Goal: Information Seeking & Learning: Check status

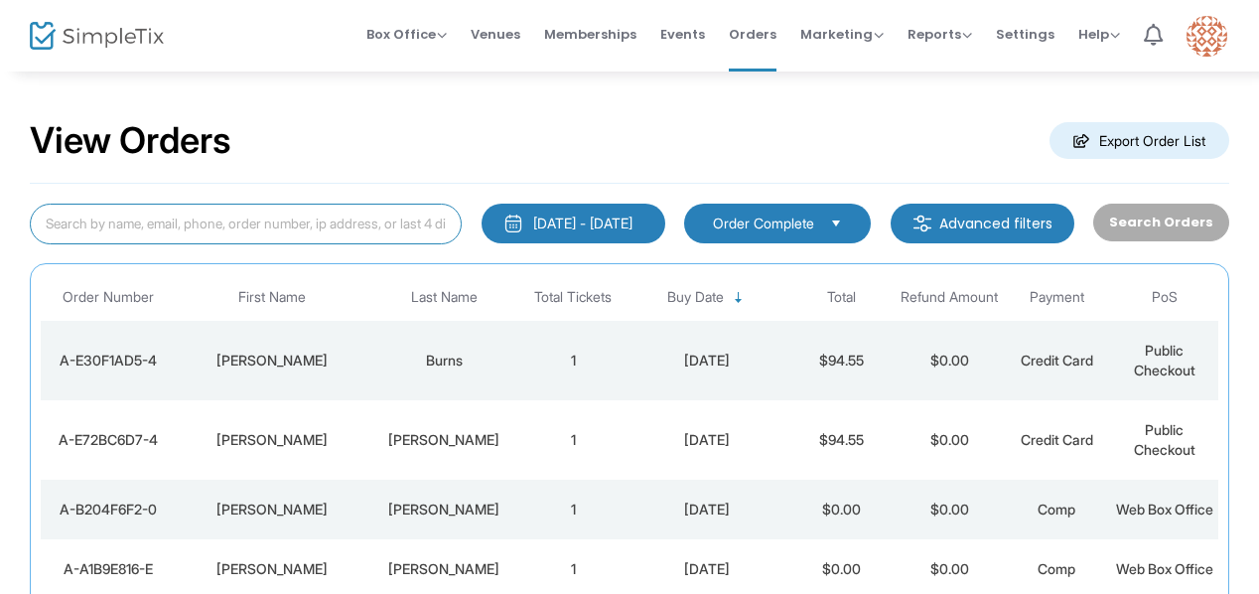
click at [282, 229] on input at bounding box center [246, 223] width 432 height 41
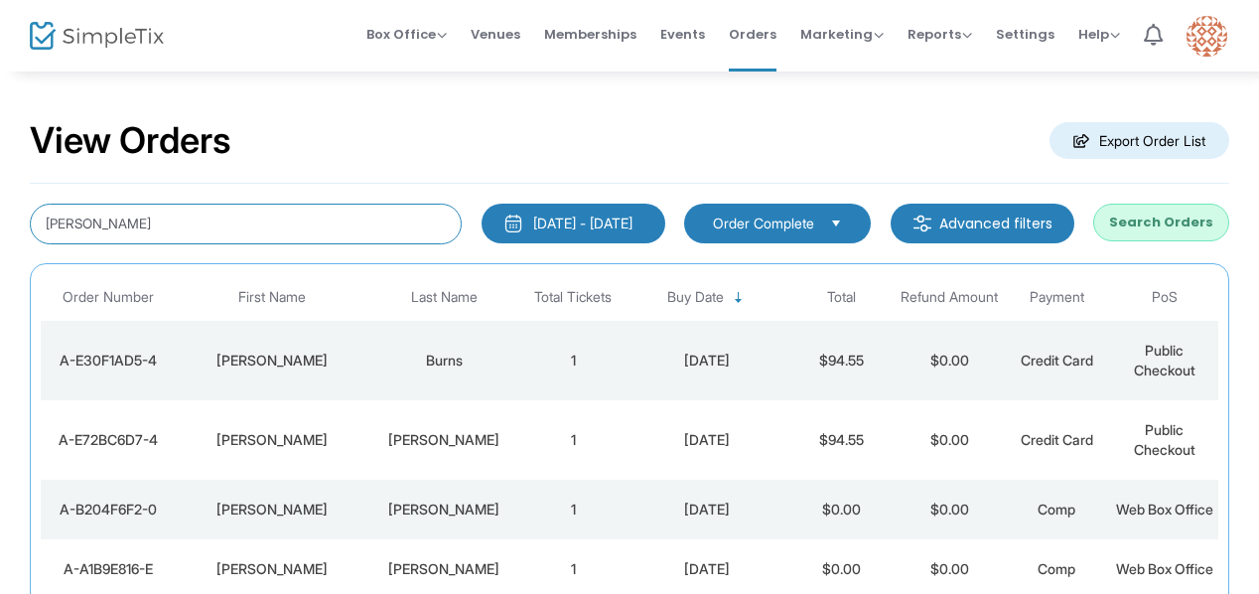
type input "[PERSON_NAME]"
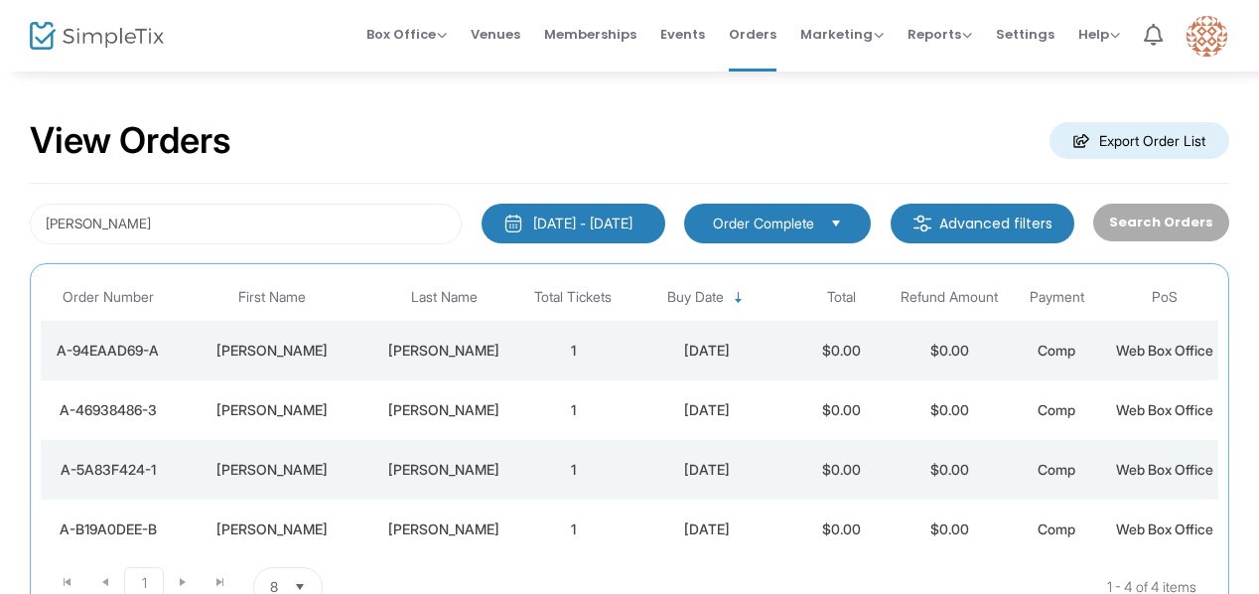
click at [340, 357] on div "[PERSON_NAME]" at bounding box center [272, 350] width 184 height 20
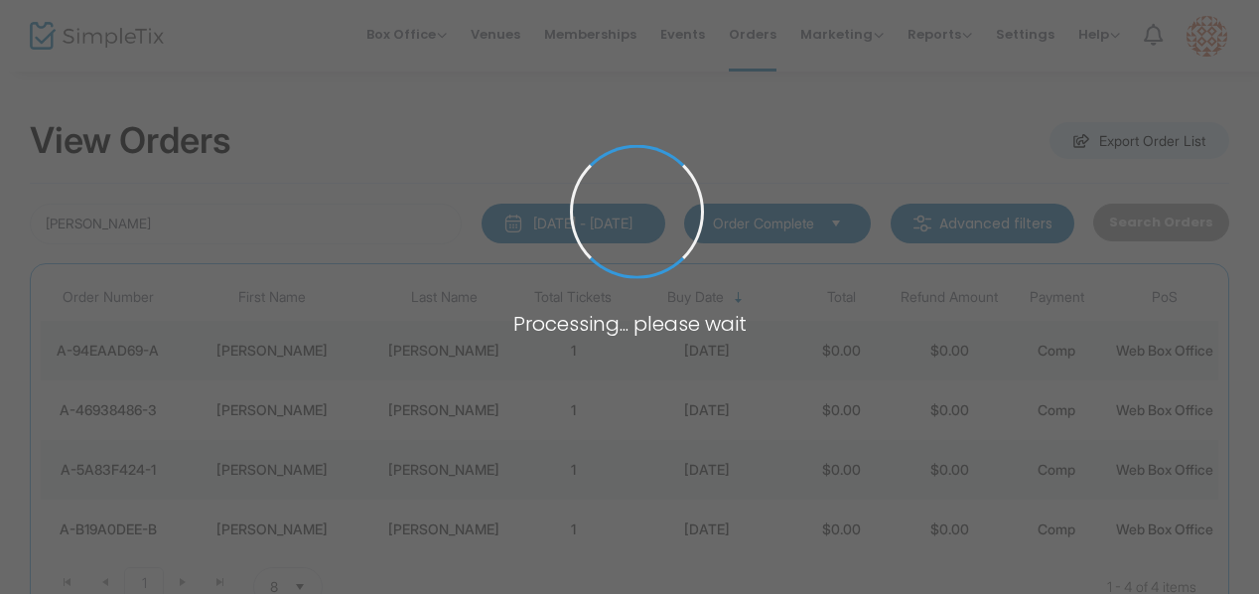
click at [340, 357] on span at bounding box center [629, 297] width 1259 height 594
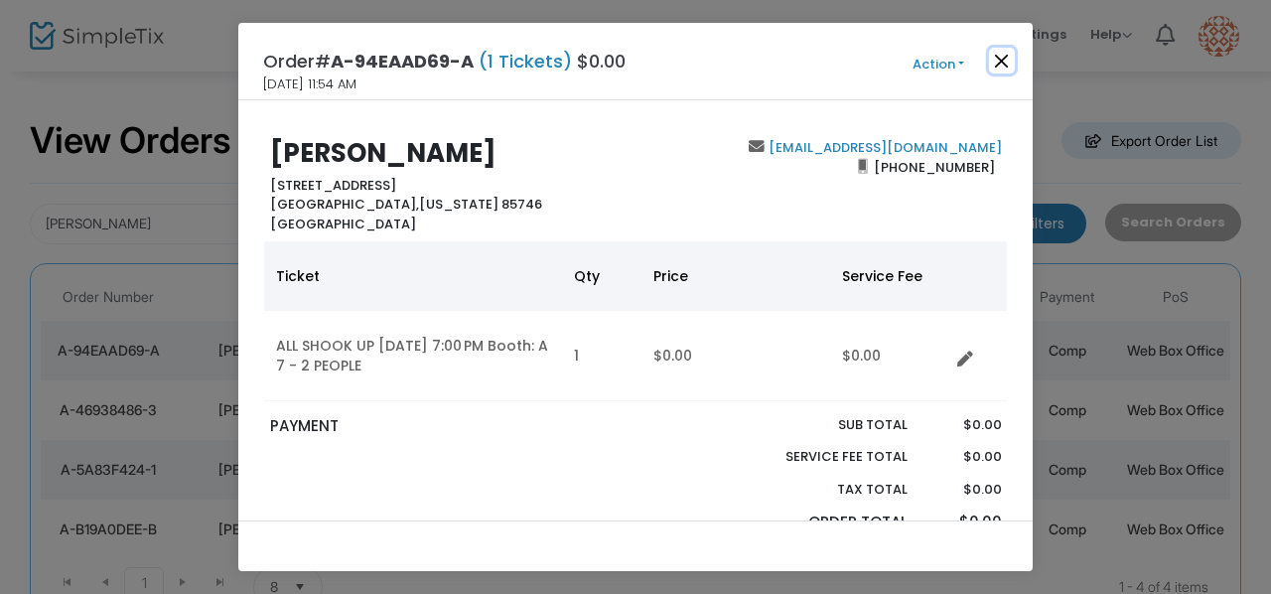
click at [1003, 53] on button "Close" at bounding box center [1002, 61] width 26 height 26
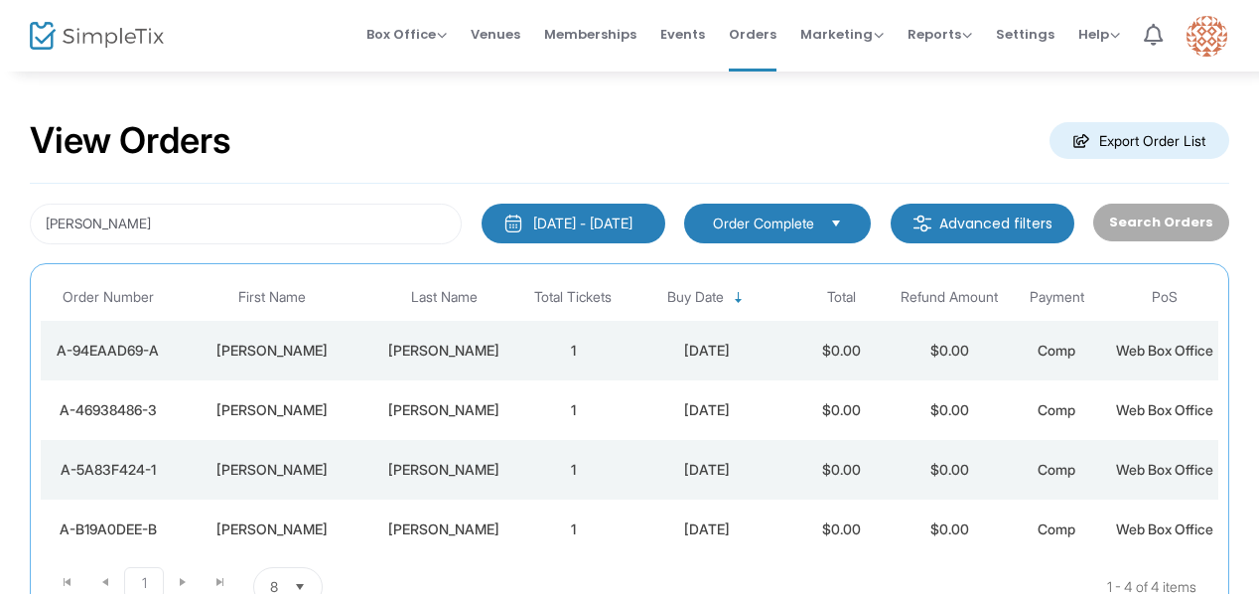
click at [202, 420] on div "[PERSON_NAME]" at bounding box center [272, 410] width 184 height 20
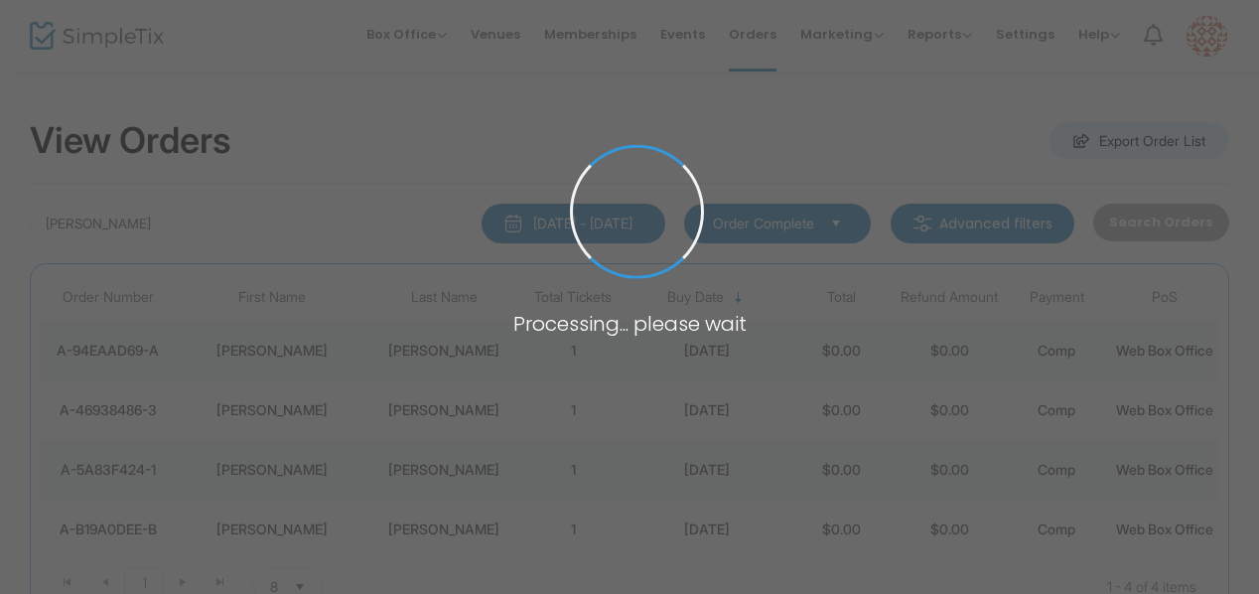
click at [202, 444] on span at bounding box center [629, 297] width 1259 height 594
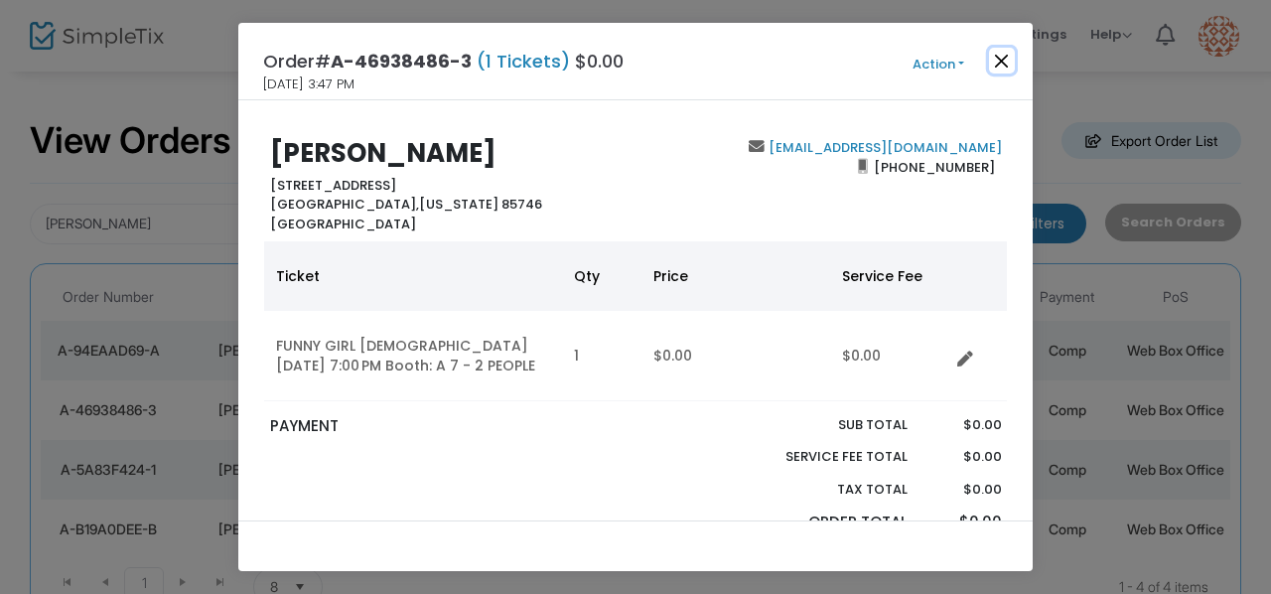
click at [1001, 55] on button "Close" at bounding box center [1002, 61] width 26 height 26
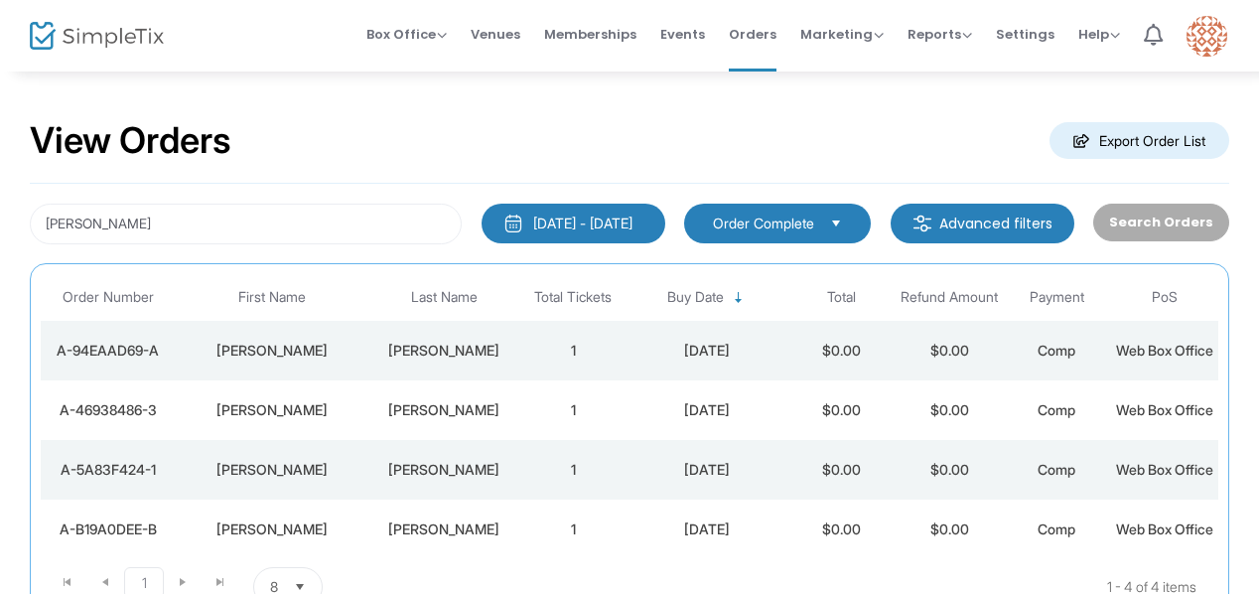
click at [347, 479] on div "[PERSON_NAME]" at bounding box center [272, 470] width 184 height 20
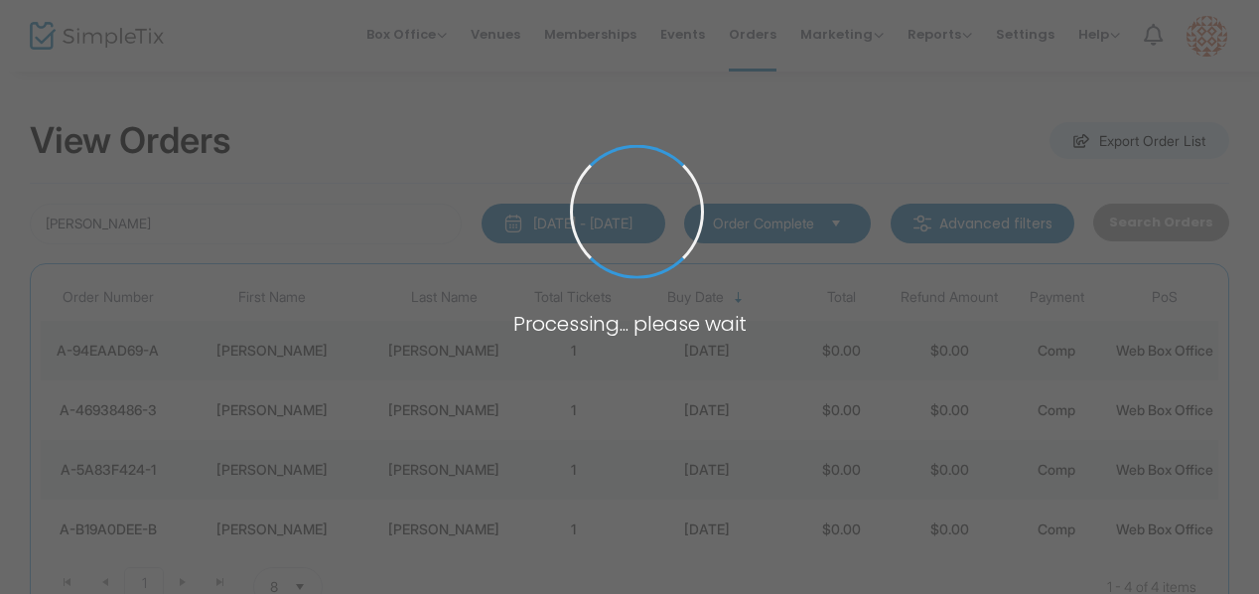
click at [347, 515] on span at bounding box center [629, 297] width 1259 height 594
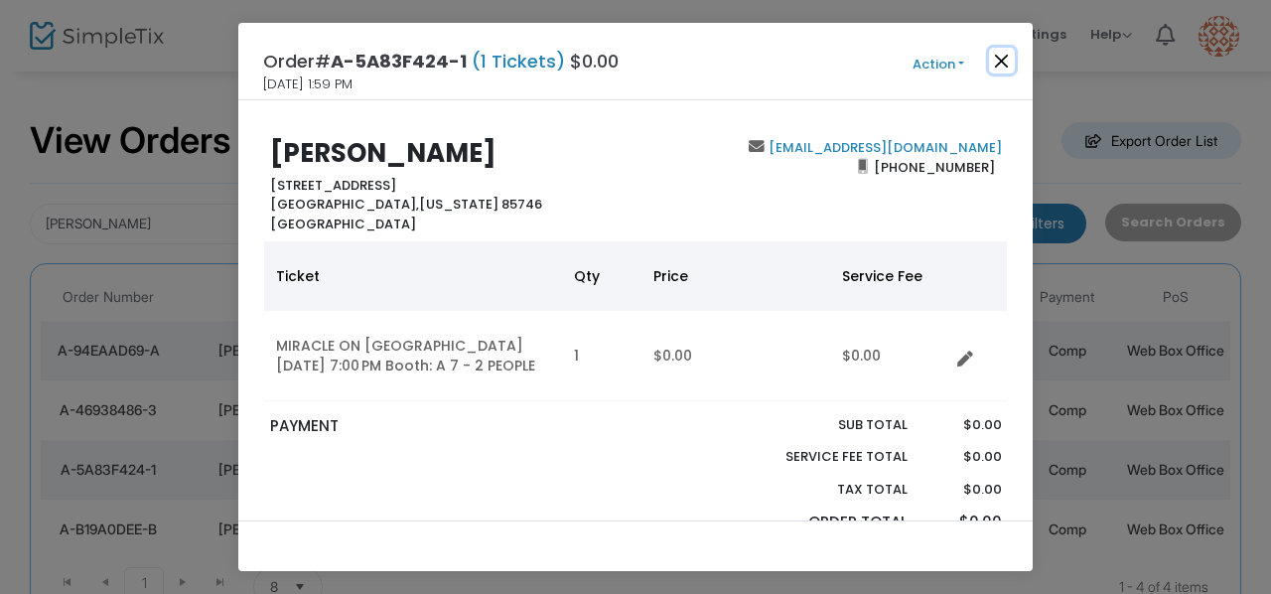
click at [1003, 68] on button "Close" at bounding box center [1002, 61] width 26 height 26
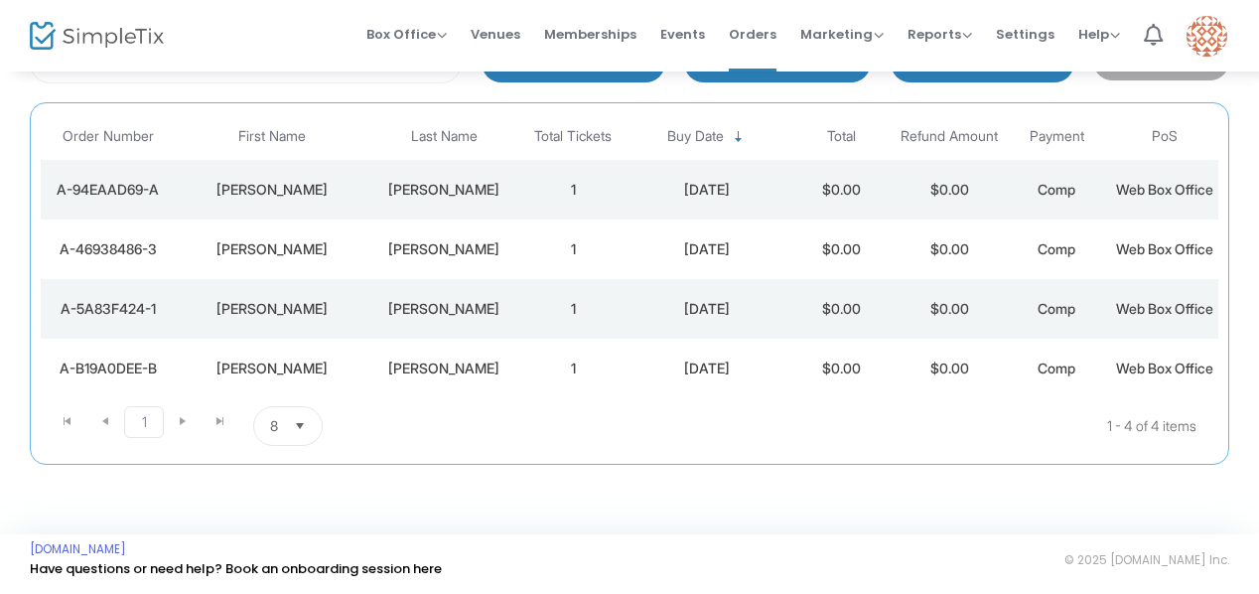
scroll to position [238, 0]
click at [367, 356] on td "[PERSON_NAME]" at bounding box center [272, 368] width 194 height 60
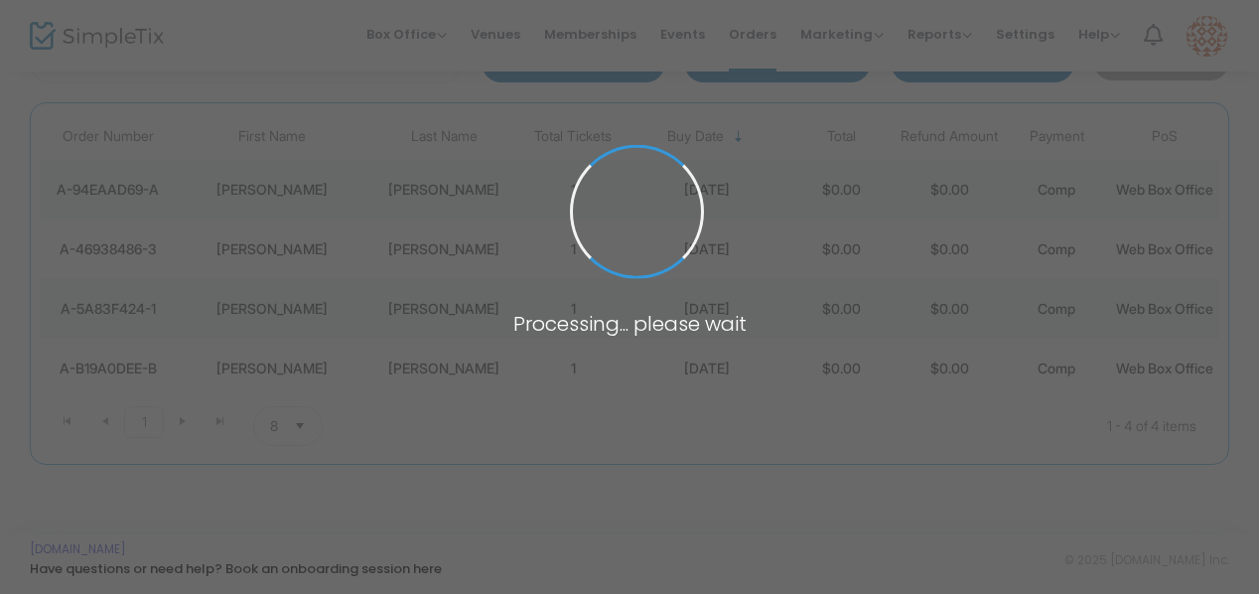
click at [367, 356] on span at bounding box center [629, 297] width 1259 height 594
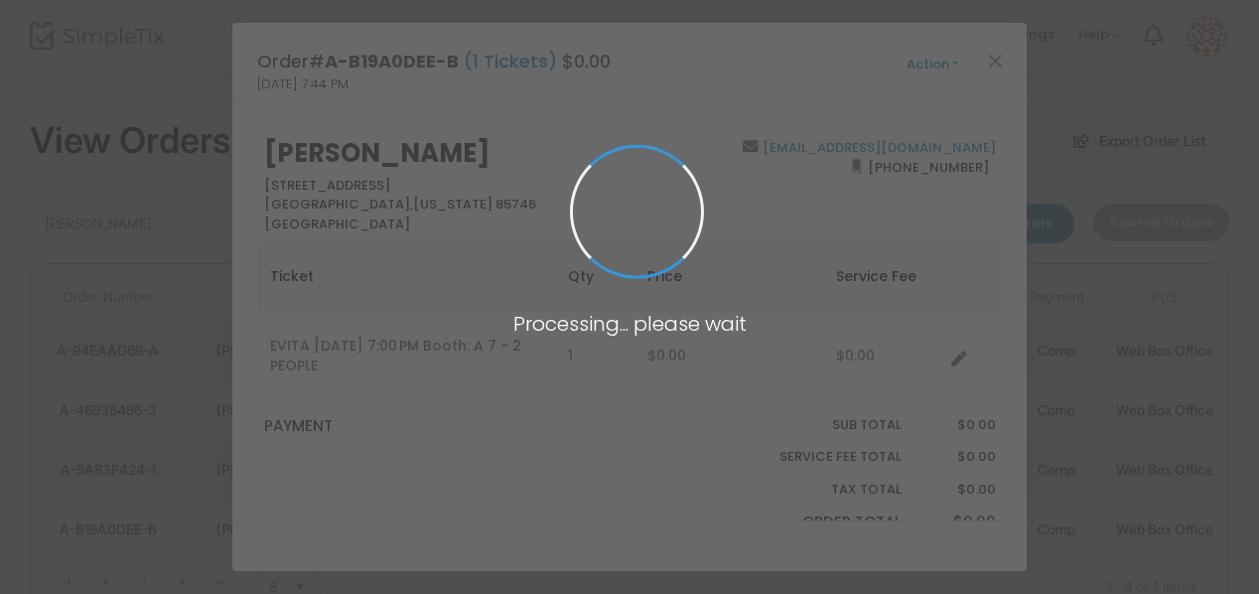
scroll to position [0, 0]
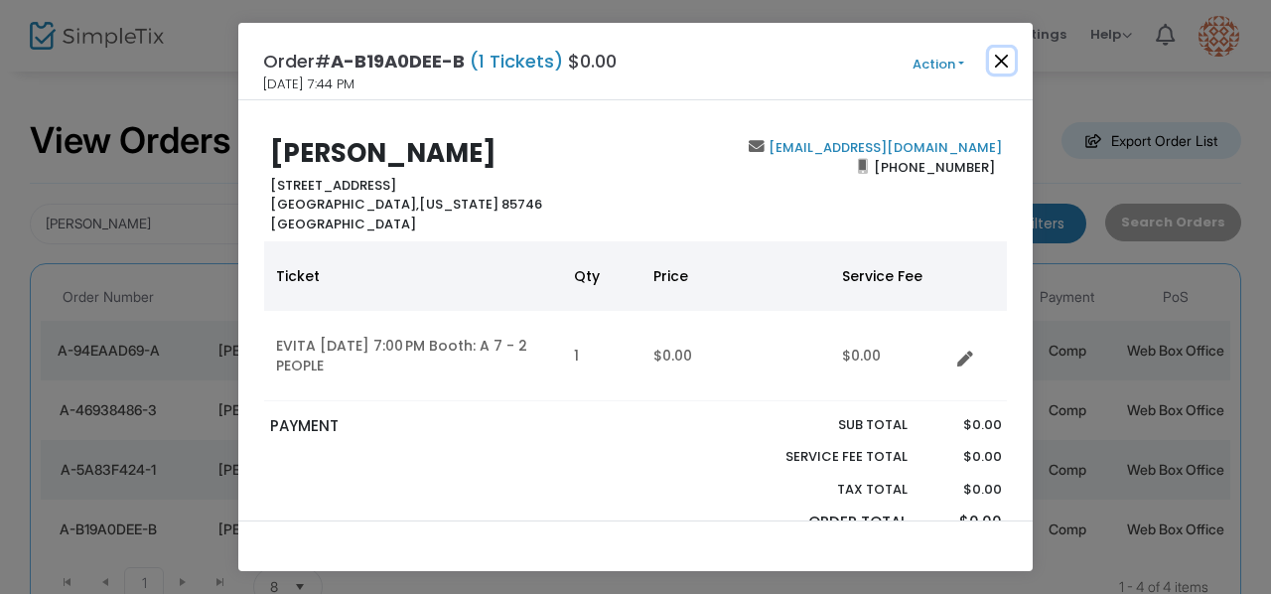
click at [1001, 67] on button "Close" at bounding box center [1002, 61] width 26 height 26
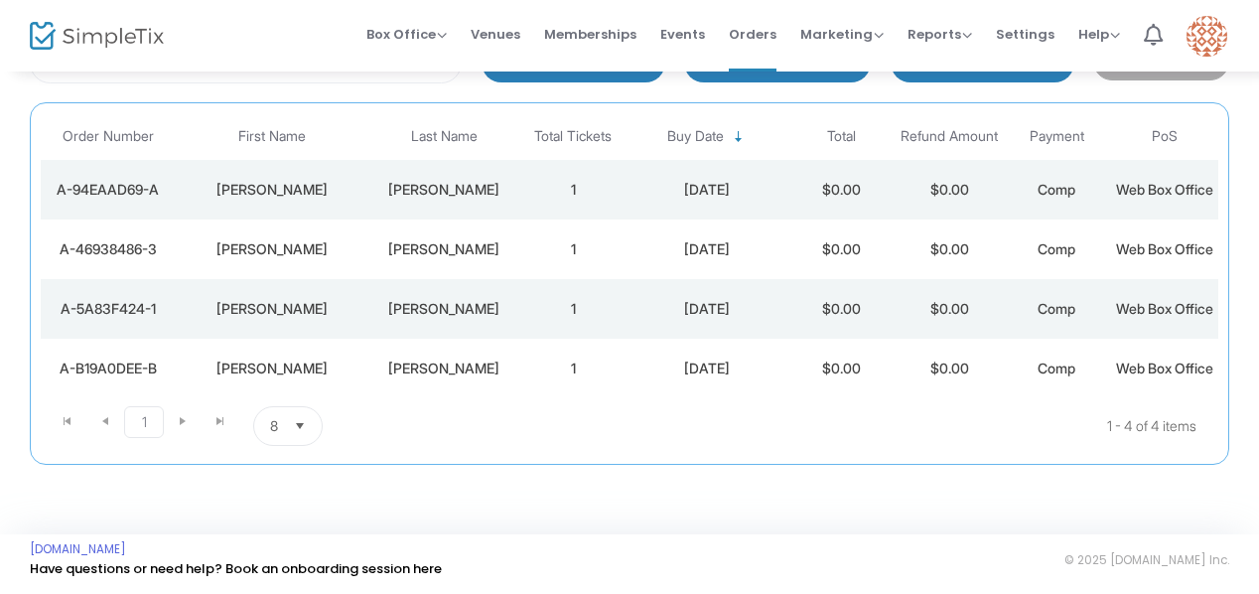
scroll to position [238, 0]
click at [180, 419] on kendo-pager-next-buttons at bounding box center [201, 426] width 75 height 40
click at [572, 436] on kendo-pager-info "1 - 4 of 4 items" at bounding box center [858, 426] width 676 height 40
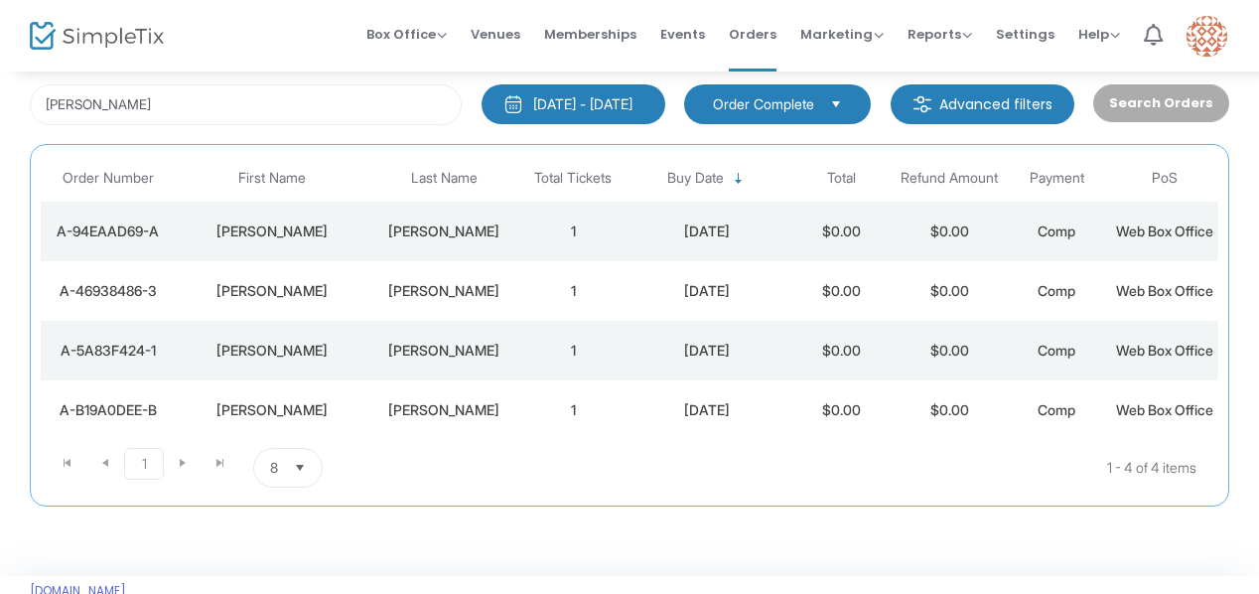
click at [264, 420] on div "[PERSON_NAME]" at bounding box center [272, 410] width 184 height 20
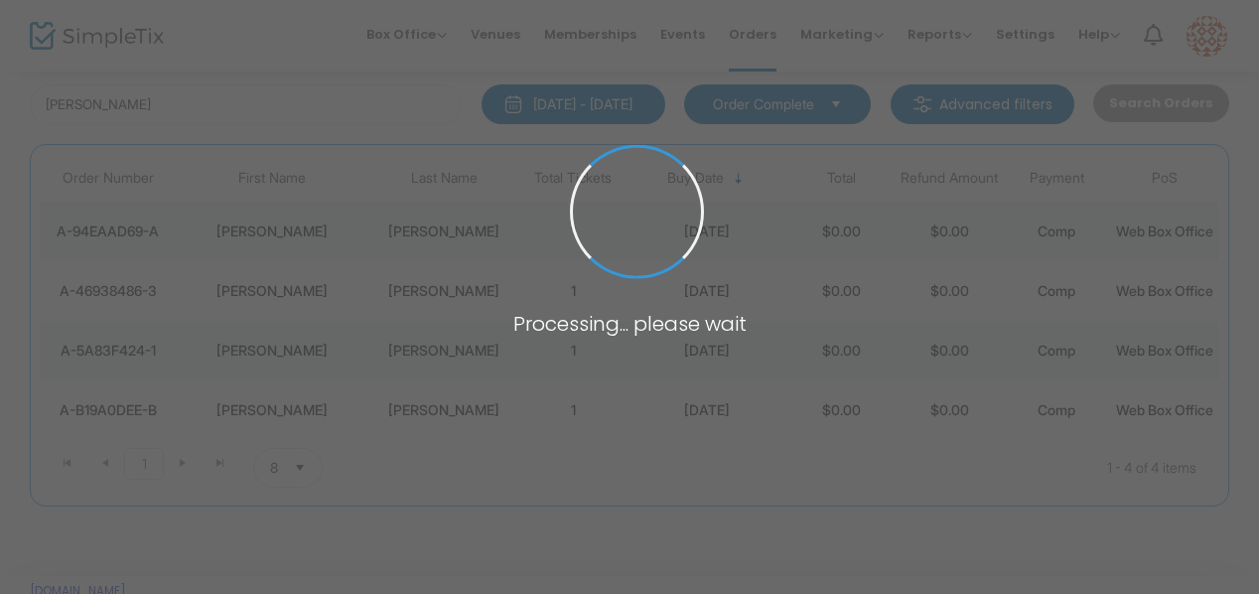
click at [264, 479] on span at bounding box center [629, 297] width 1259 height 594
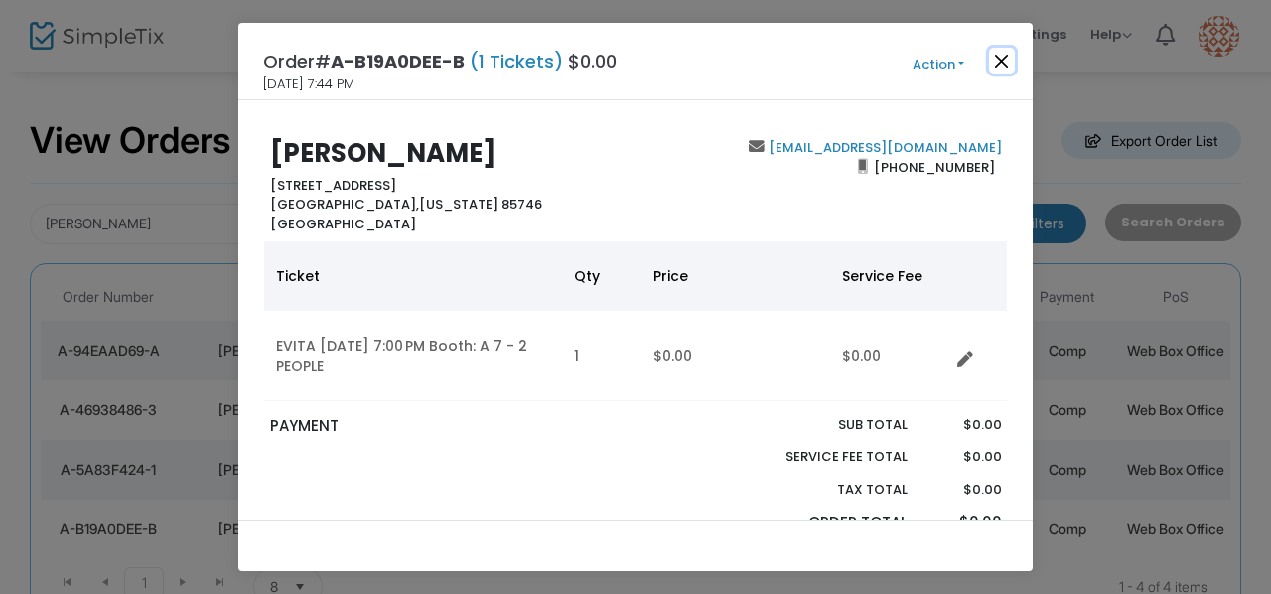
click at [1006, 59] on button "Close" at bounding box center [1002, 61] width 26 height 26
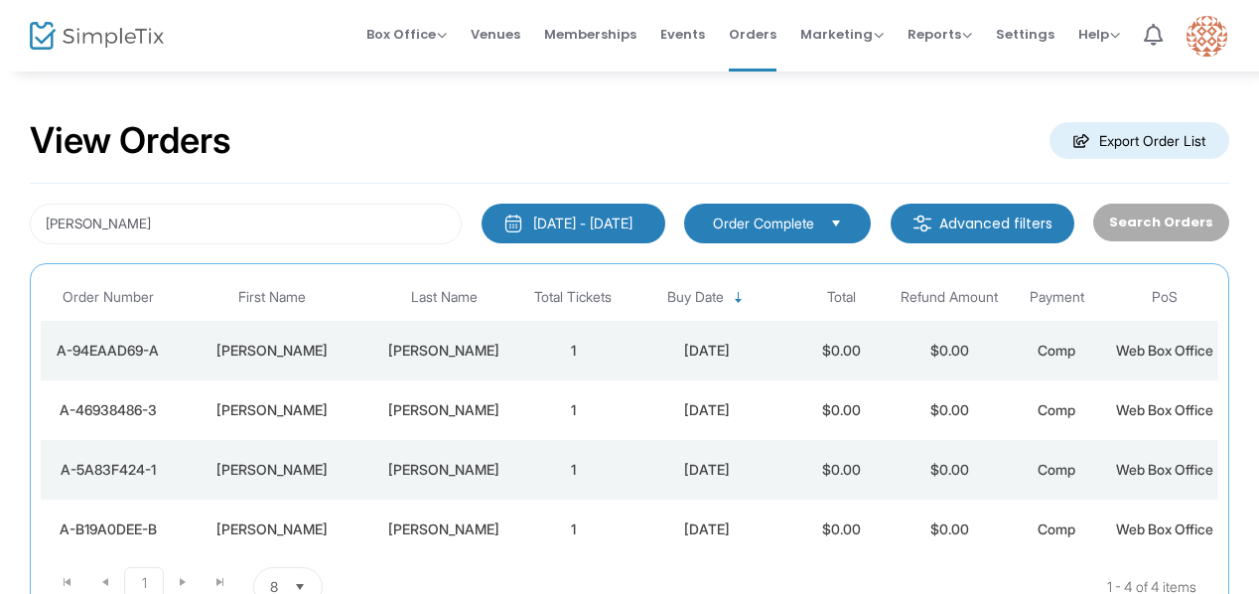
click at [282, 479] on div "[PERSON_NAME]" at bounding box center [272, 470] width 184 height 20
click at [0, 0] on span at bounding box center [0, 0] width 0 height 0
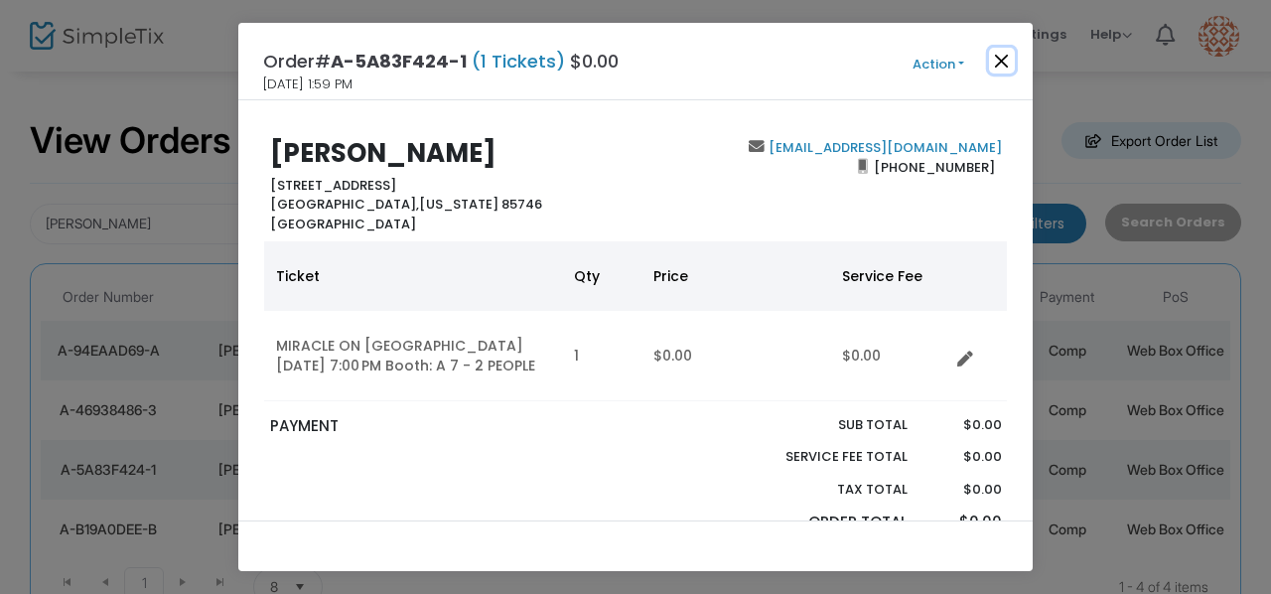
click at [1005, 68] on button "Close" at bounding box center [1002, 61] width 26 height 26
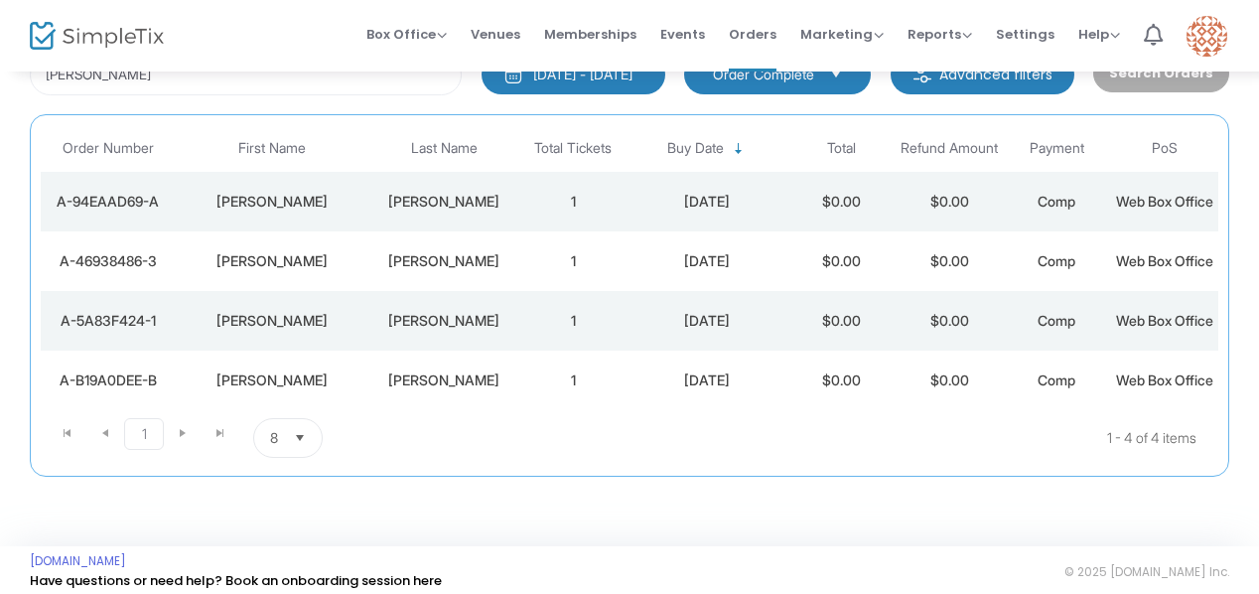
scroll to position [152, 0]
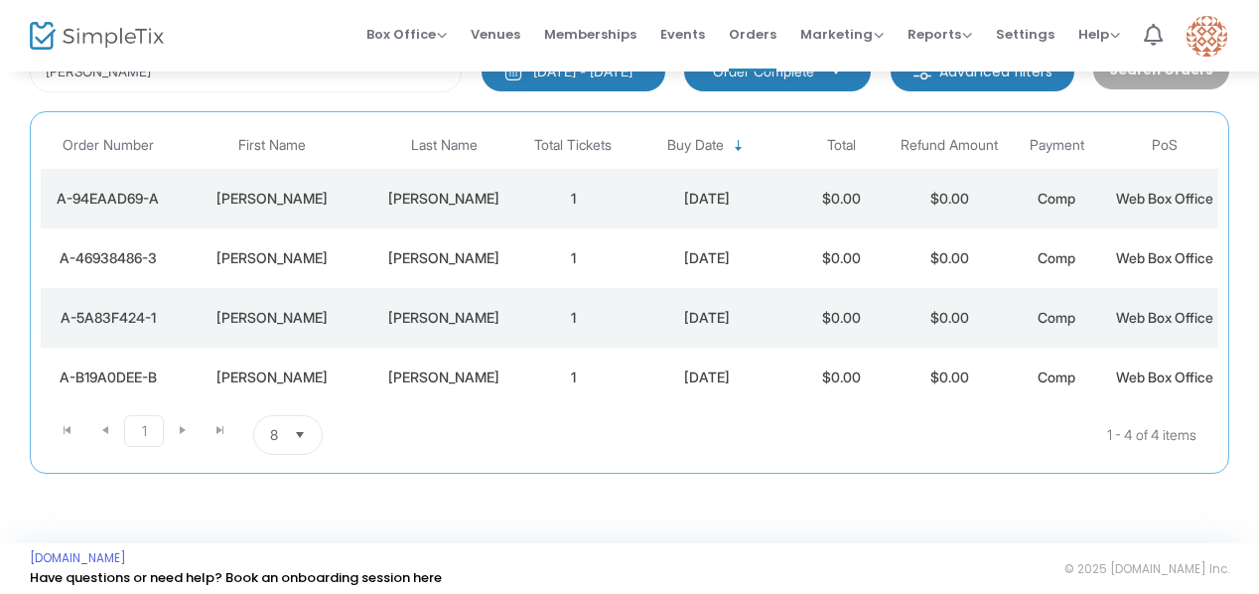
click at [270, 387] on div "[PERSON_NAME]" at bounding box center [272, 377] width 184 height 20
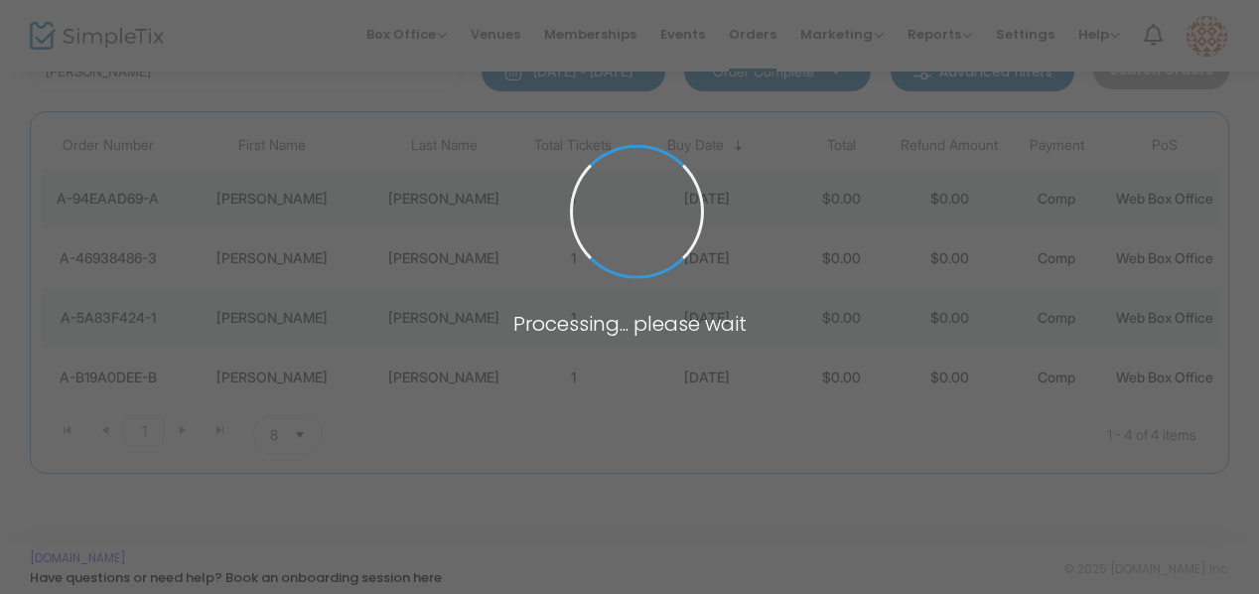
click at [270, 439] on span at bounding box center [629, 297] width 1259 height 594
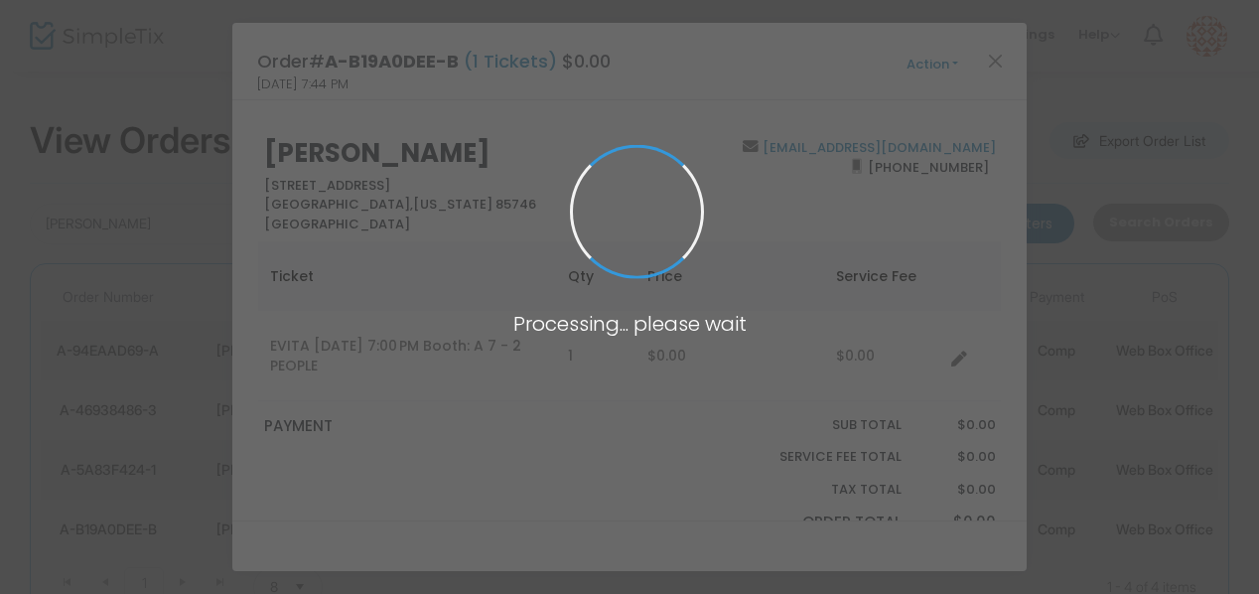
scroll to position [0, 0]
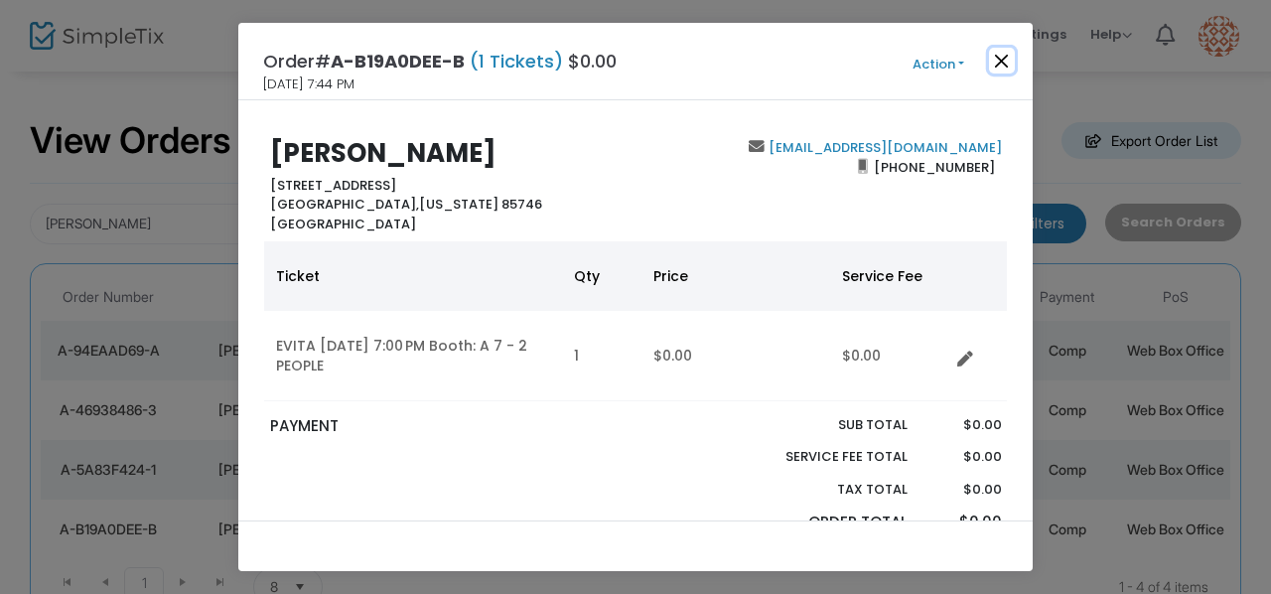
click at [1005, 59] on button "Close" at bounding box center [1002, 61] width 26 height 26
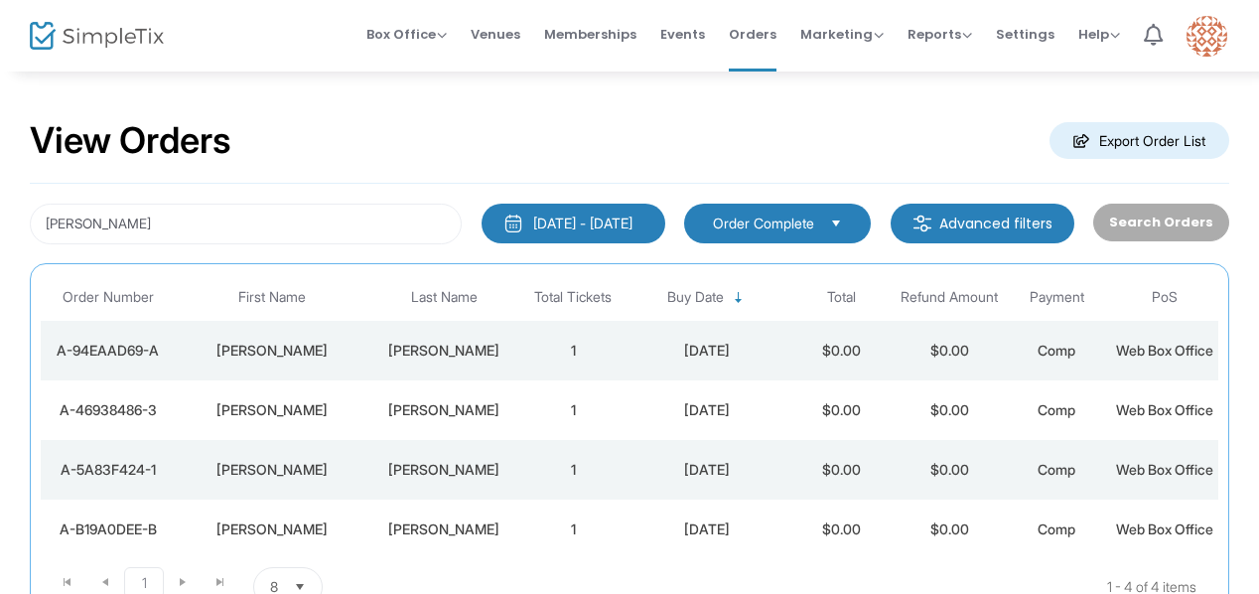
click at [265, 358] on div "[PERSON_NAME]" at bounding box center [272, 350] width 184 height 20
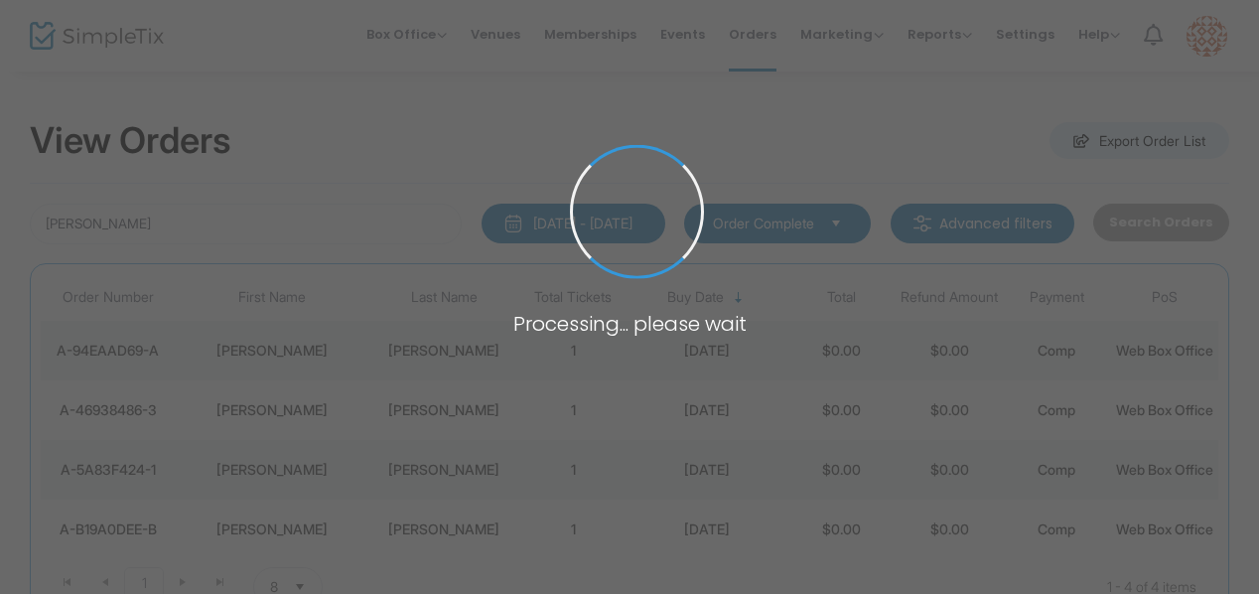
click at [265, 358] on span at bounding box center [629, 297] width 1259 height 594
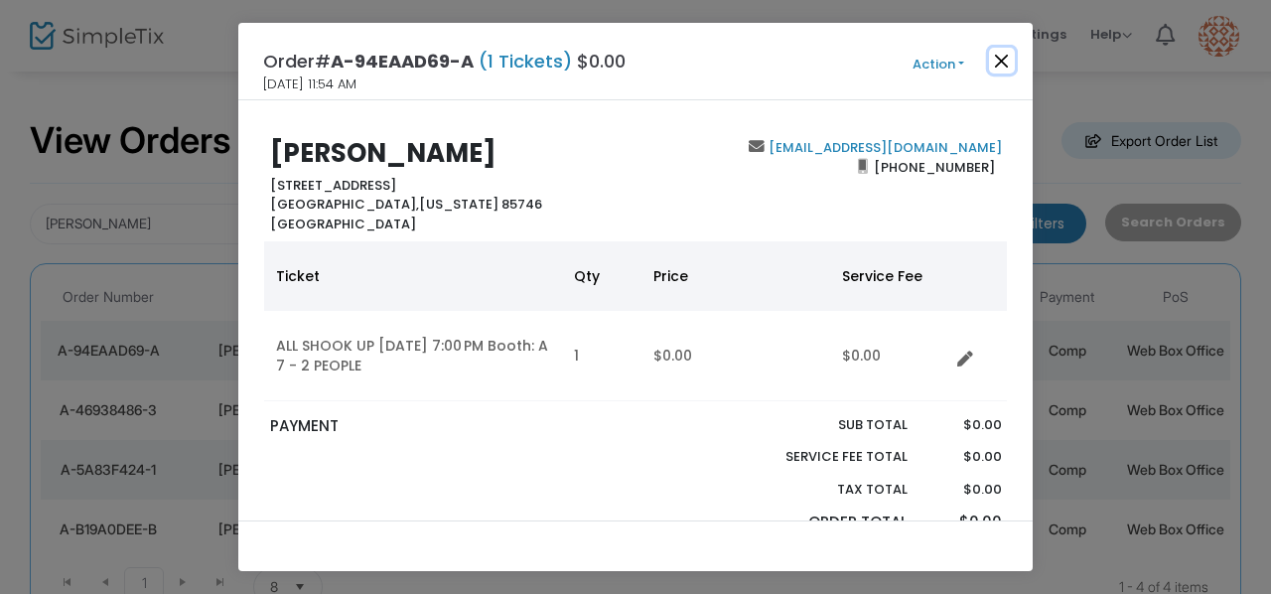
click at [1004, 65] on button "Close" at bounding box center [1002, 61] width 26 height 26
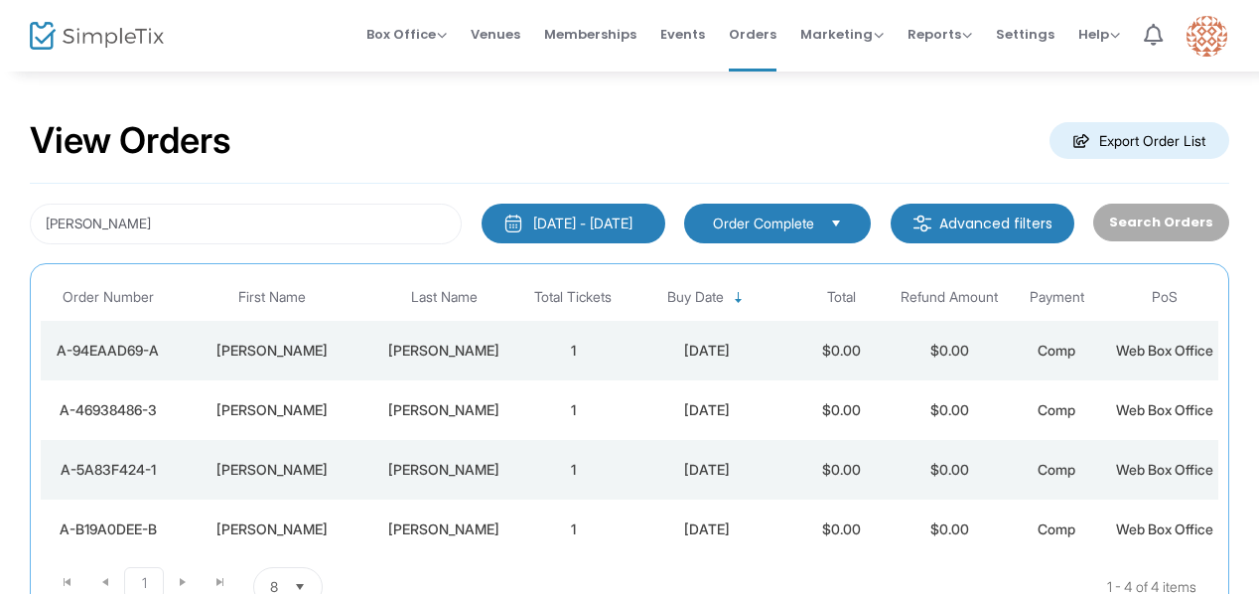
click at [306, 440] on td "[PERSON_NAME]" at bounding box center [272, 410] width 194 height 60
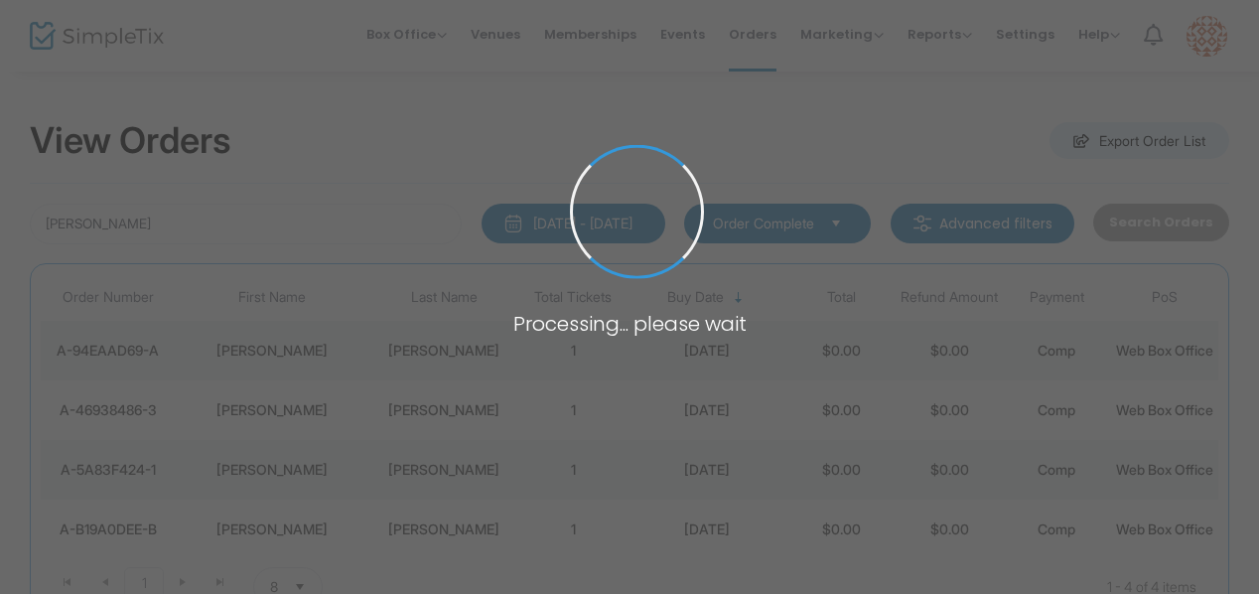
click at [306, 452] on span at bounding box center [629, 297] width 1259 height 594
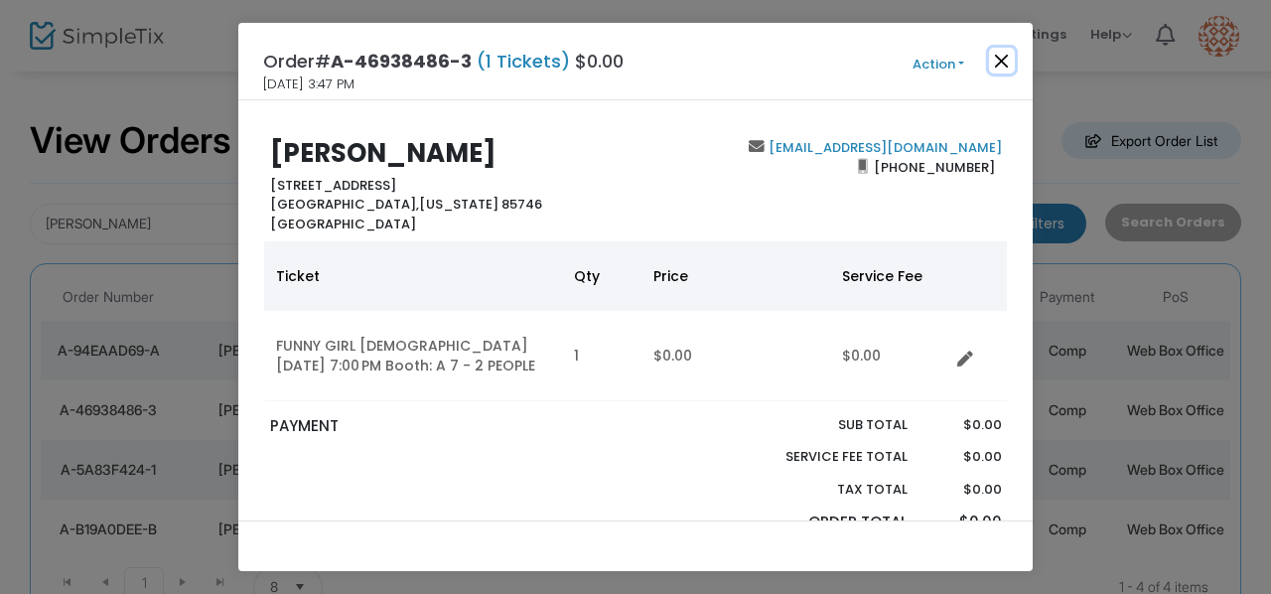
click at [1002, 65] on button "Close" at bounding box center [1002, 61] width 26 height 26
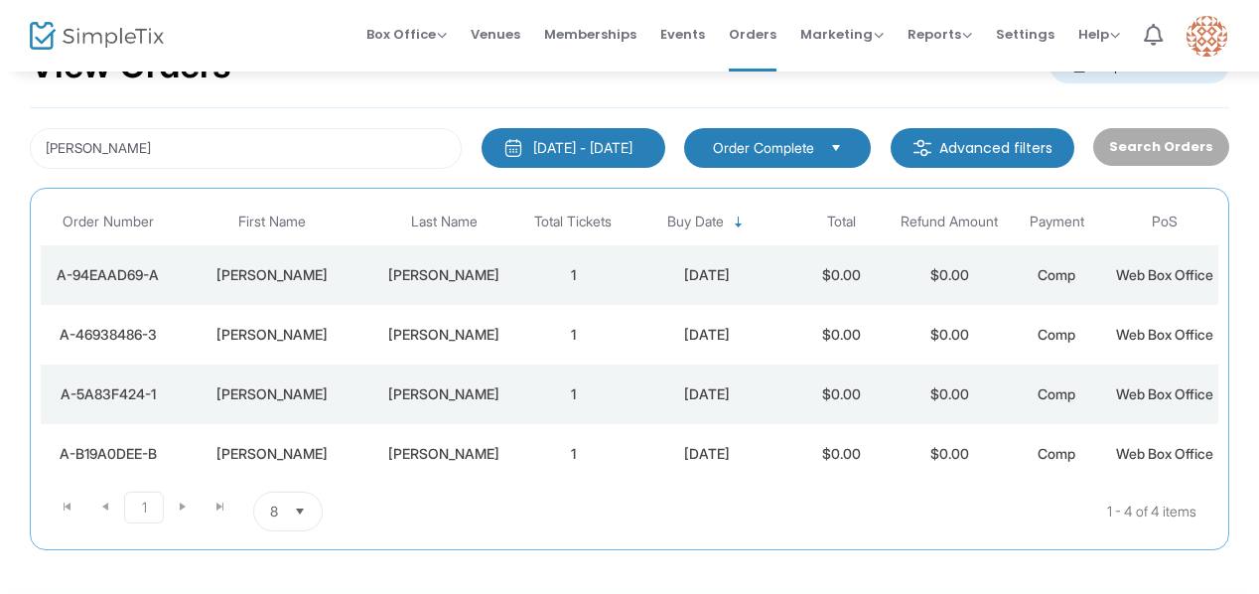
scroll to position [75, 0]
click at [632, 142] on div "[DATE] - [DATE]" at bounding box center [582, 148] width 99 height 20
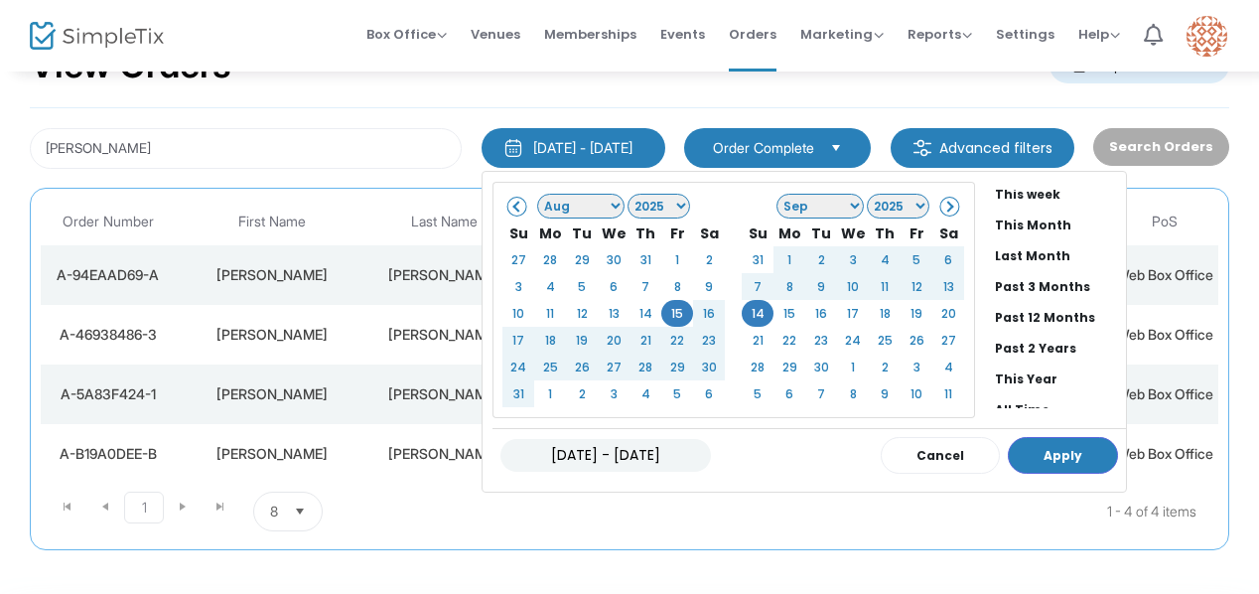
scroll to position [151, 0]
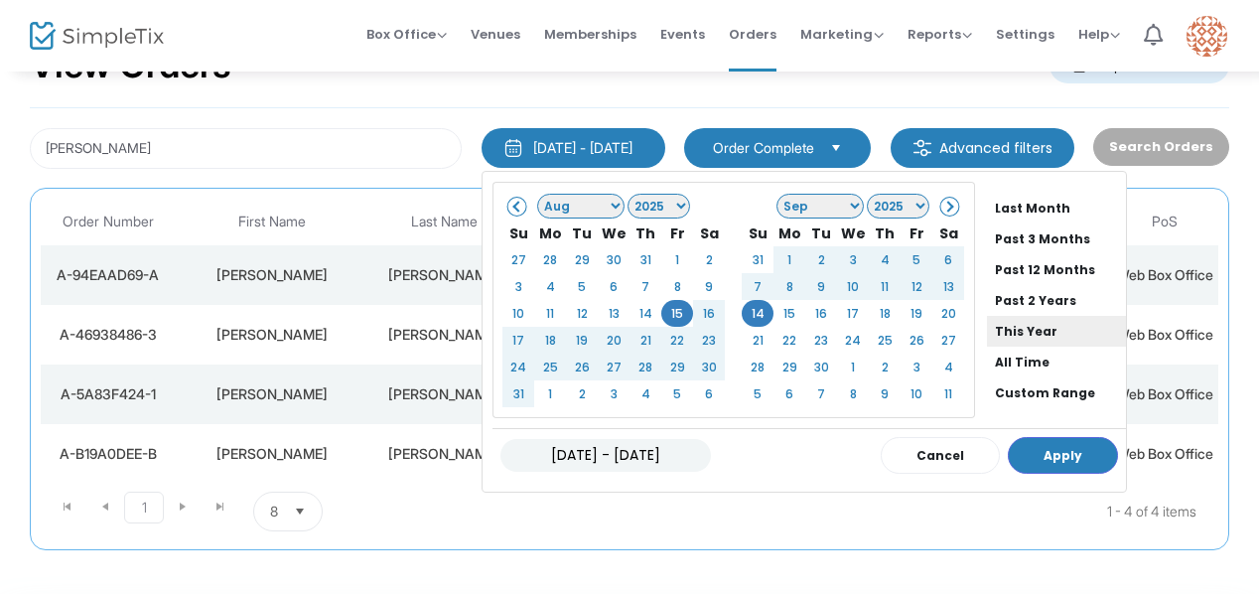
click at [995, 331] on li "This Year" at bounding box center [1056, 331] width 139 height 31
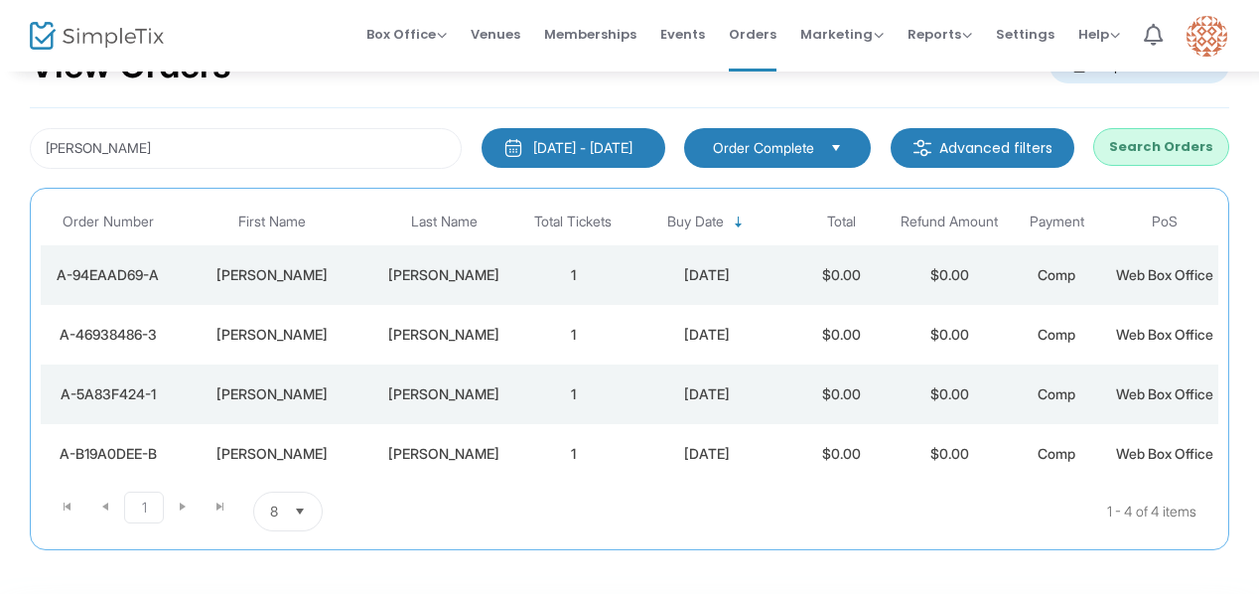
click at [1186, 130] on button "Search Orders" at bounding box center [1161, 147] width 136 height 38
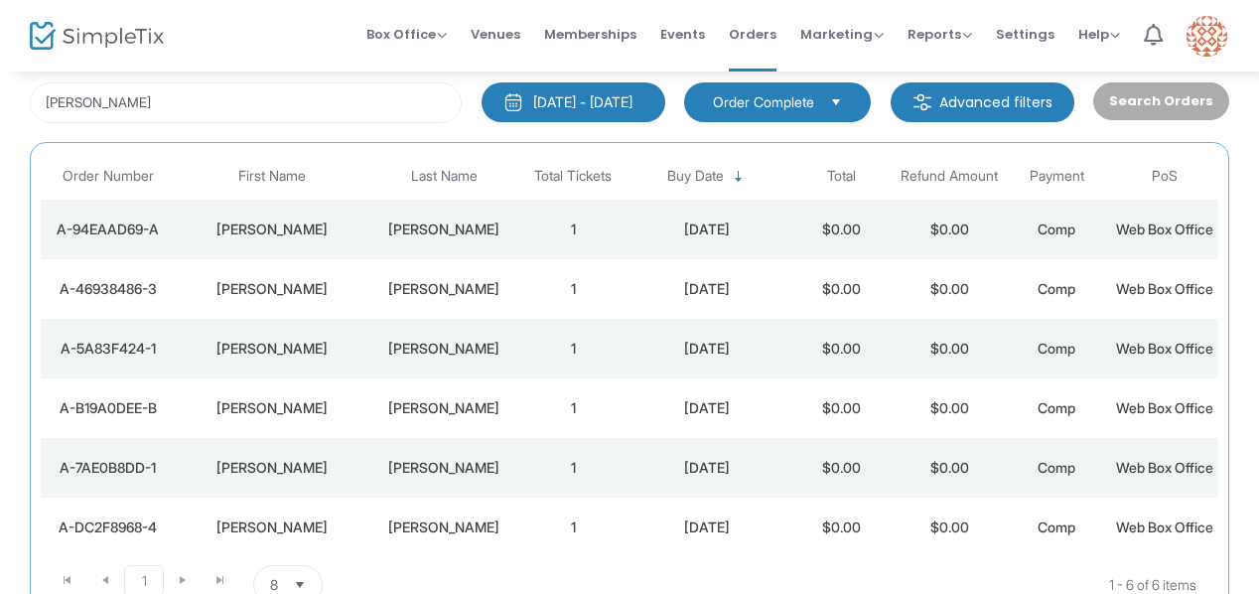
scroll to position [122, 0]
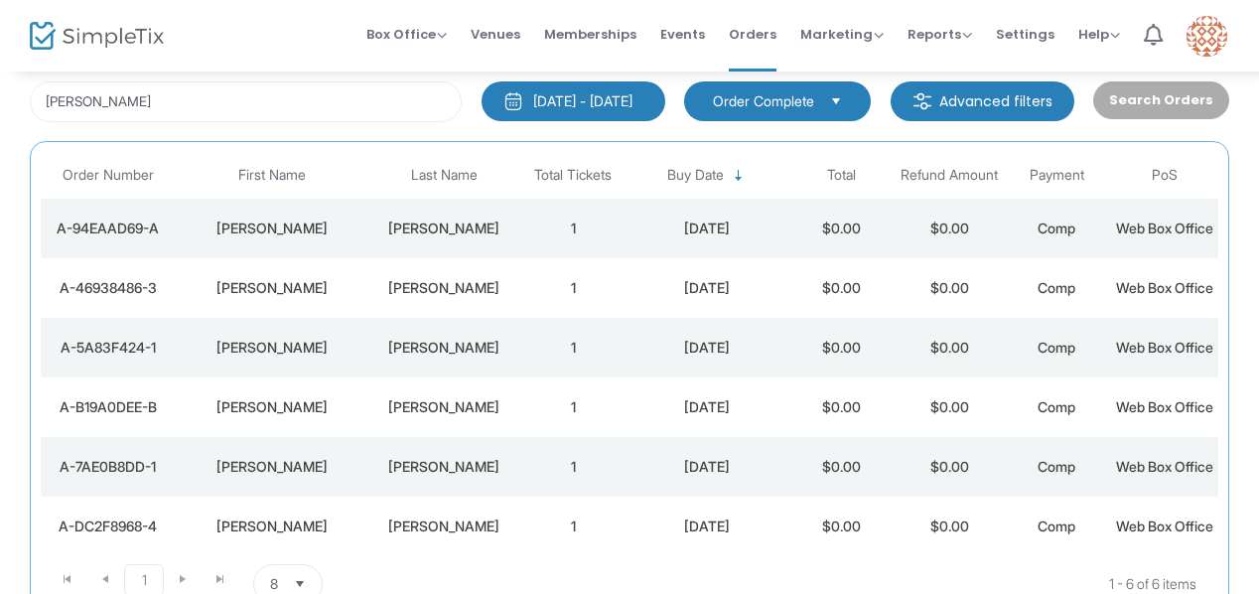
click at [451, 238] on div "[PERSON_NAME]" at bounding box center [443, 228] width 141 height 20
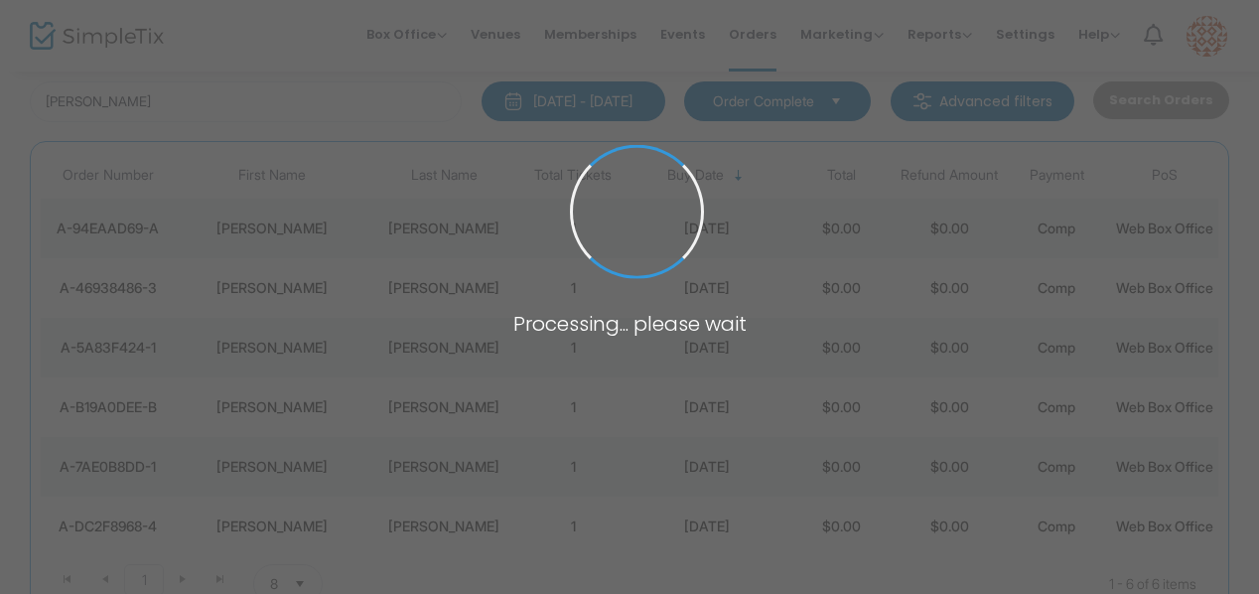
click at [451, 241] on span at bounding box center [629, 297] width 1259 height 594
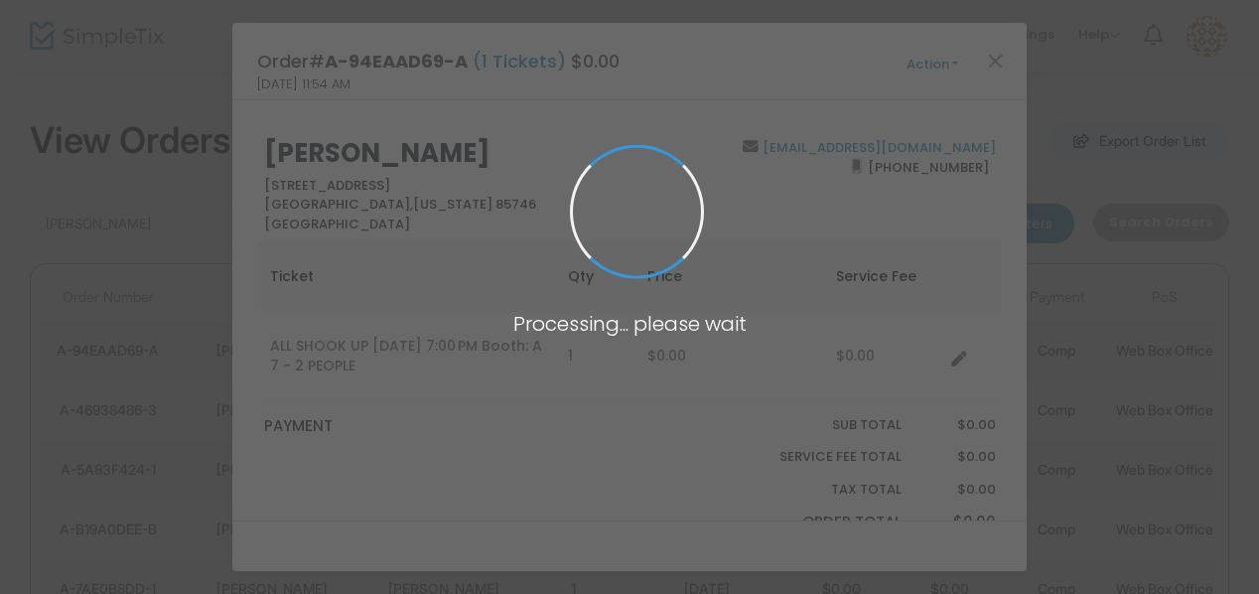
scroll to position [0, 0]
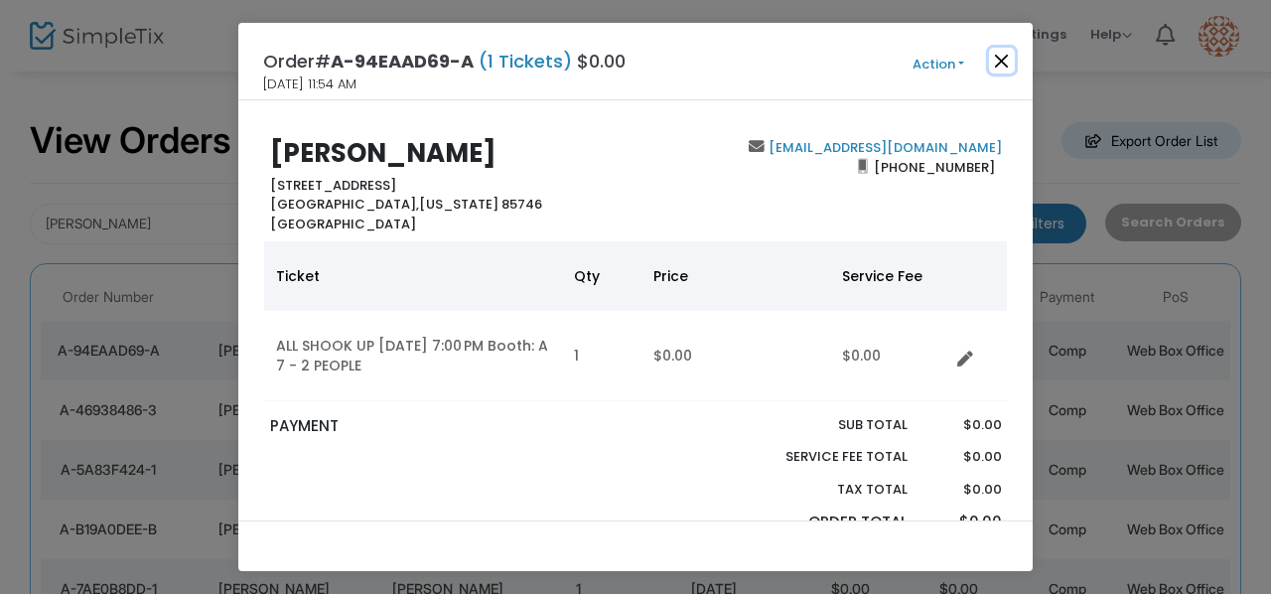
click at [999, 55] on button "Close" at bounding box center [1002, 61] width 26 height 26
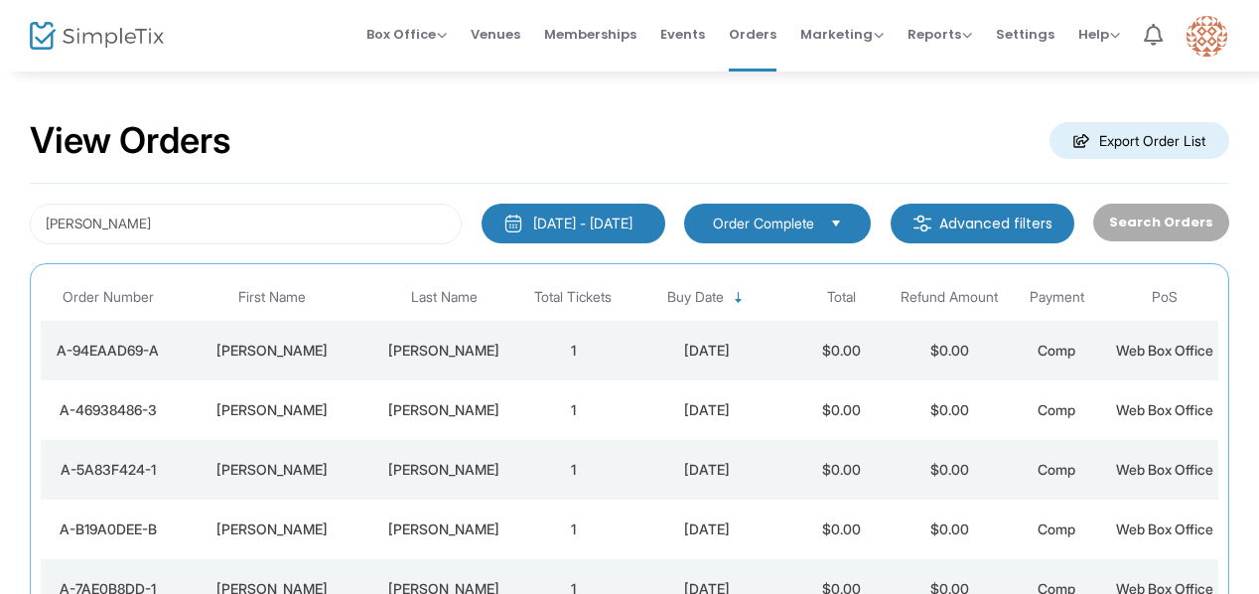
click at [283, 420] on div "[PERSON_NAME]" at bounding box center [272, 410] width 184 height 20
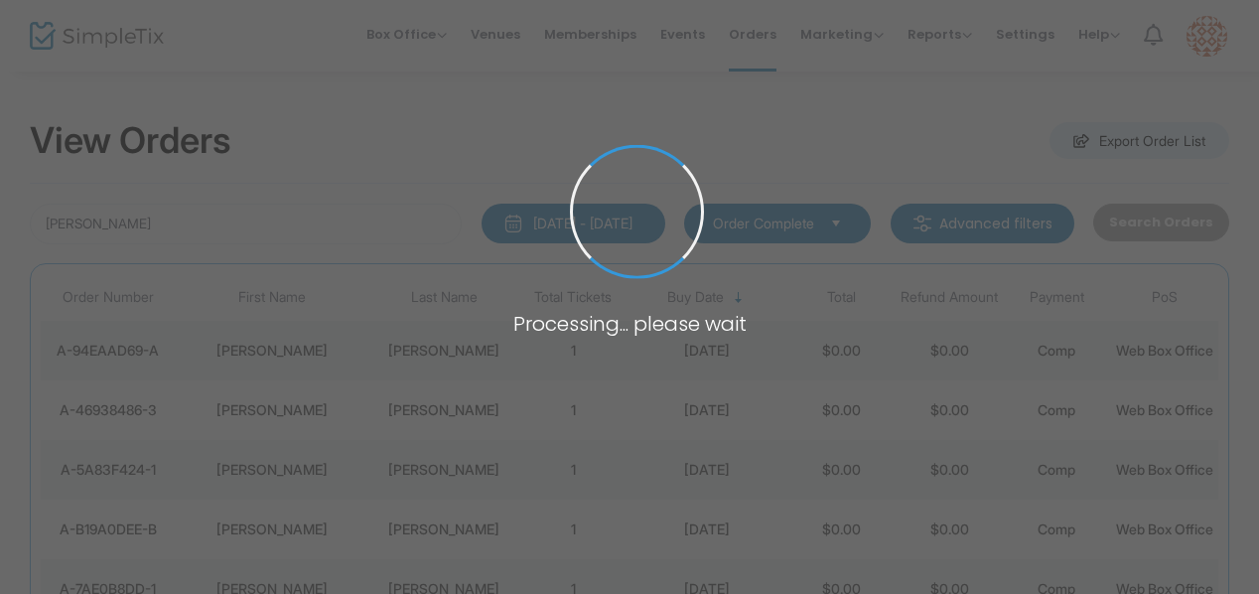
click at [283, 444] on span at bounding box center [629, 297] width 1259 height 594
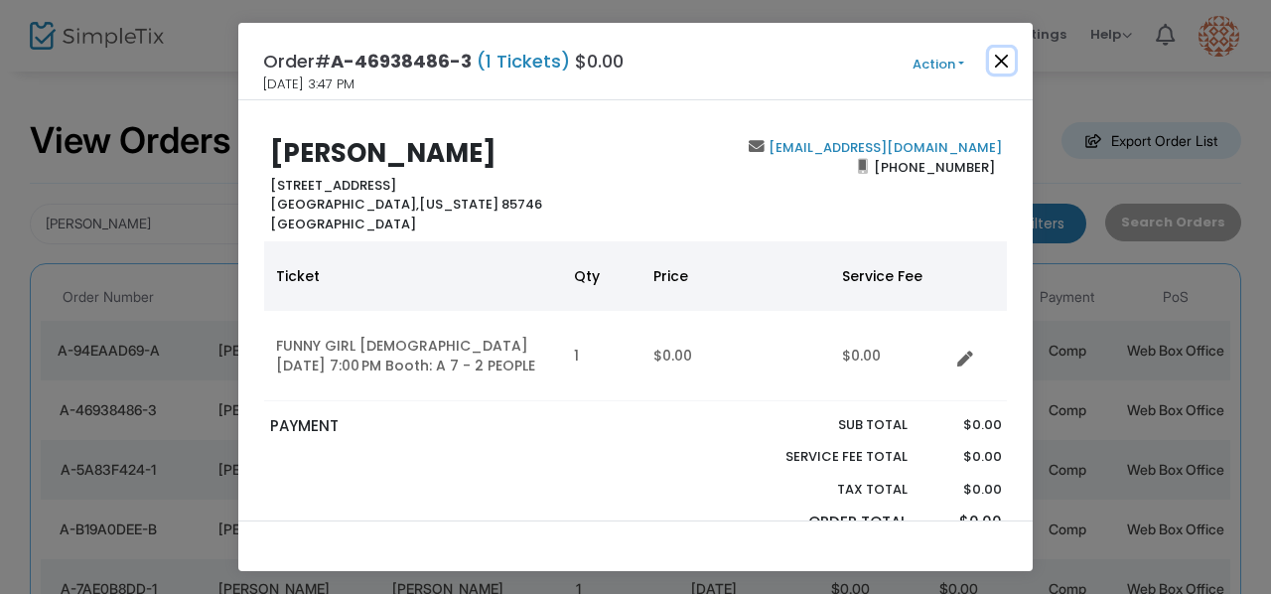
click at [997, 67] on button "Close" at bounding box center [1002, 61] width 26 height 26
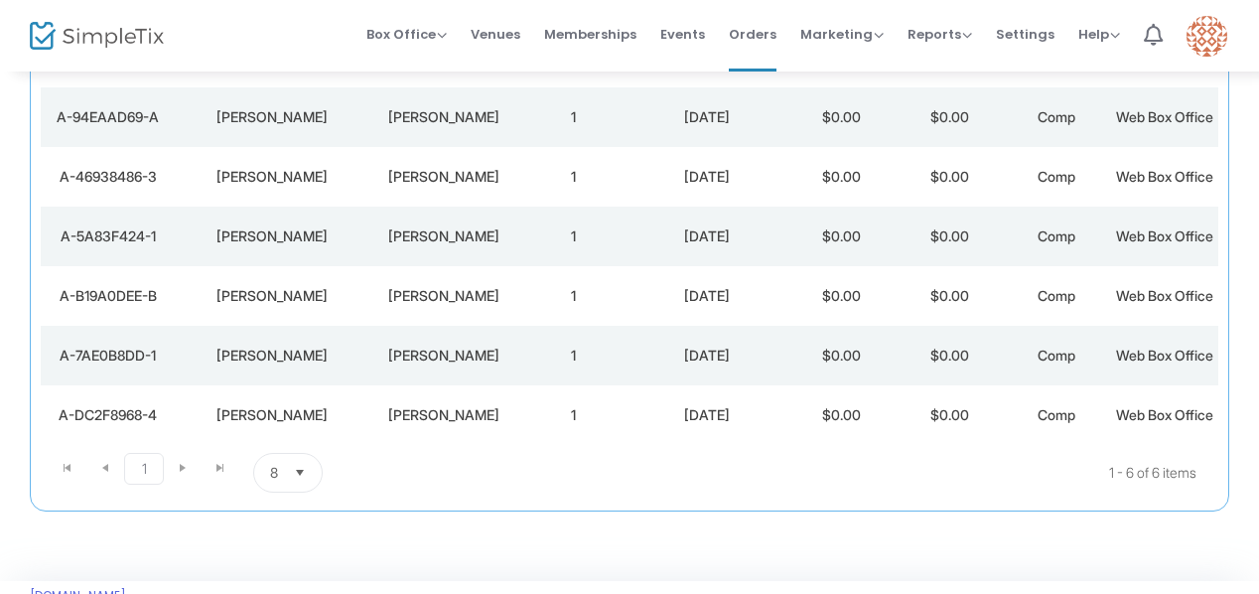
scroll to position [250, 0]
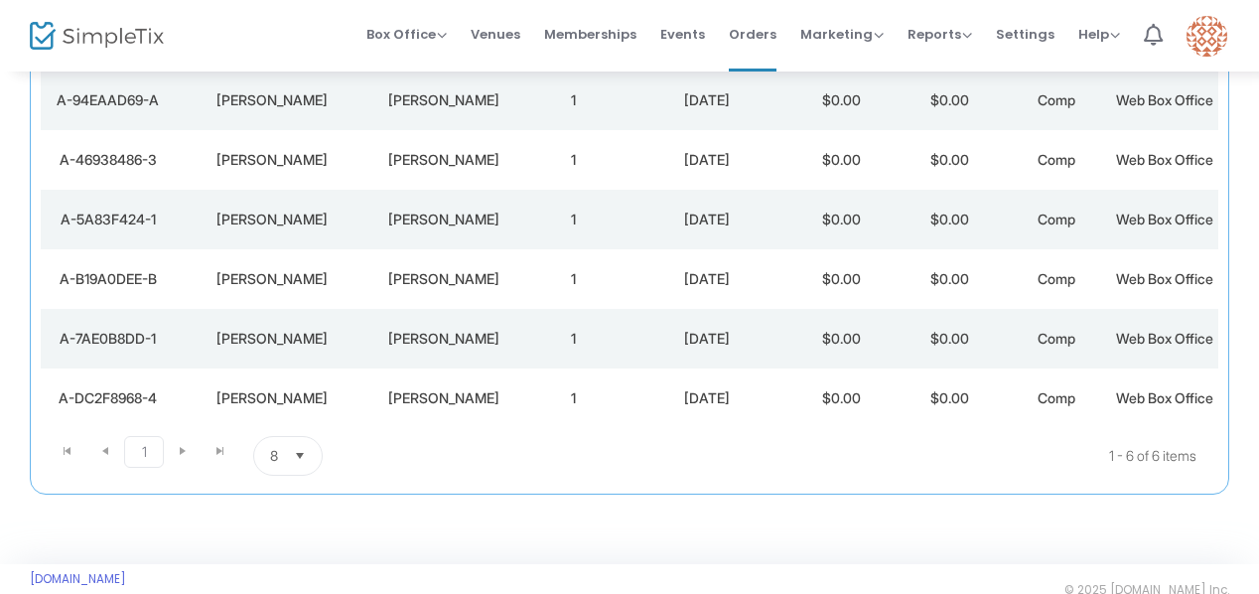
click at [355, 229] on div "[PERSON_NAME]" at bounding box center [272, 219] width 184 height 20
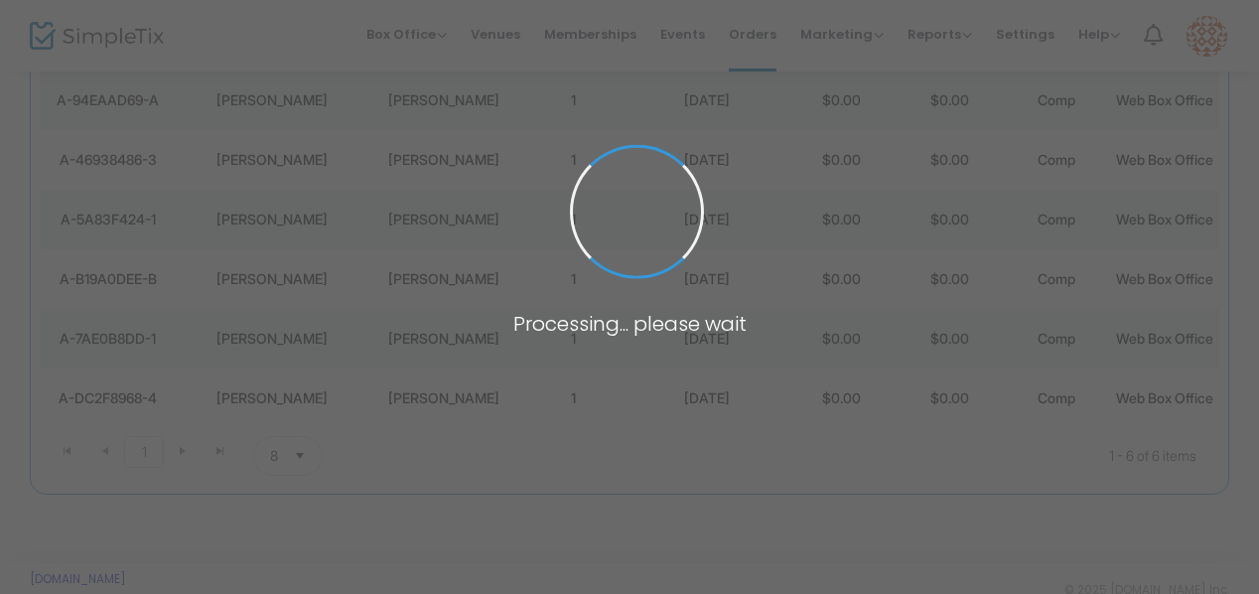
click at [355, 267] on span at bounding box center [629, 297] width 1259 height 594
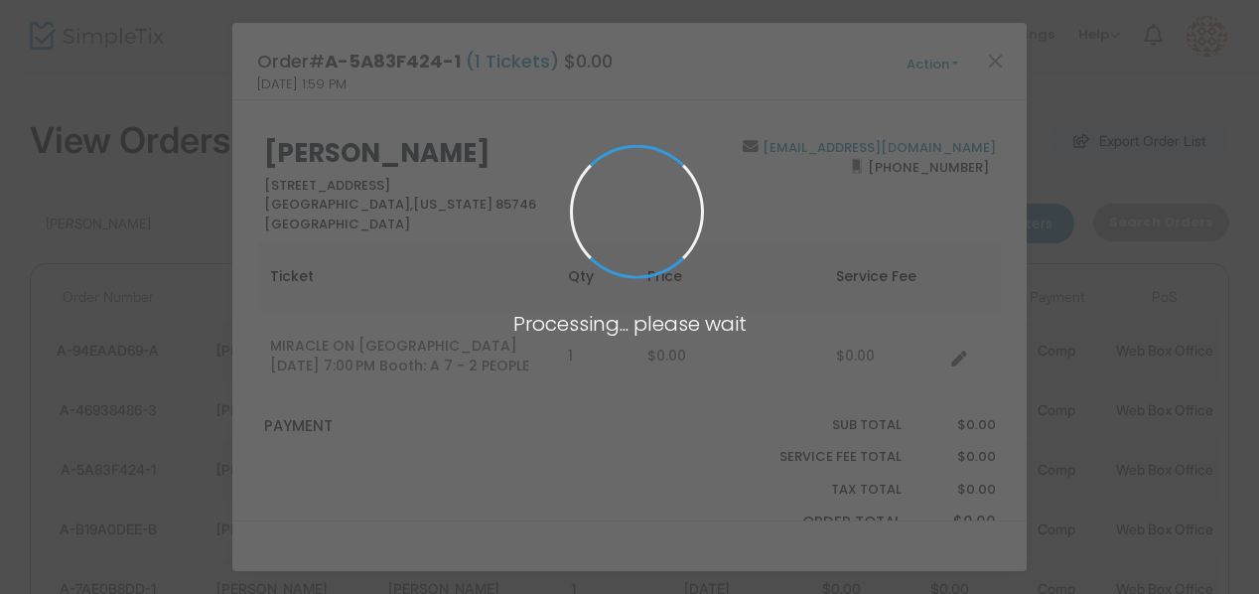
scroll to position [0, 0]
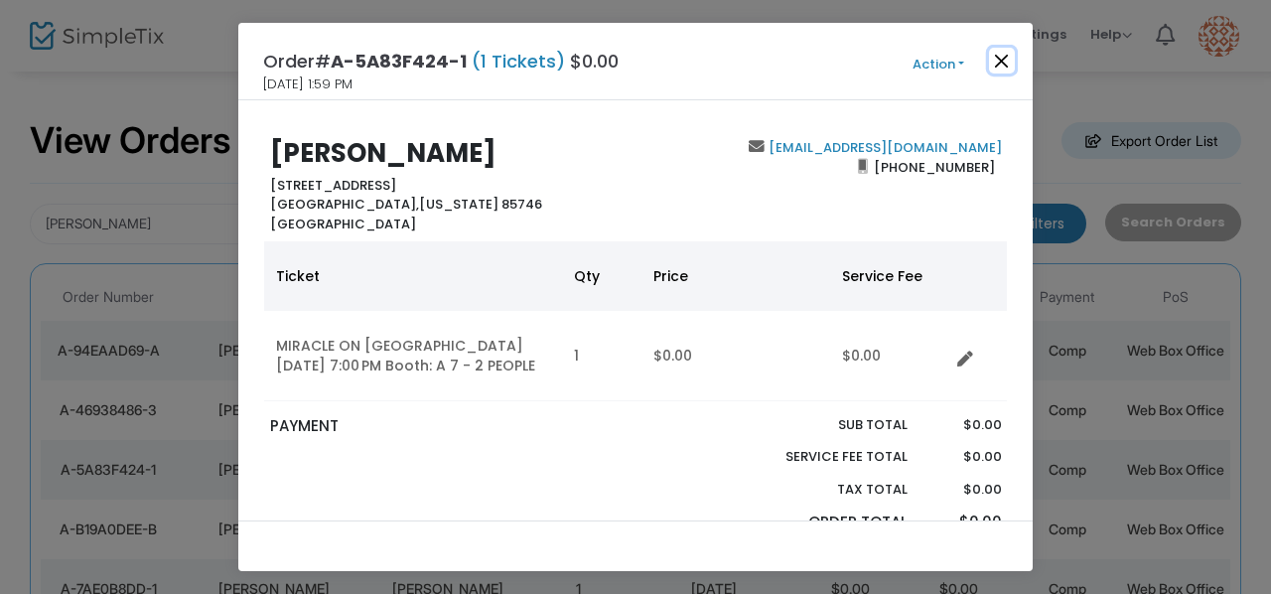
click at [997, 65] on button "Close" at bounding box center [1002, 61] width 26 height 26
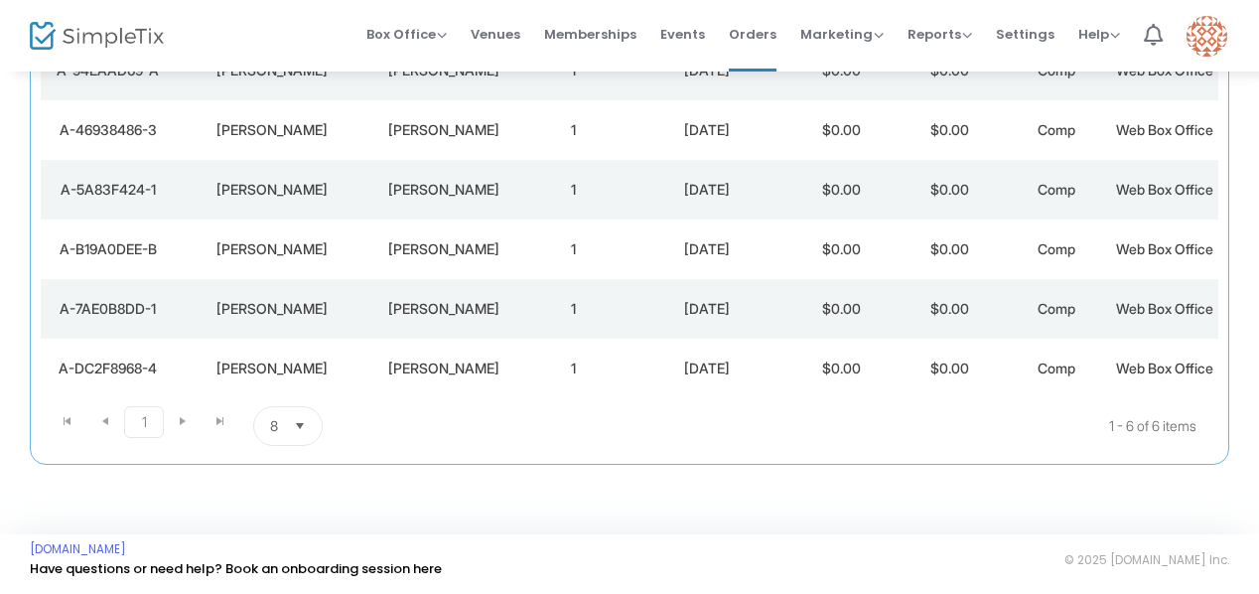
scroll to position [320, 0]
click at [332, 378] on div "[PERSON_NAME]" at bounding box center [272, 368] width 184 height 20
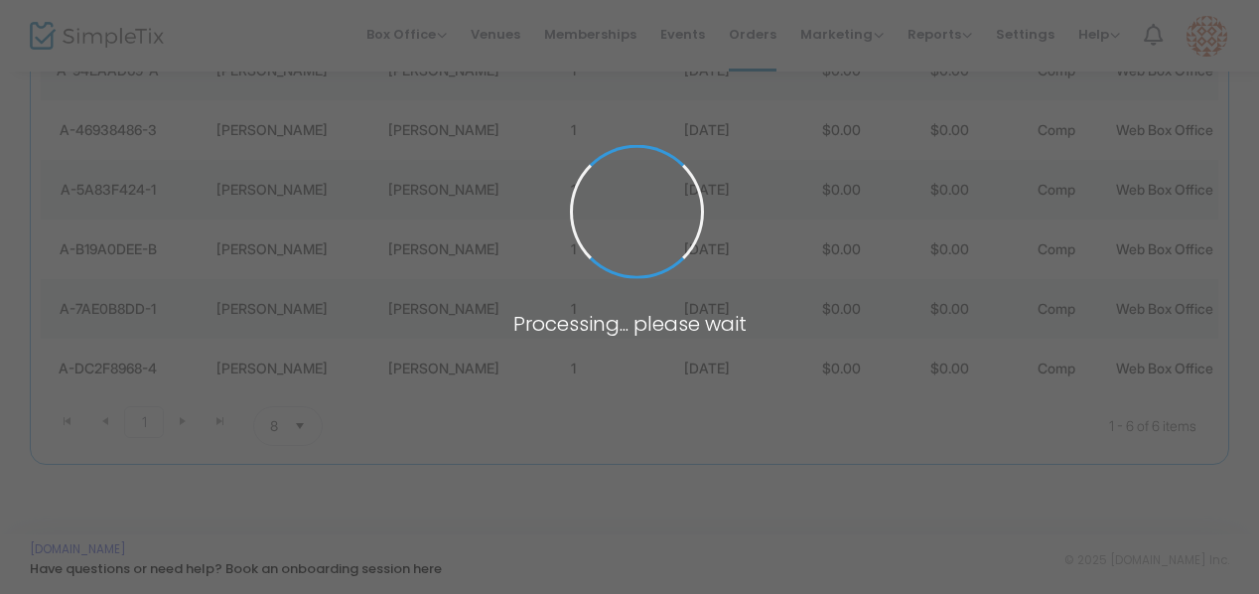
click at [332, 429] on span at bounding box center [629, 297] width 1259 height 594
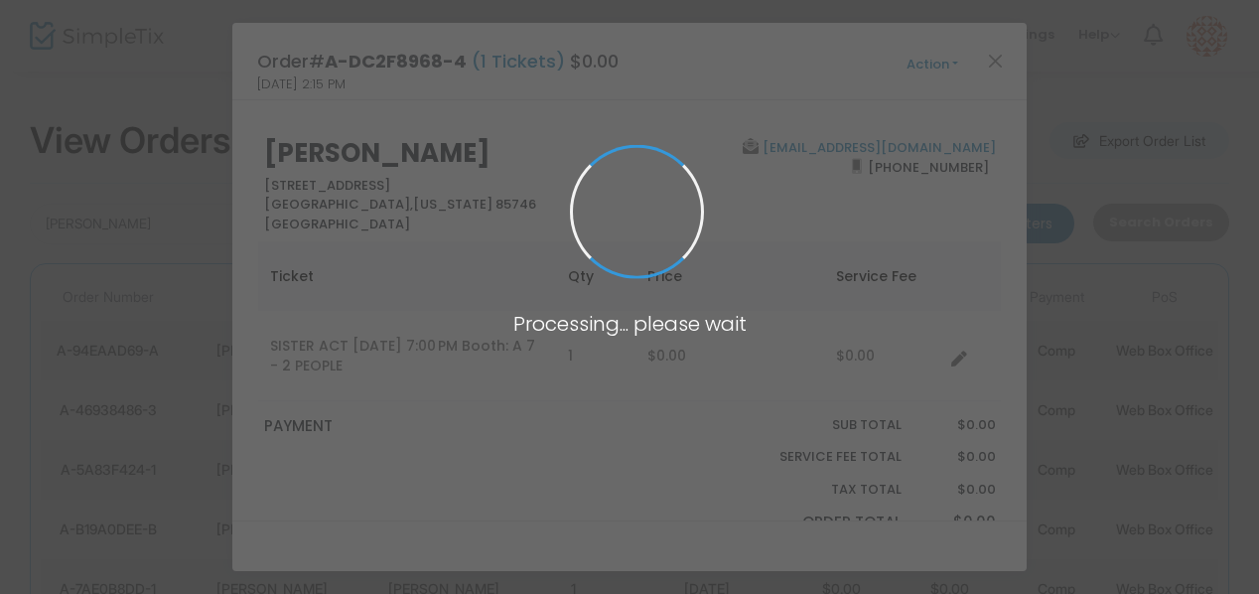
scroll to position [0, 0]
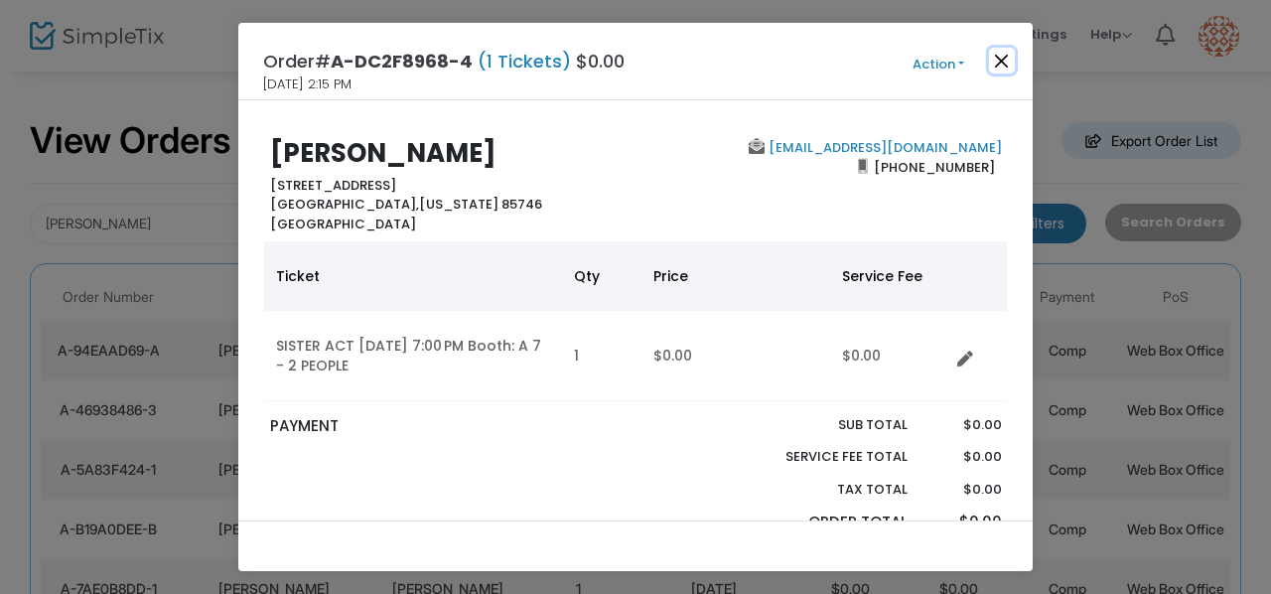
click at [1006, 55] on button "Close" at bounding box center [1002, 61] width 26 height 26
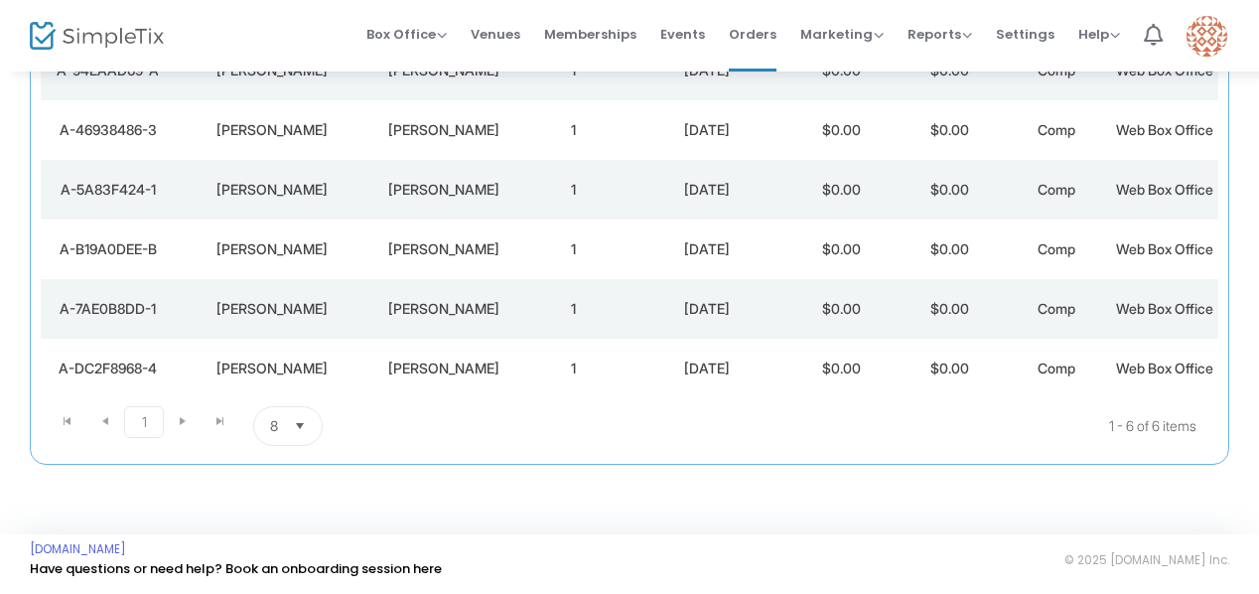
scroll to position [336, 0]
click at [261, 319] on div "[PERSON_NAME]" at bounding box center [272, 309] width 184 height 20
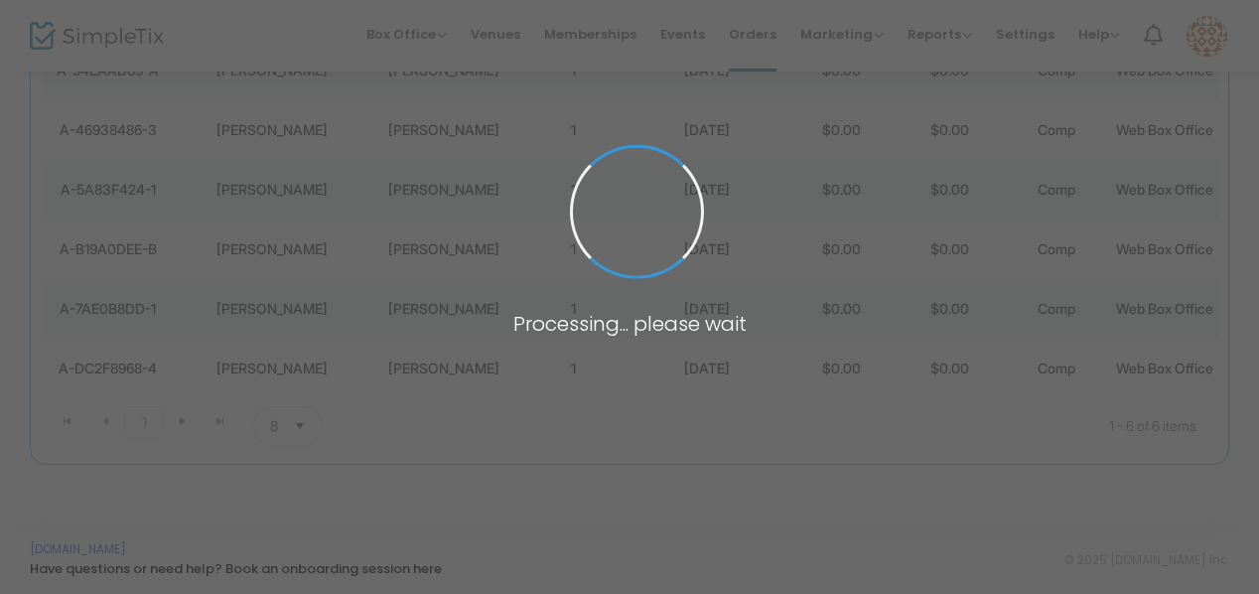
click at [261, 336] on span at bounding box center [629, 297] width 1259 height 594
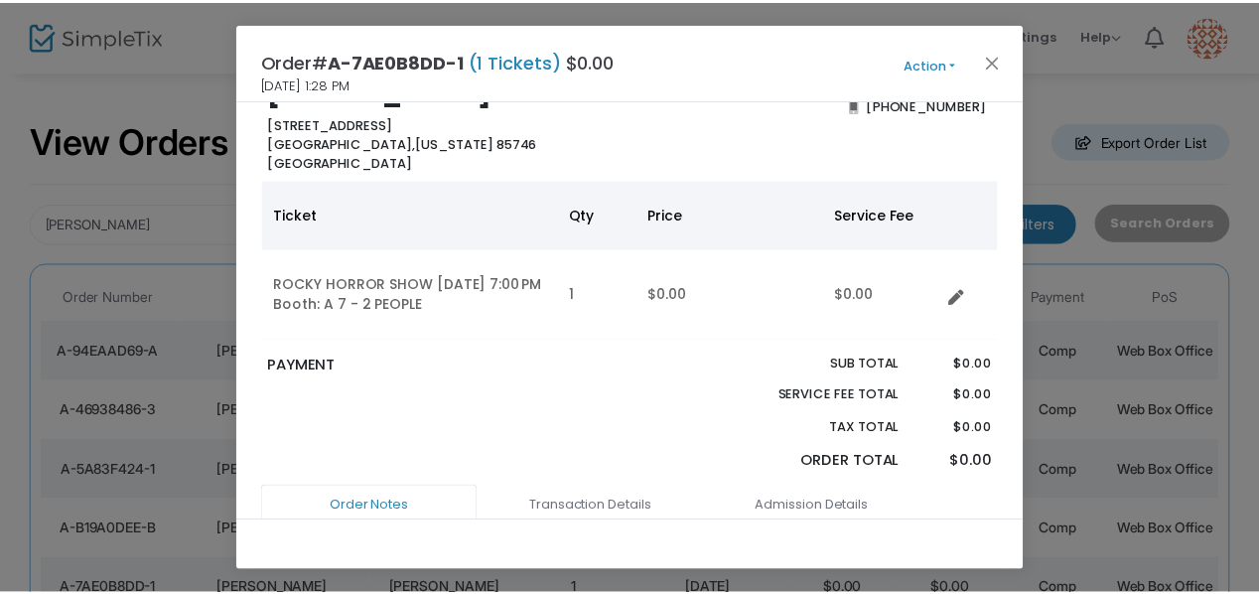
scroll to position [11, 0]
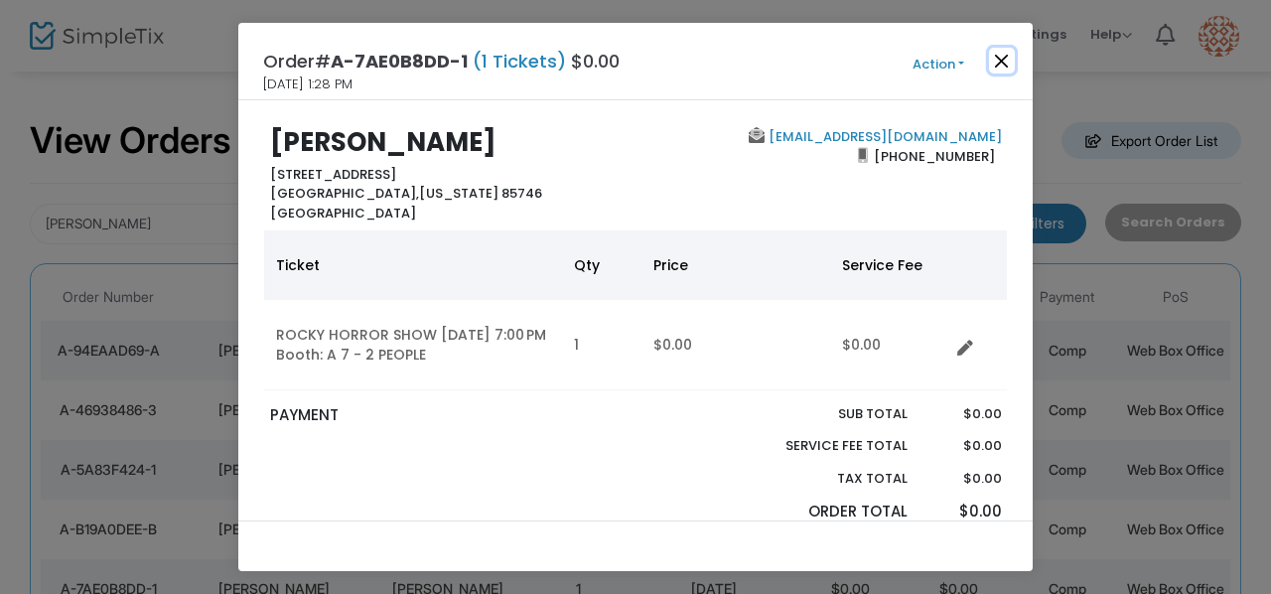
click at [1006, 53] on button "Close" at bounding box center [1002, 61] width 26 height 26
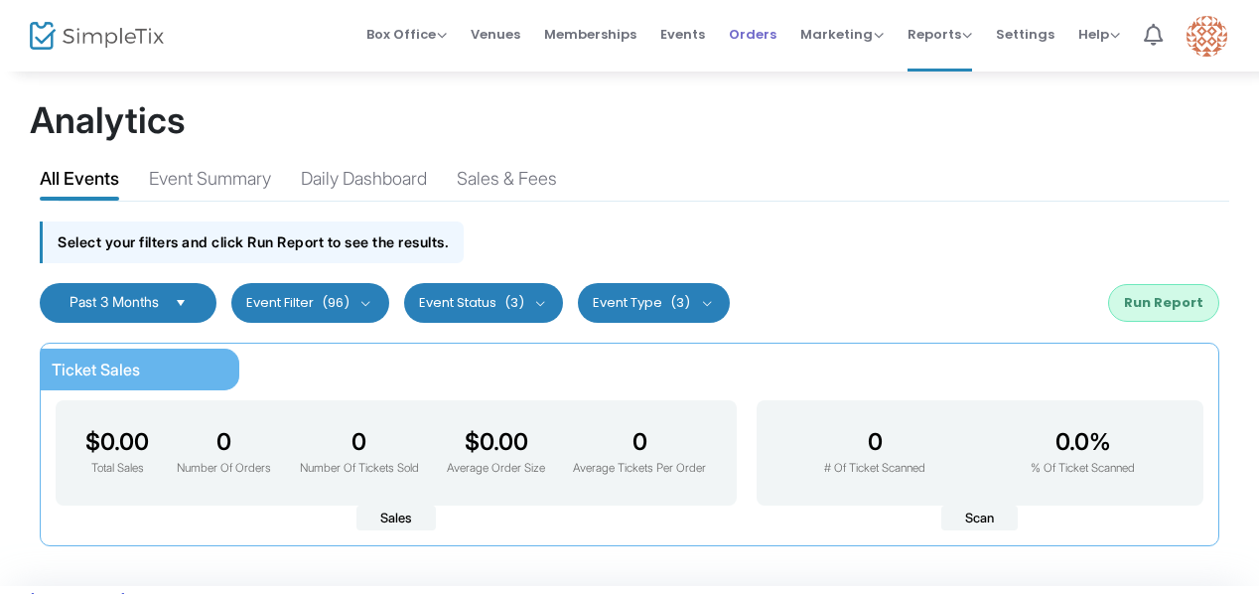
click at [769, 27] on span "Orders" at bounding box center [753, 34] width 48 height 51
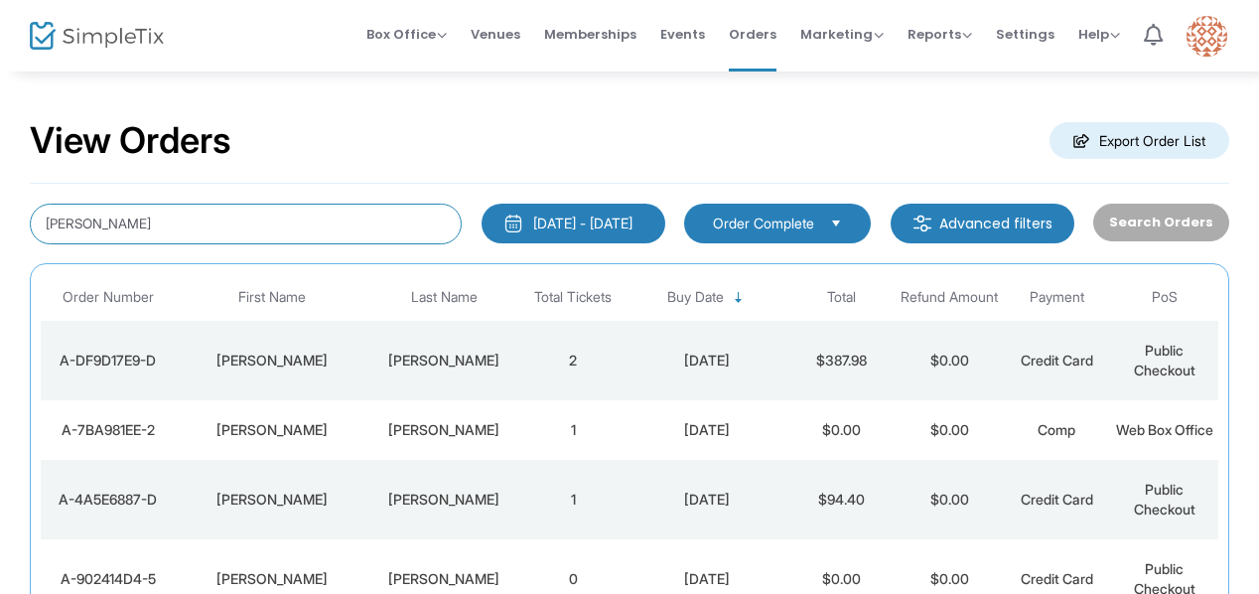
click at [195, 231] on input "Stewart" at bounding box center [246, 223] width 432 height 41
type input "S"
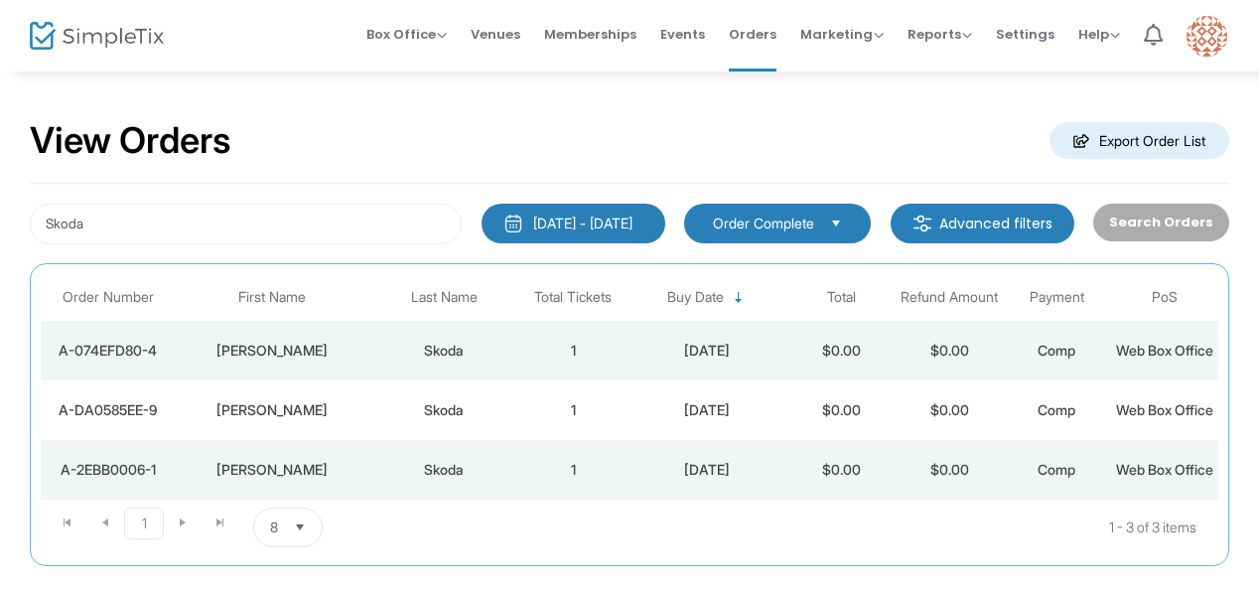
click at [182, 350] on div "Raymond" at bounding box center [272, 350] width 184 height 20
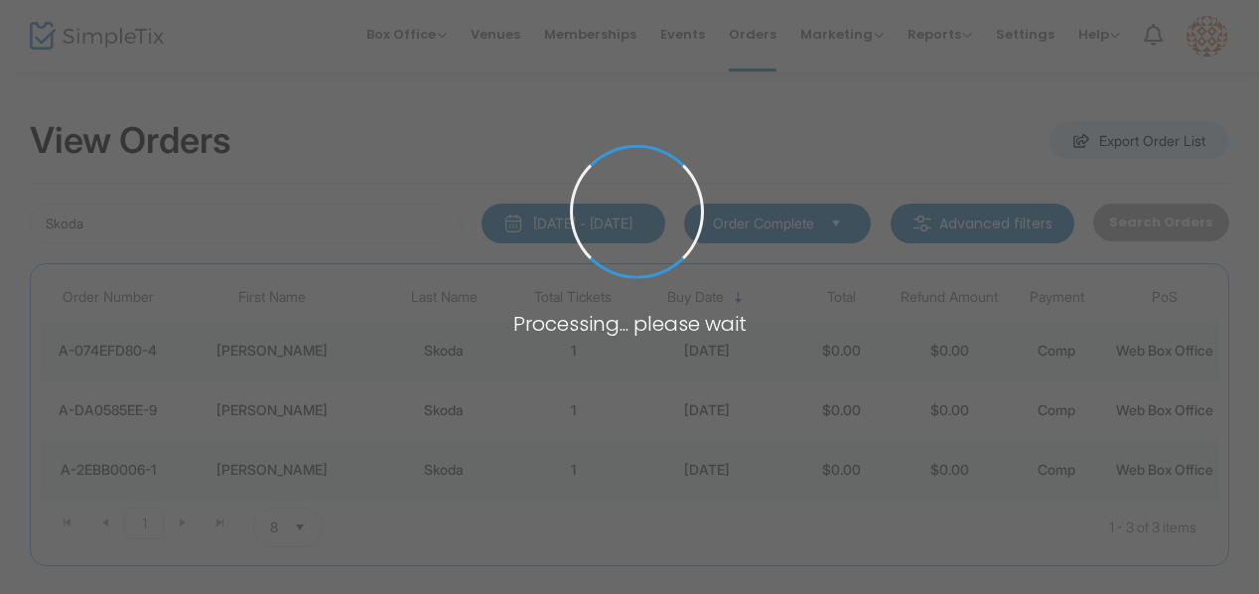
click at [182, 350] on span at bounding box center [629, 297] width 1259 height 594
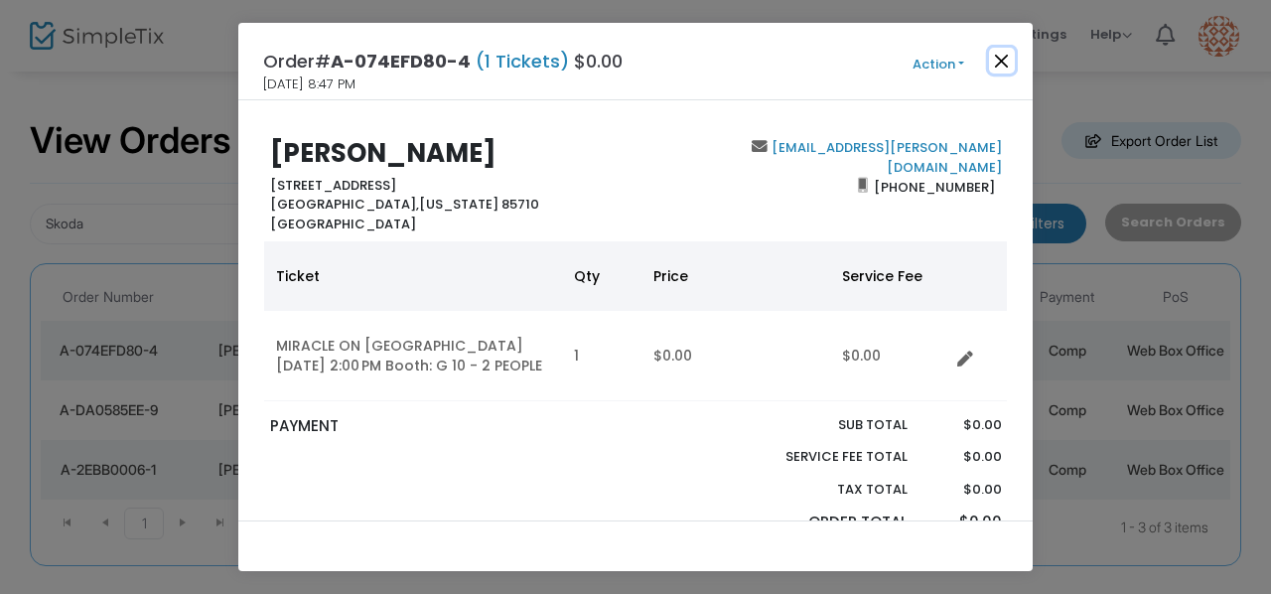
click at [1002, 63] on button "Close" at bounding box center [1002, 61] width 26 height 26
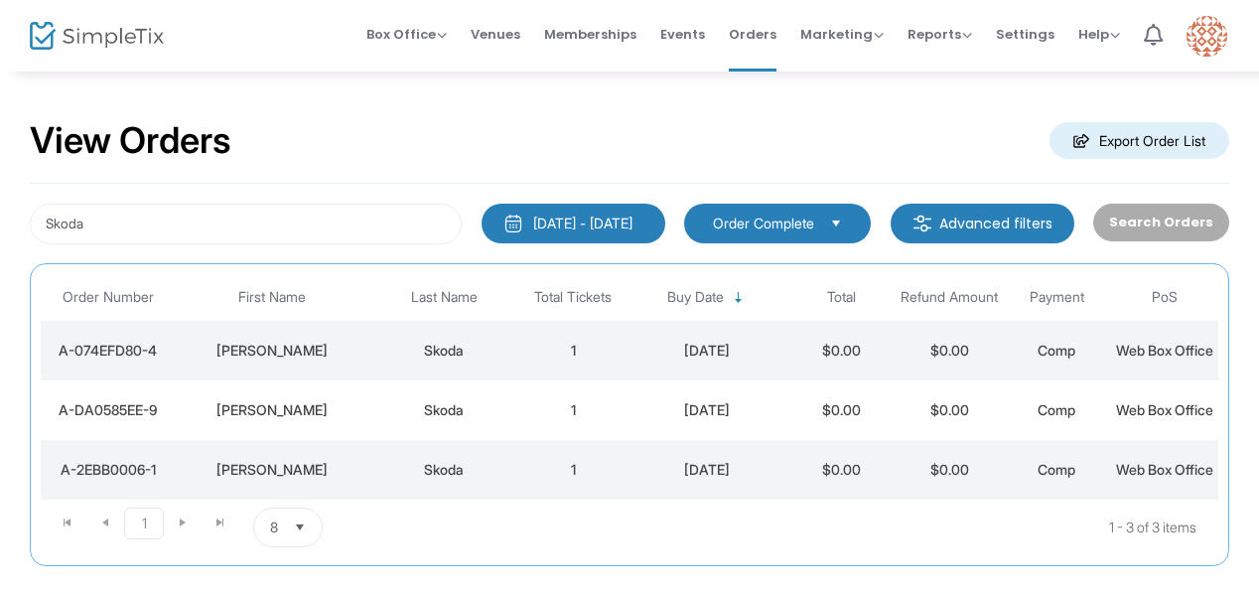
click at [114, 479] on div "A-2EBB0006-1" at bounding box center [108, 470] width 124 height 20
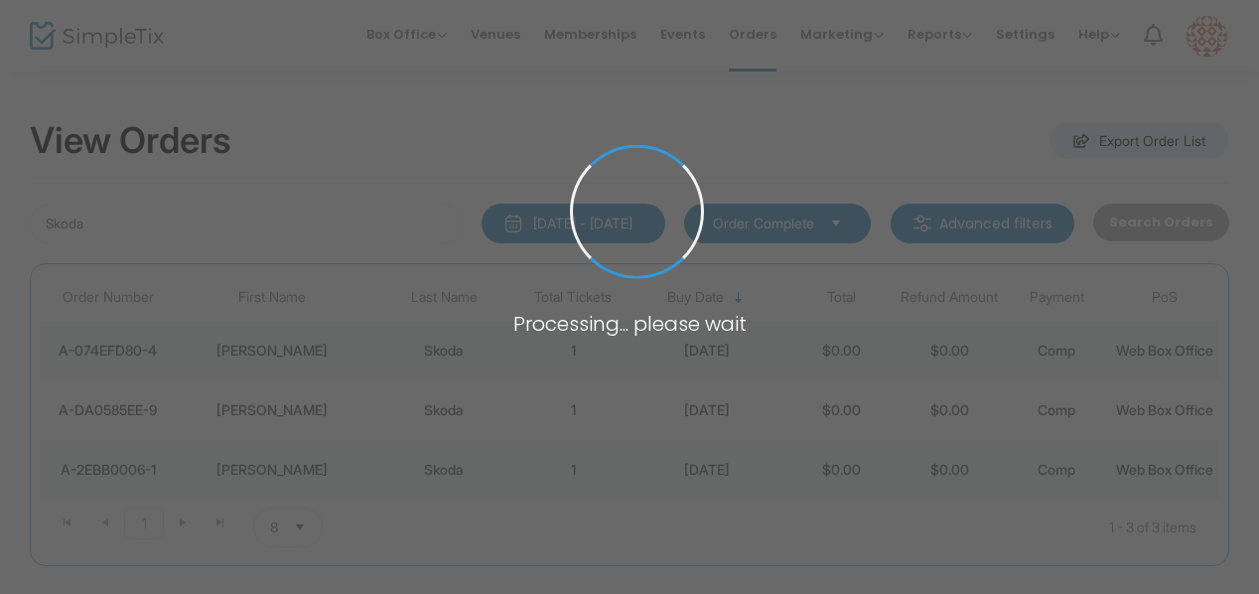
click at [114, 511] on span at bounding box center [629, 297] width 1259 height 594
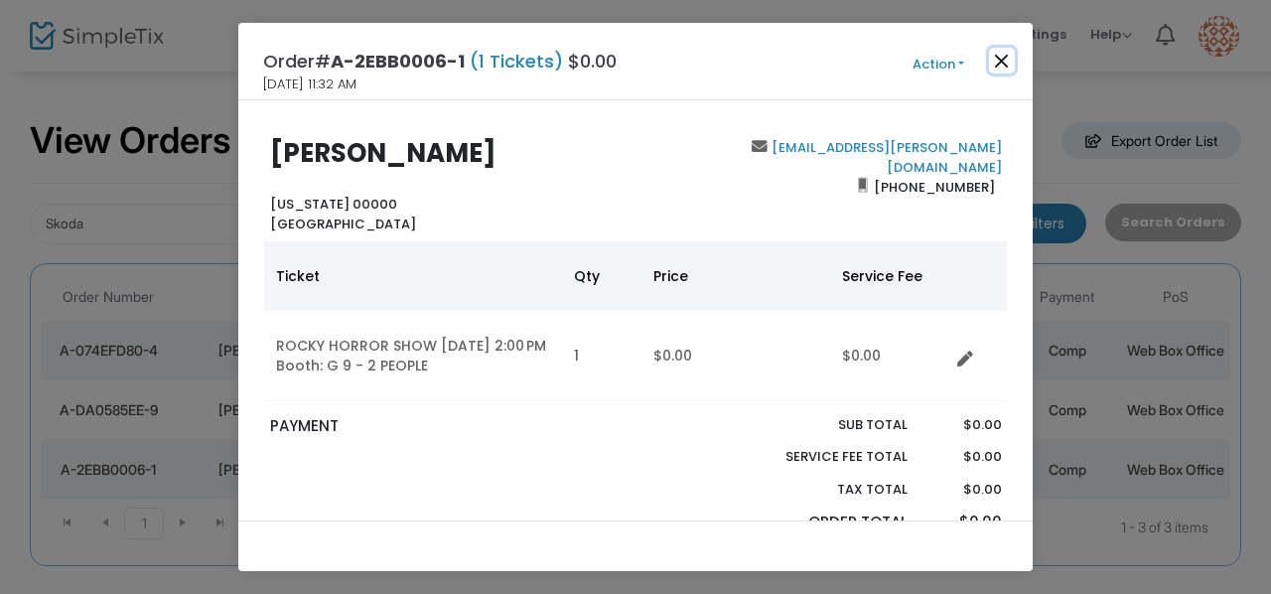
click at [1002, 63] on button "Close" at bounding box center [1002, 61] width 26 height 26
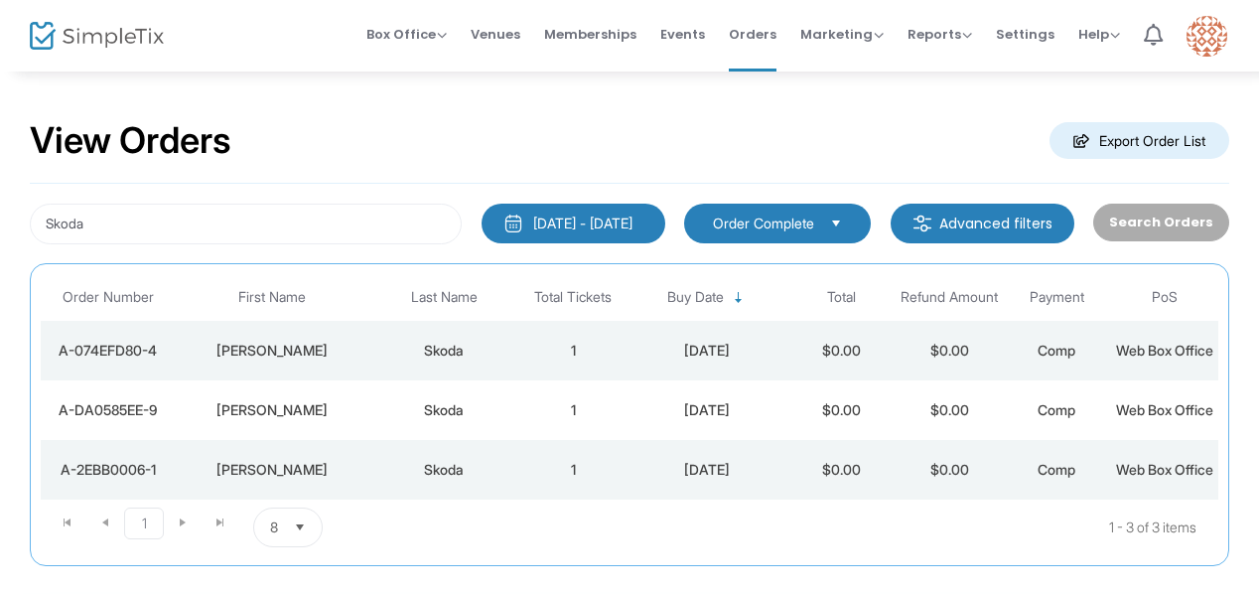
click at [294, 479] on div "Raymond" at bounding box center [272, 470] width 184 height 20
click at [0, 0] on span at bounding box center [0, 0] width 0 height 0
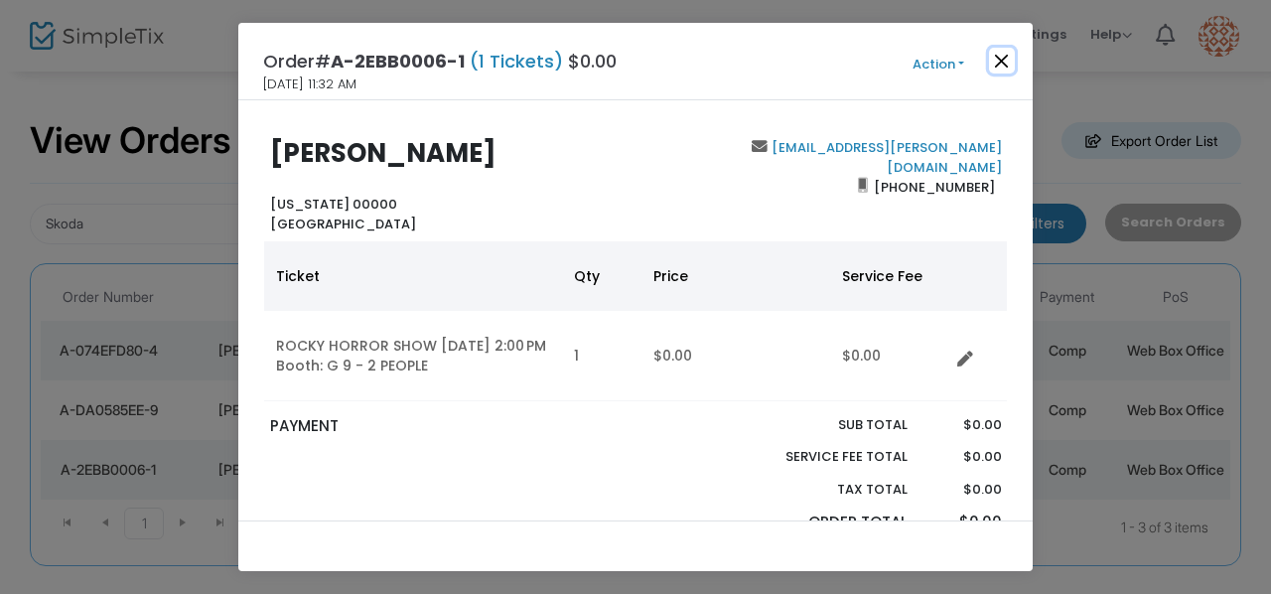
click at [1003, 54] on button "Close" at bounding box center [1002, 61] width 26 height 26
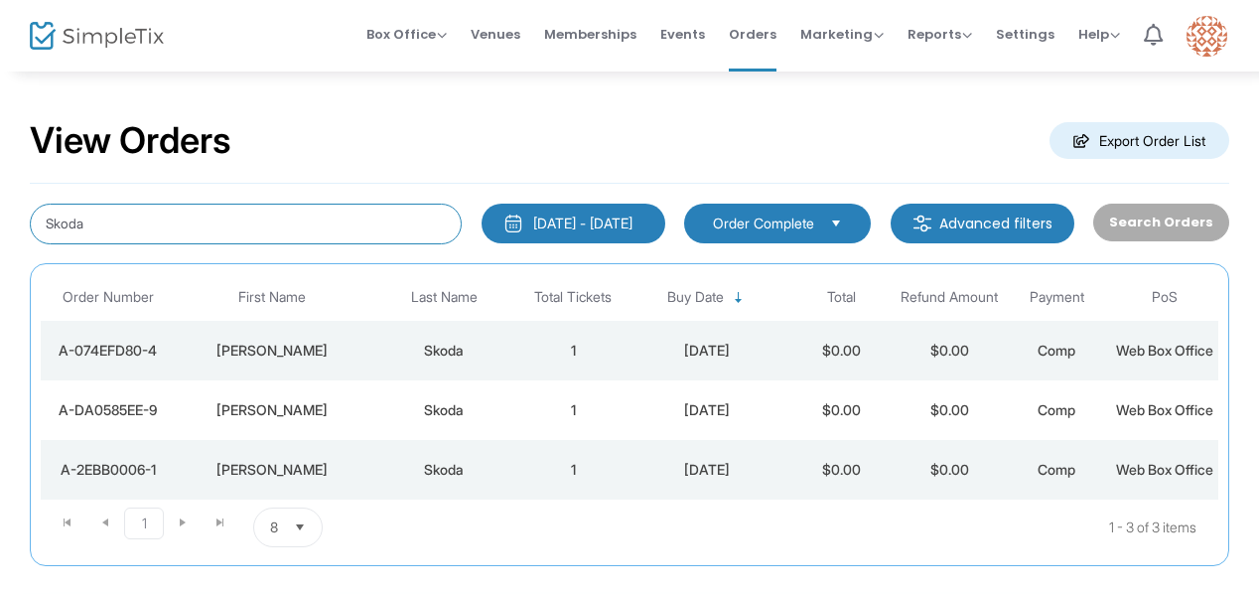
click at [127, 210] on input "Skoda" at bounding box center [246, 223] width 432 height 41
type input "S"
type input "Jessica"
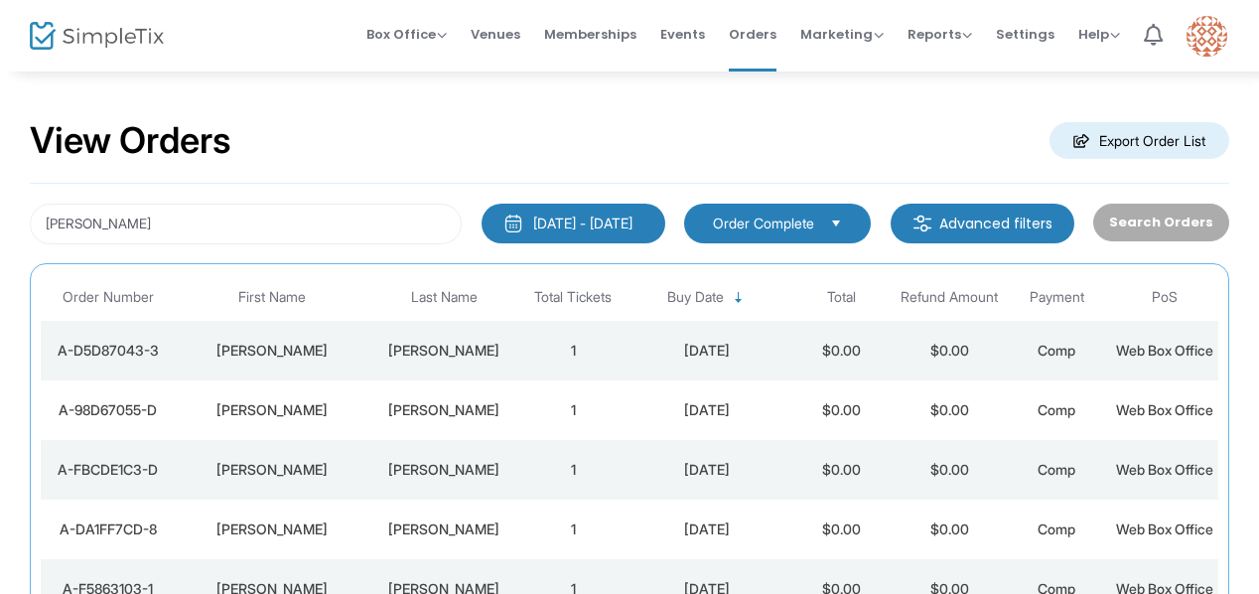
click at [153, 357] on div "A-D5D87043-3" at bounding box center [108, 350] width 124 height 20
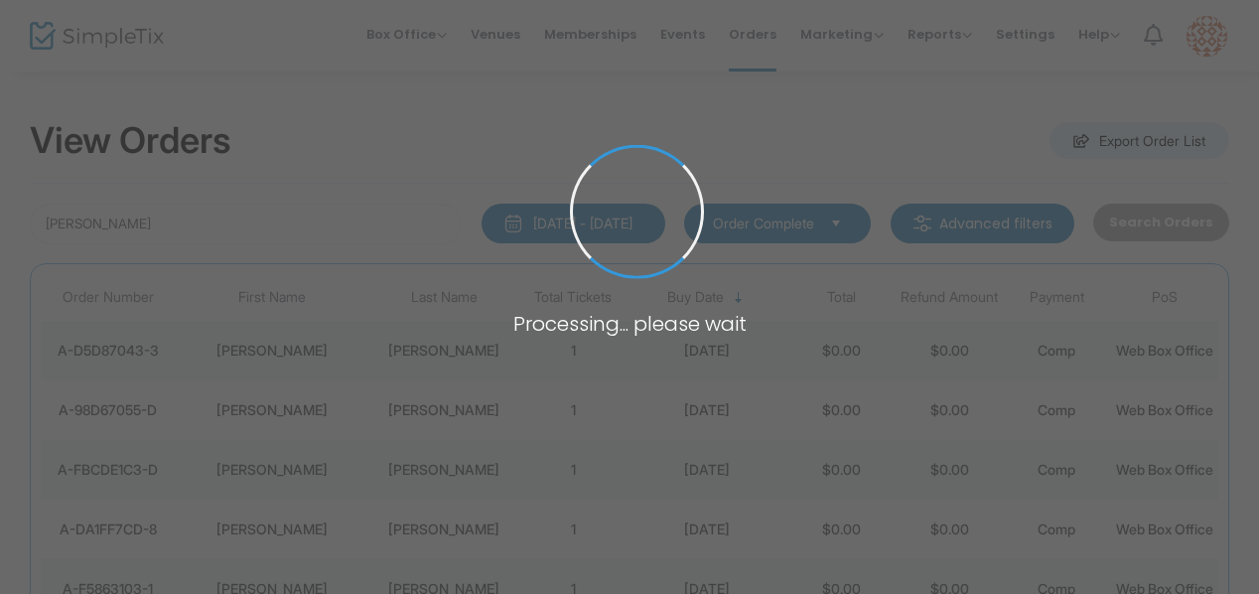
click at [153, 357] on span at bounding box center [629, 297] width 1259 height 594
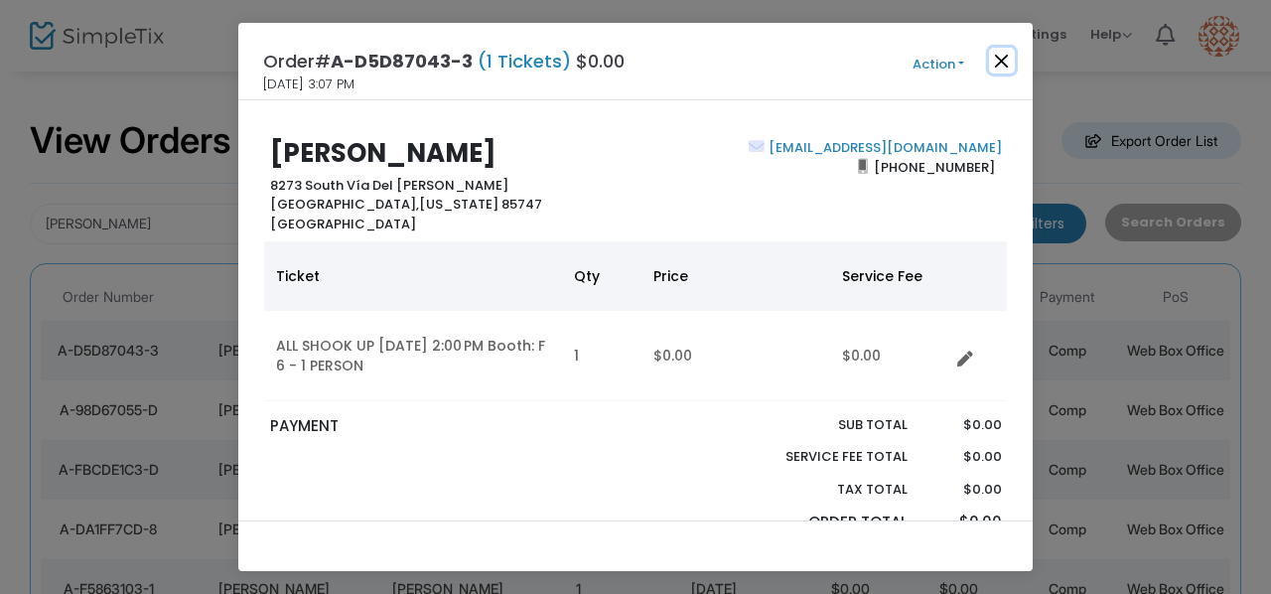
click at [1006, 59] on button "Close" at bounding box center [1002, 61] width 26 height 26
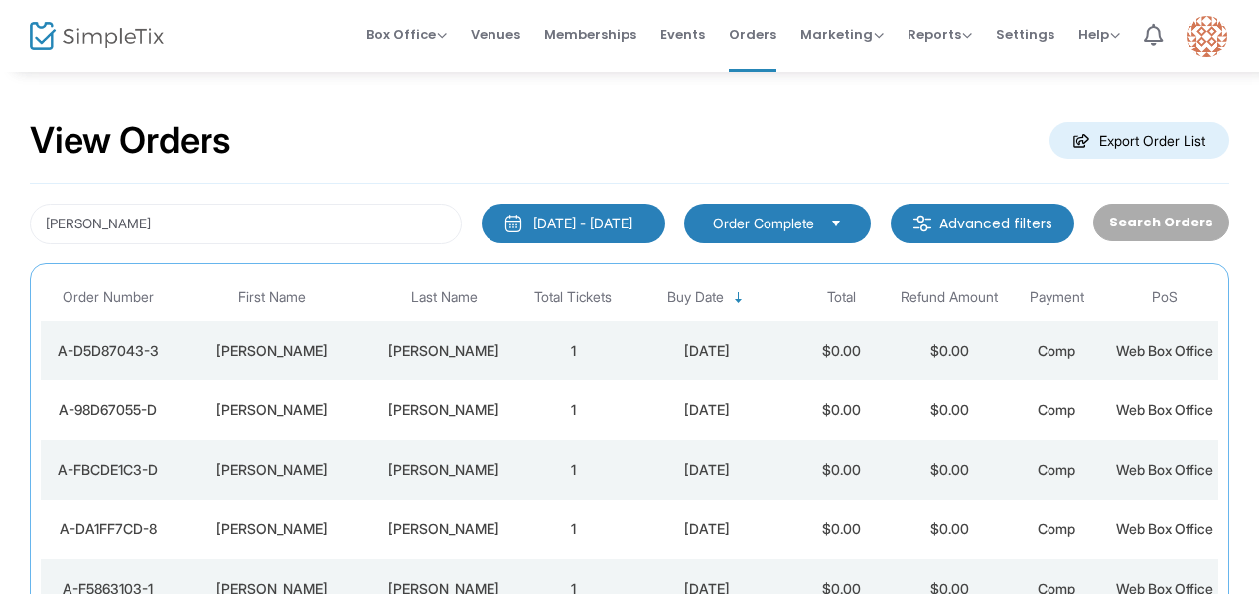
click at [110, 479] on div "A-FBCDE1C3-D" at bounding box center [108, 470] width 124 height 20
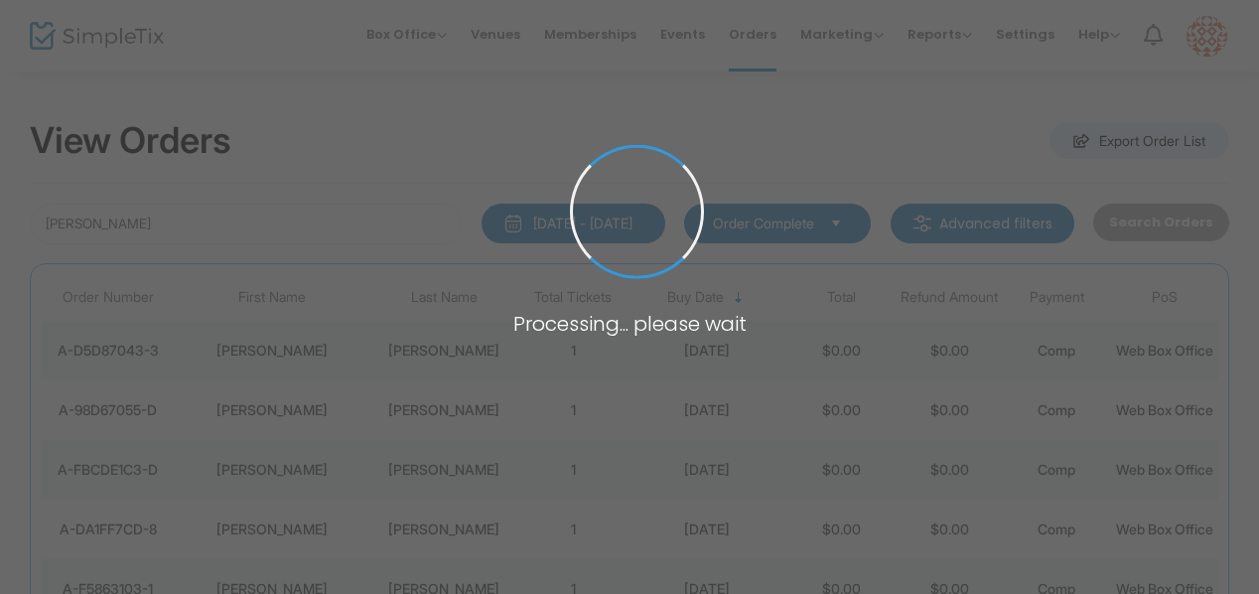
click at [110, 515] on span at bounding box center [629, 297] width 1259 height 594
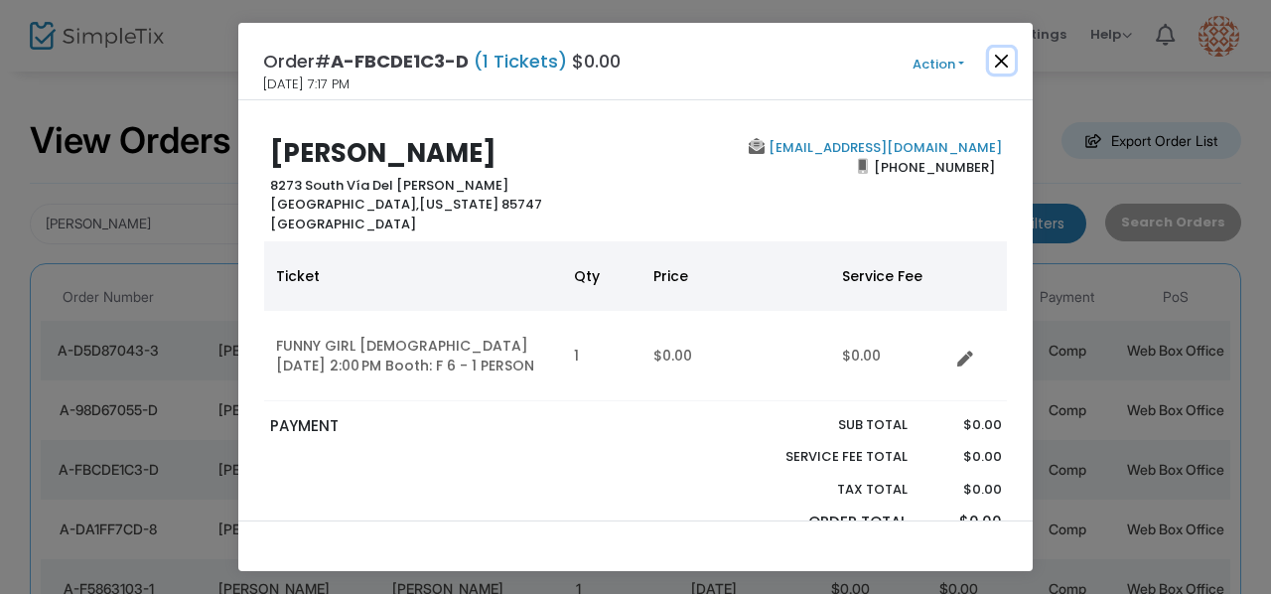
click at [1008, 64] on button "Close" at bounding box center [1002, 61] width 26 height 26
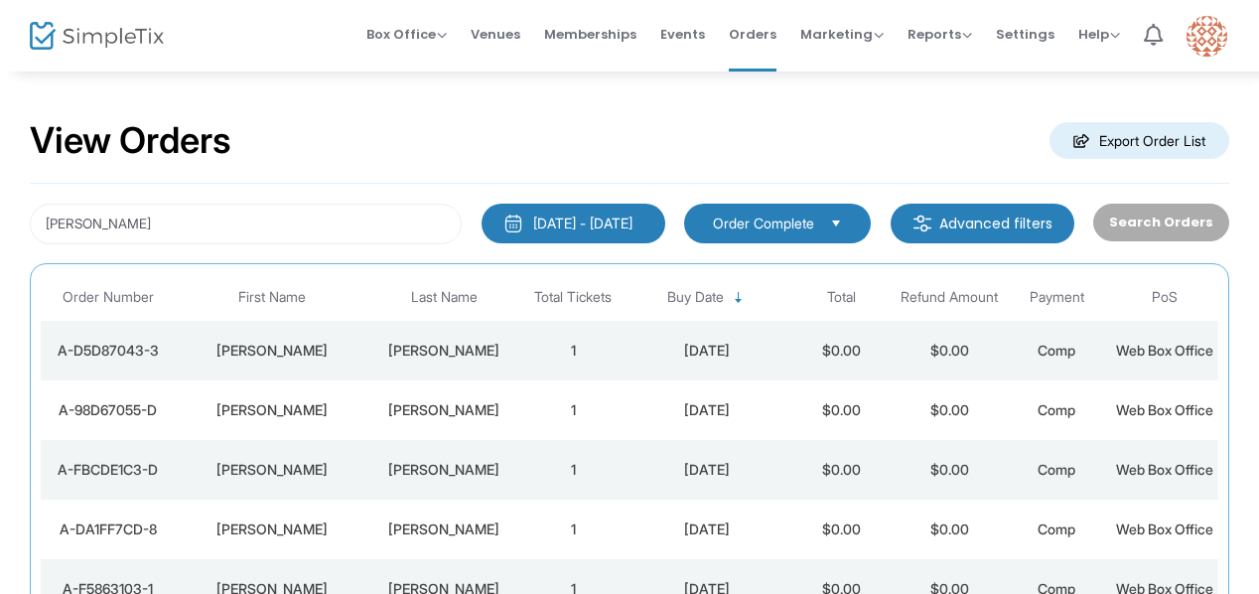
click at [101, 420] on div "A-98D67055-D" at bounding box center [108, 410] width 124 height 20
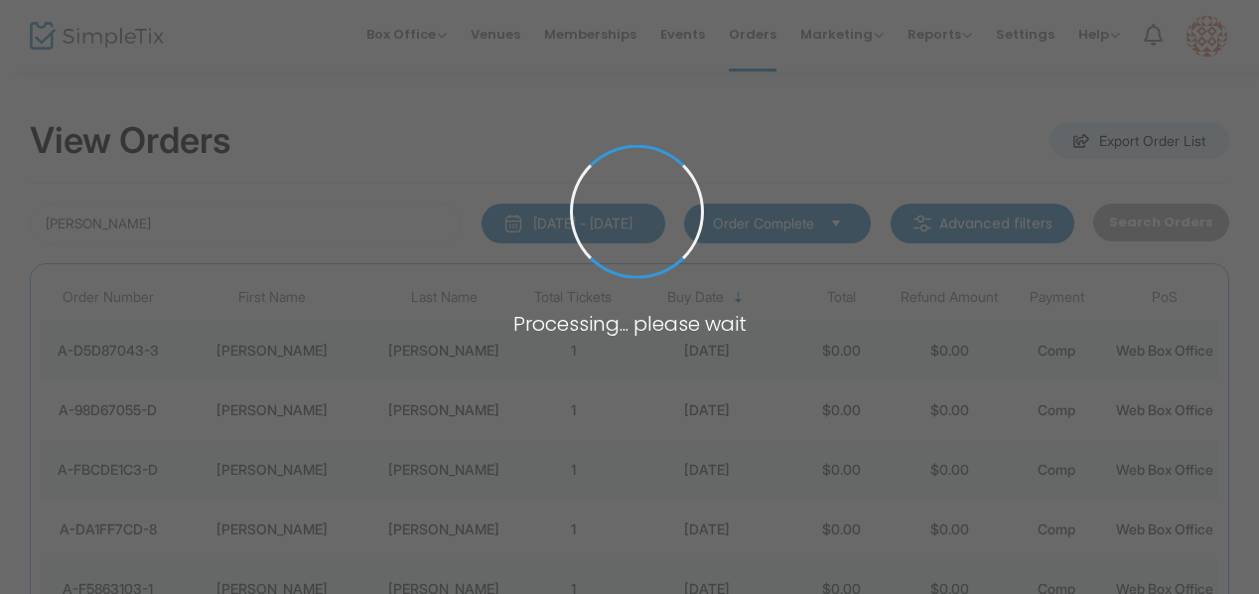
click at [101, 431] on span at bounding box center [629, 297] width 1259 height 594
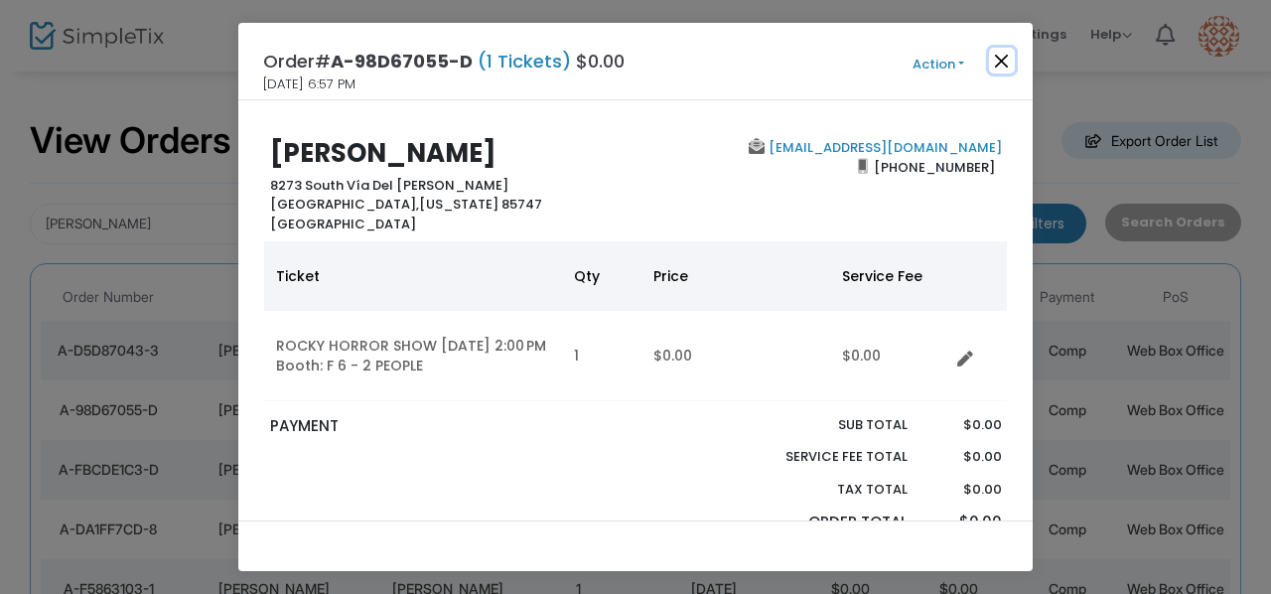
click at [1007, 59] on button "Close" at bounding box center [1002, 61] width 26 height 26
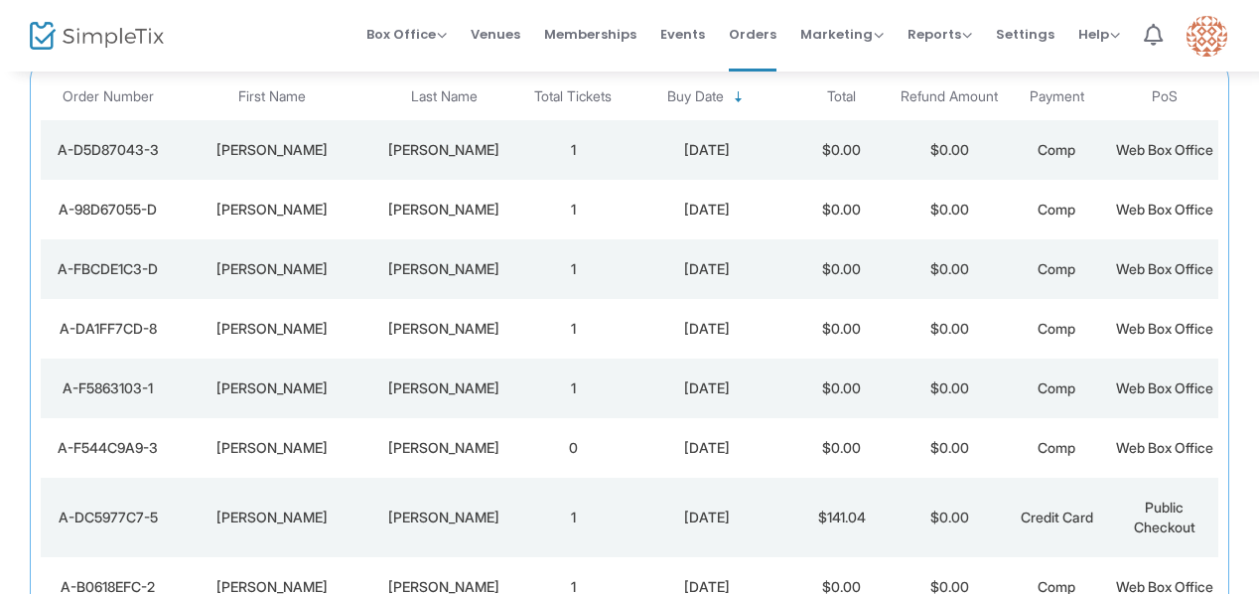
scroll to position [222, 0]
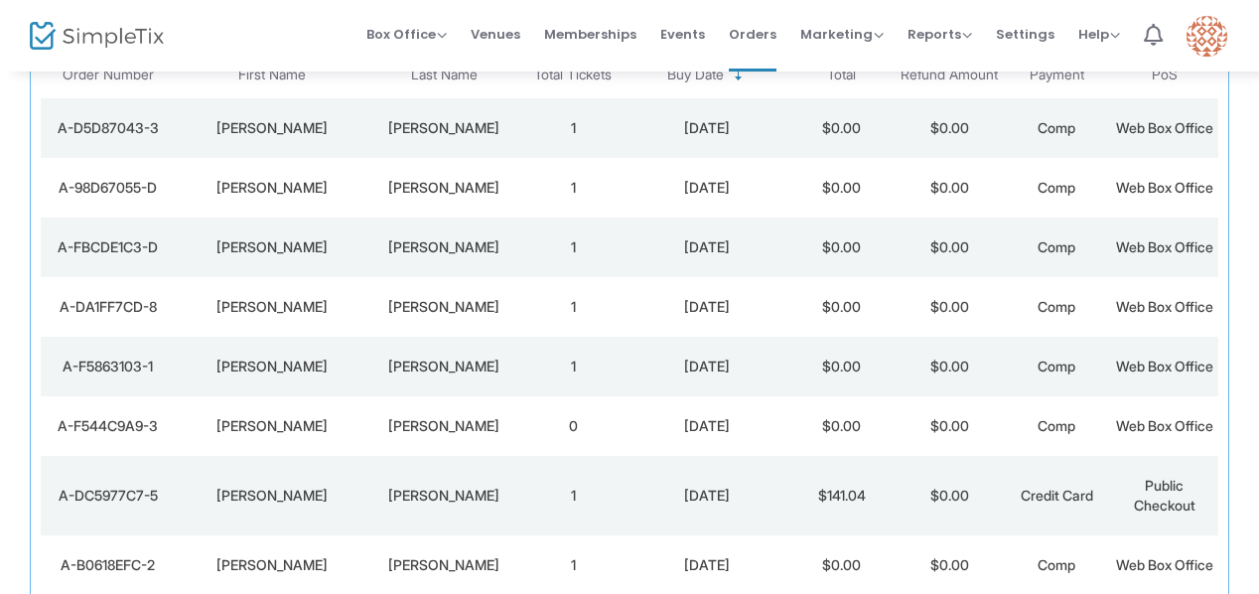
click at [117, 376] on div "A-F5863103-1" at bounding box center [108, 366] width 124 height 20
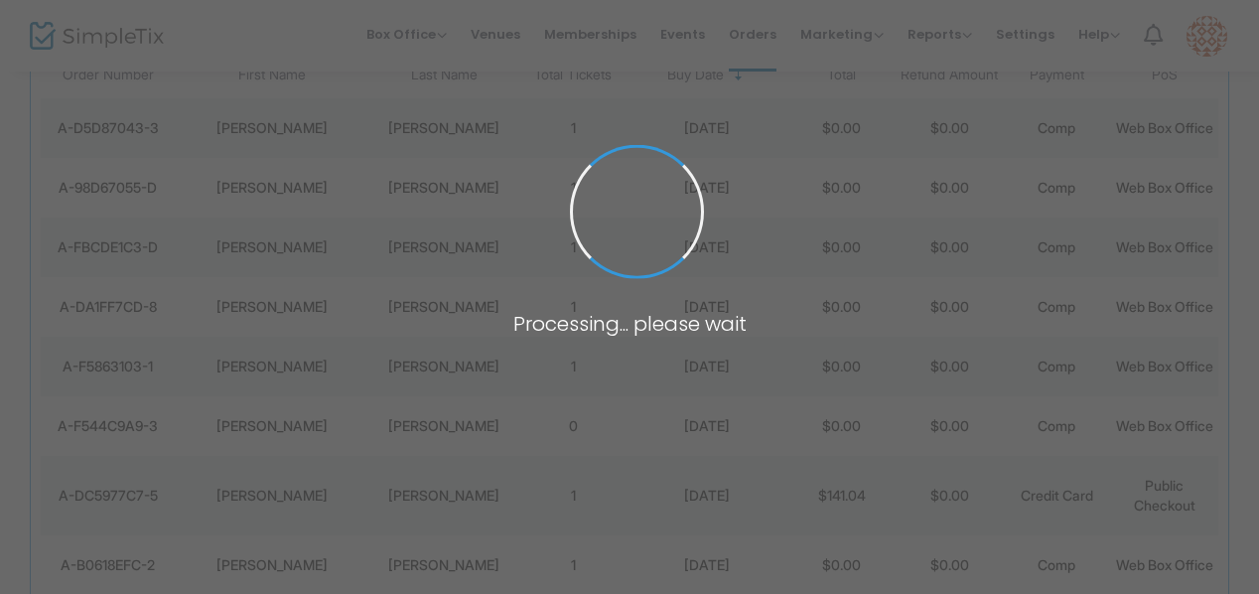
click at [117, 454] on span at bounding box center [629, 297] width 1259 height 594
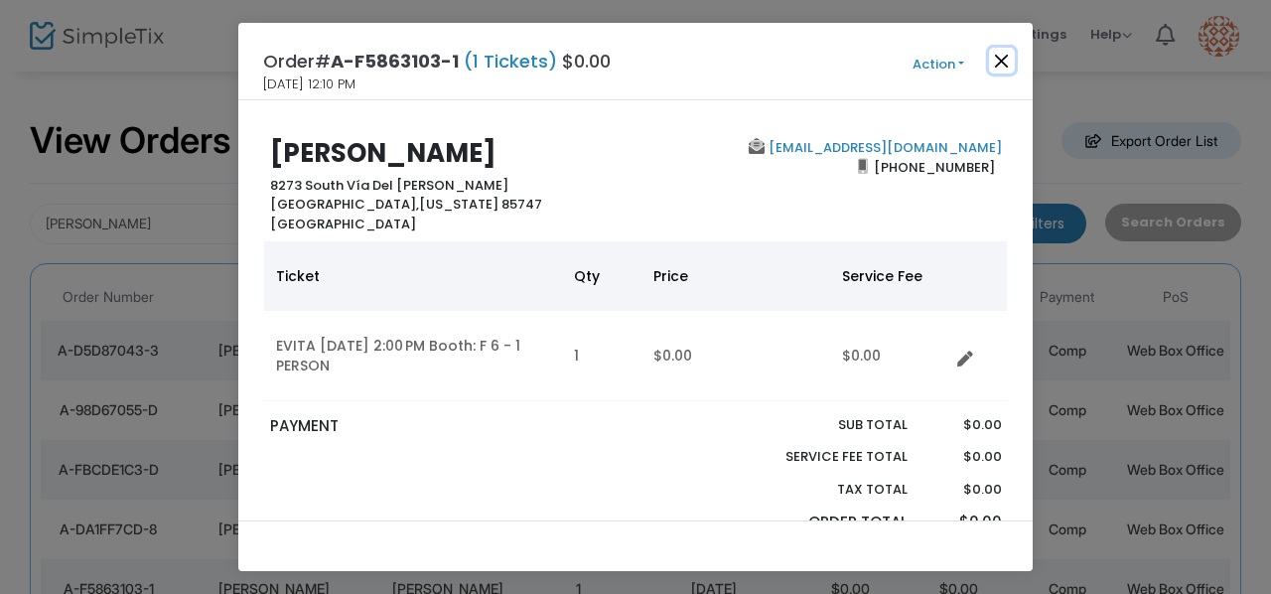
click at [1001, 65] on button "Close" at bounding box center [1002, 61] width 26 height 26
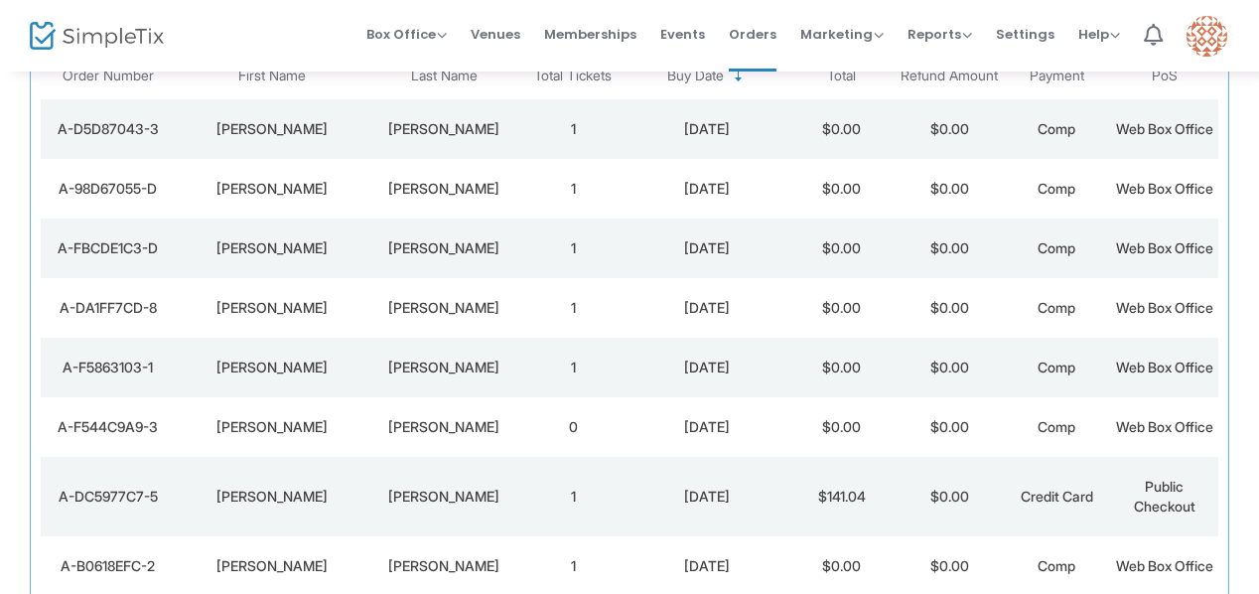
scroll to position [222, 0]
click at [120, 317] on div "A-DA1FF7CD-8" at bounding box center [108, 307] width 124 height 20
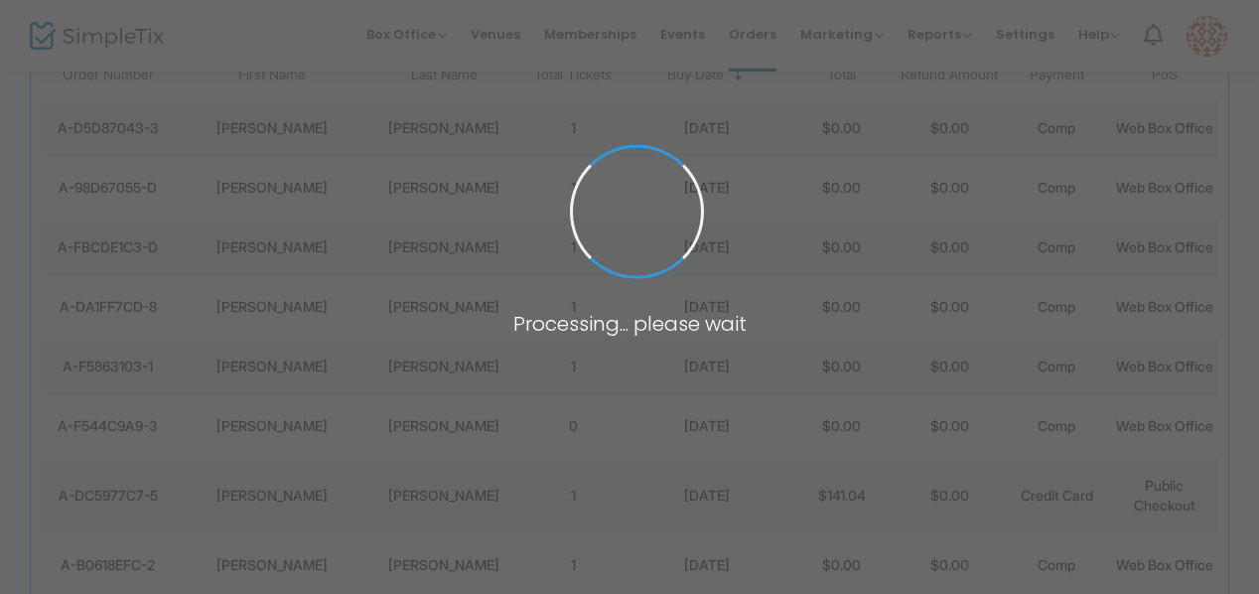
click at [120, 366] on span at bounding box center [629, 297] width 1259 height 594
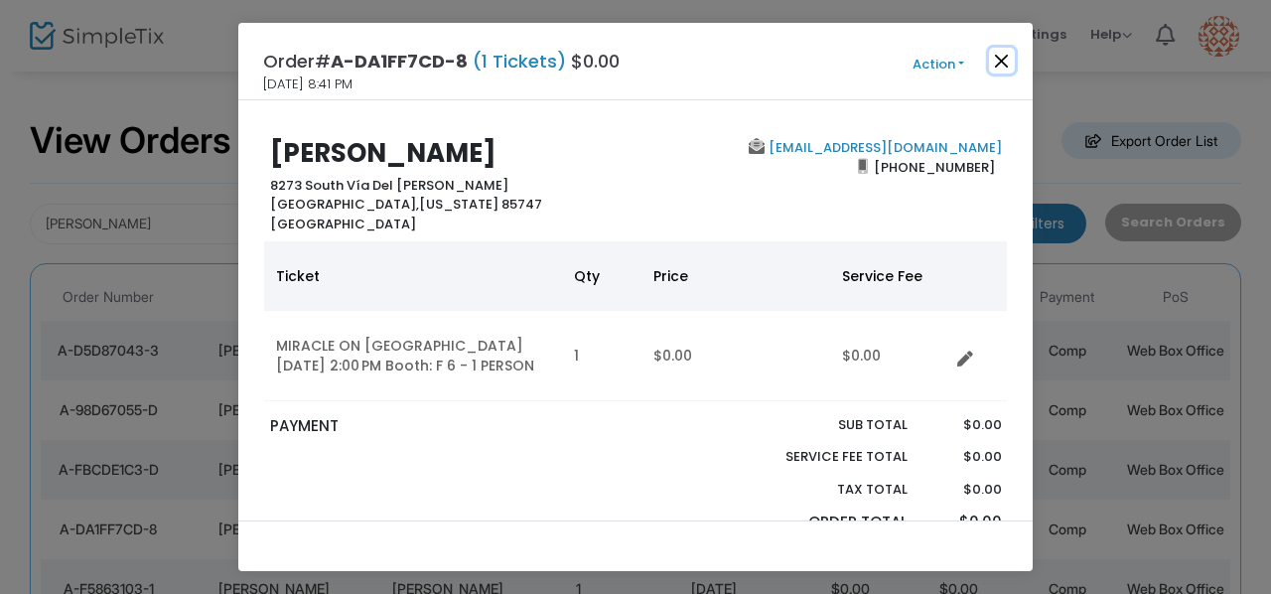
click at [1003, 61] on button "Close" at bounding box center [1002, 61] width 26 height 26
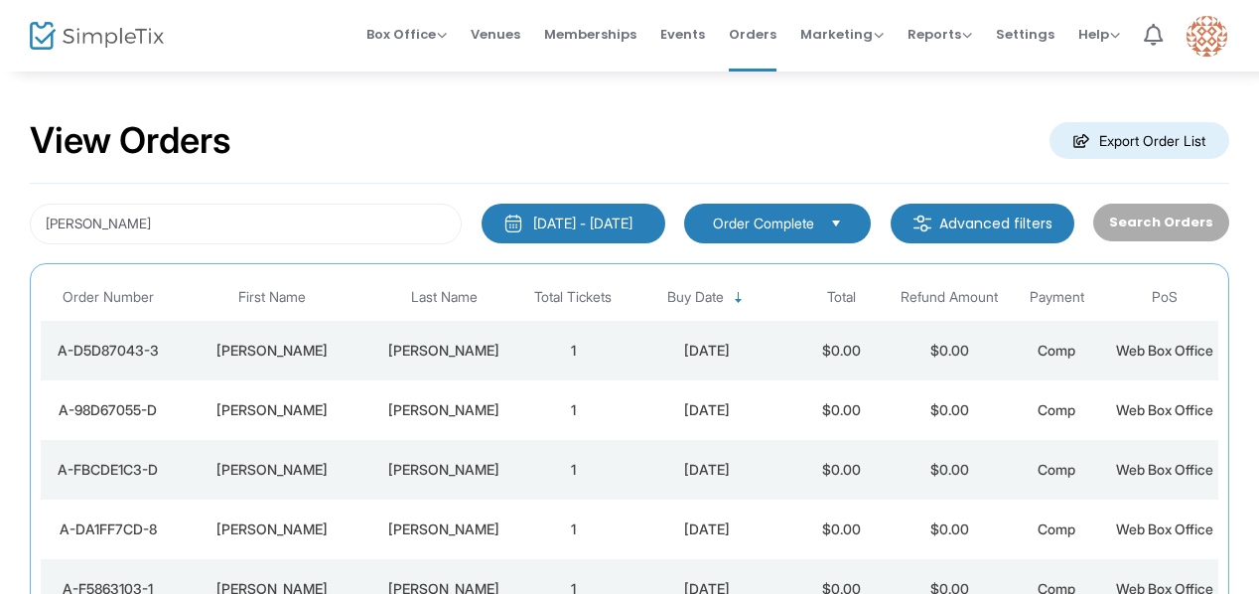
scroll to position [519, 0]
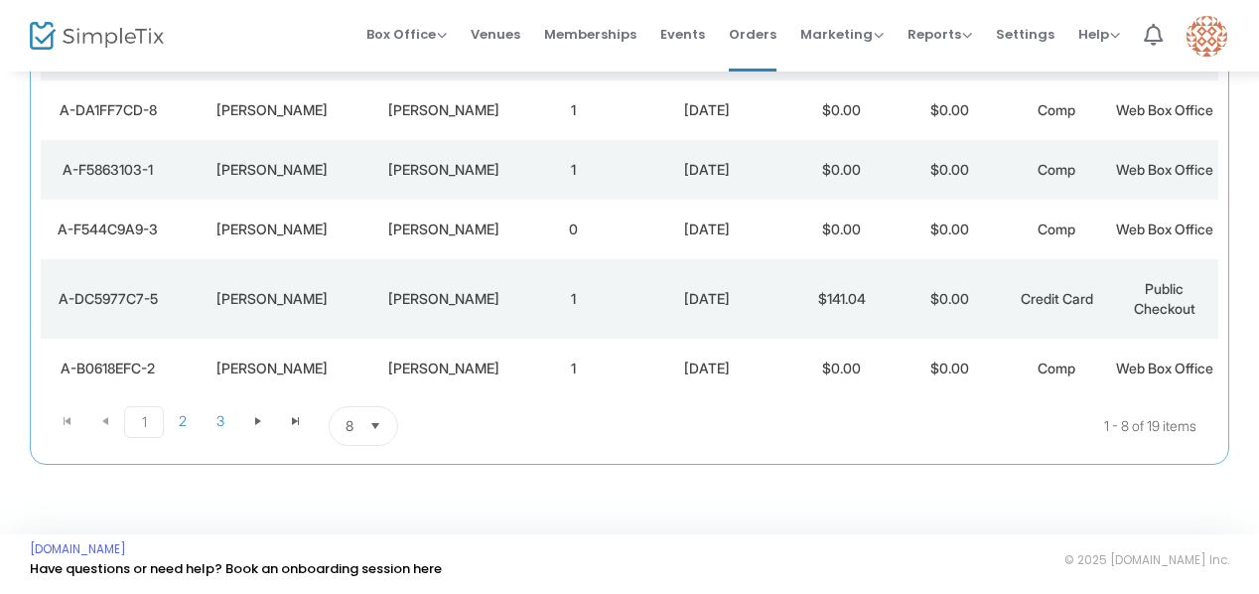
click at [119, 309] on div "A-DC5977C7-5" at bounding box center [108, 299] width 124 height 20
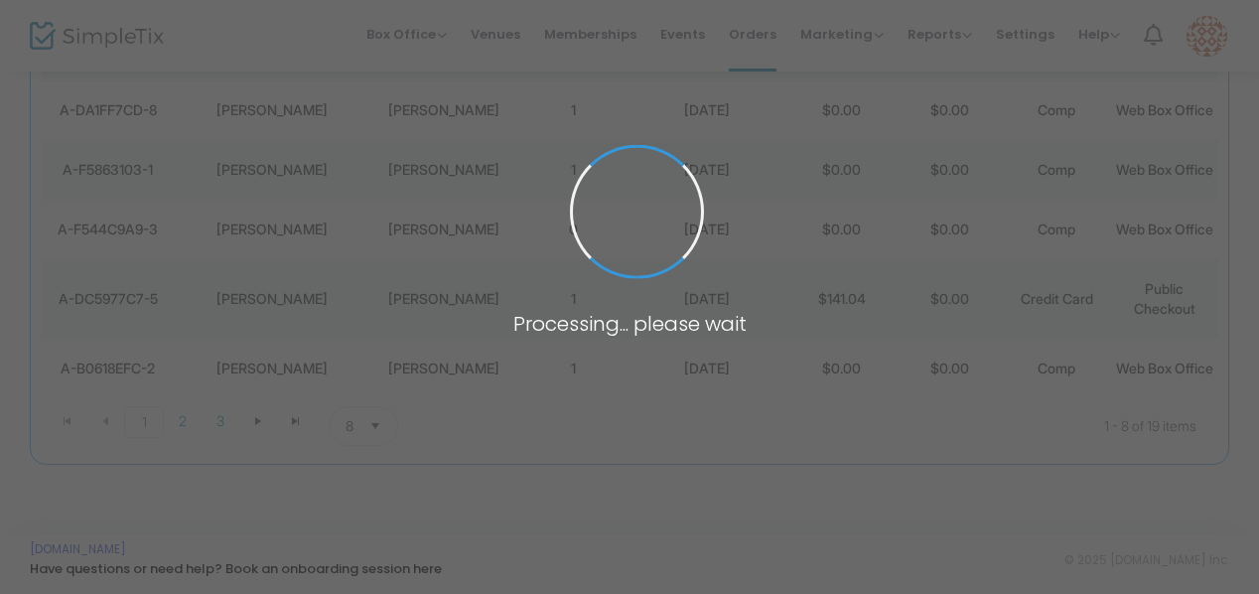
click at [119, 313] on span at bounding box center [629, 297] width 1259 height 594
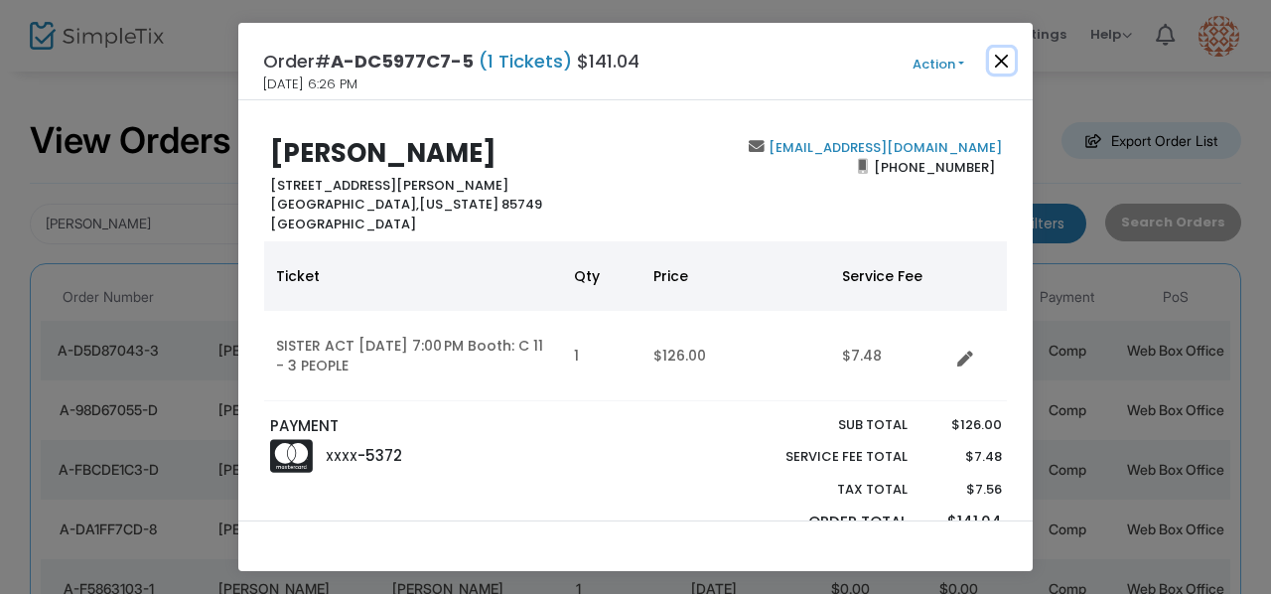
click at [1001, 61] on button "Close" at bounding box center [1002, 61] width 26 height 26
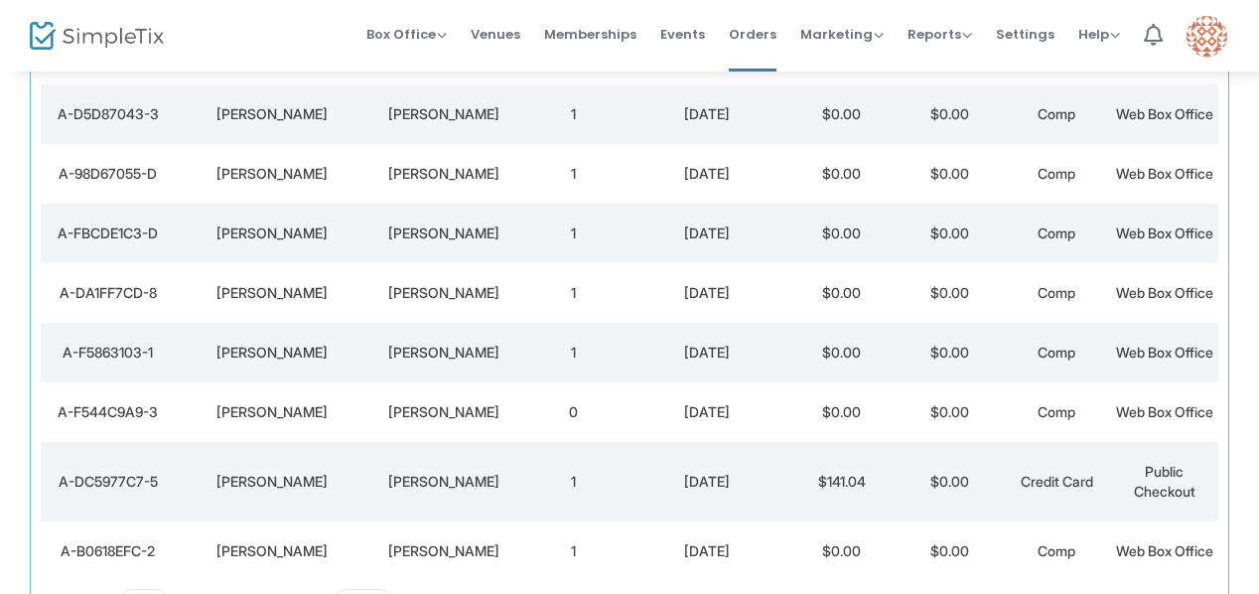
scroll to position [228, 0]
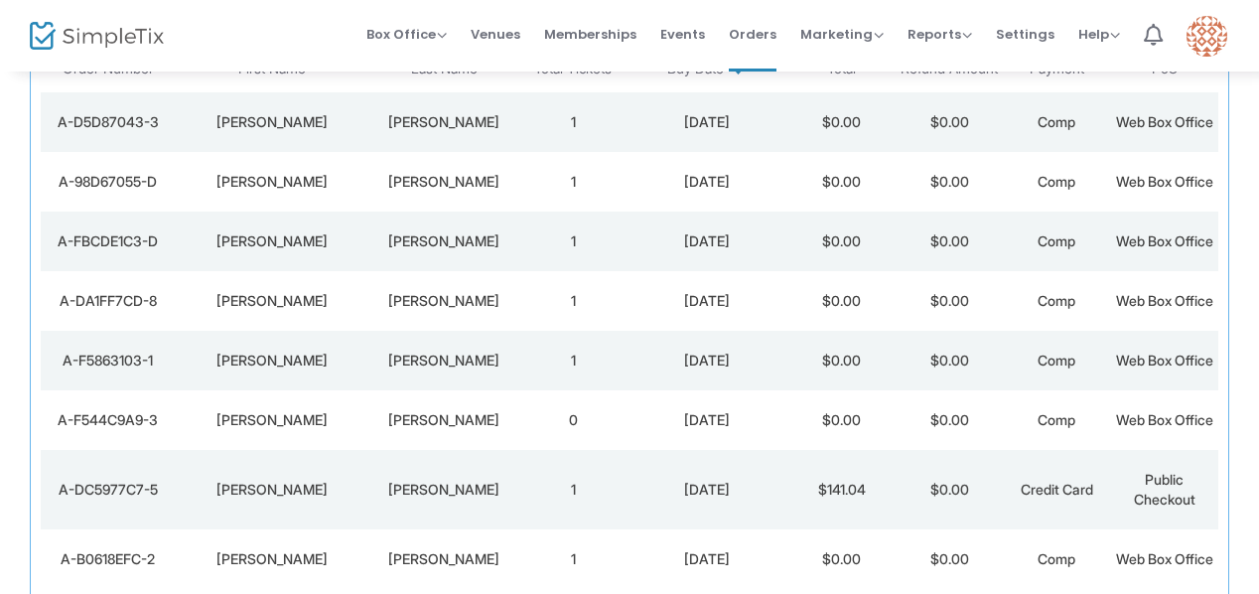
click at [101, 311] on div "A-DA1FF7CD-8" at bounding box center [108, 301] width 124 height 20
click at [0, 0] on span at bounding box center [0, 0] width 0 height 0
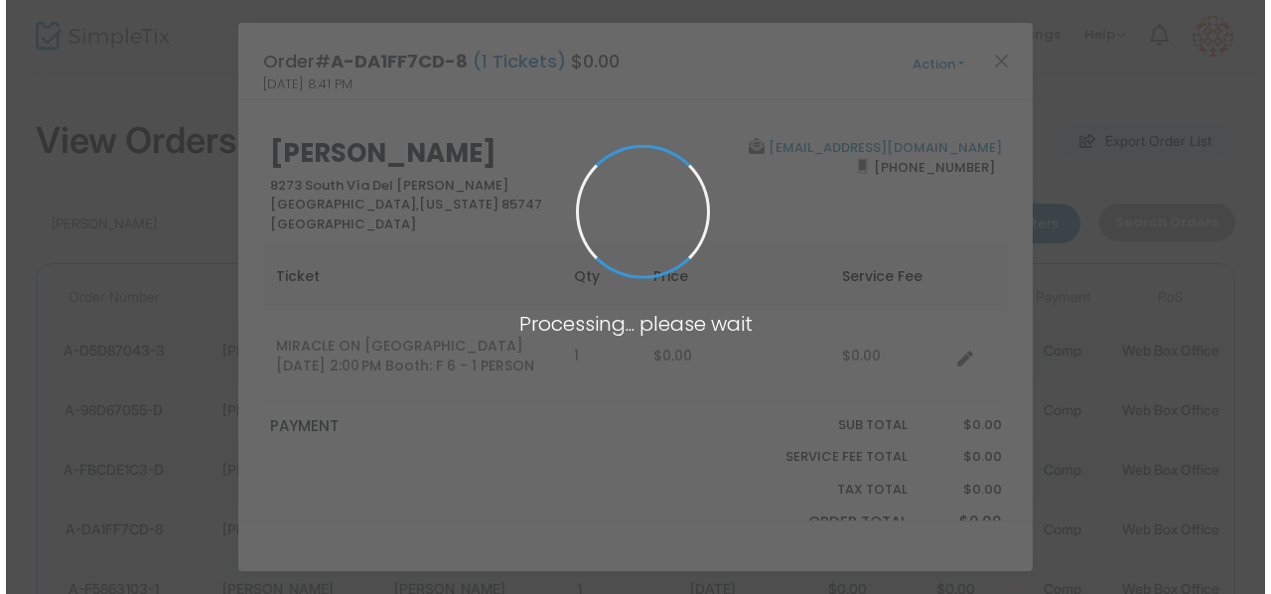
scroll to position [0, 0]
